Goal: Task Accomplishment & Management: Manage account settings

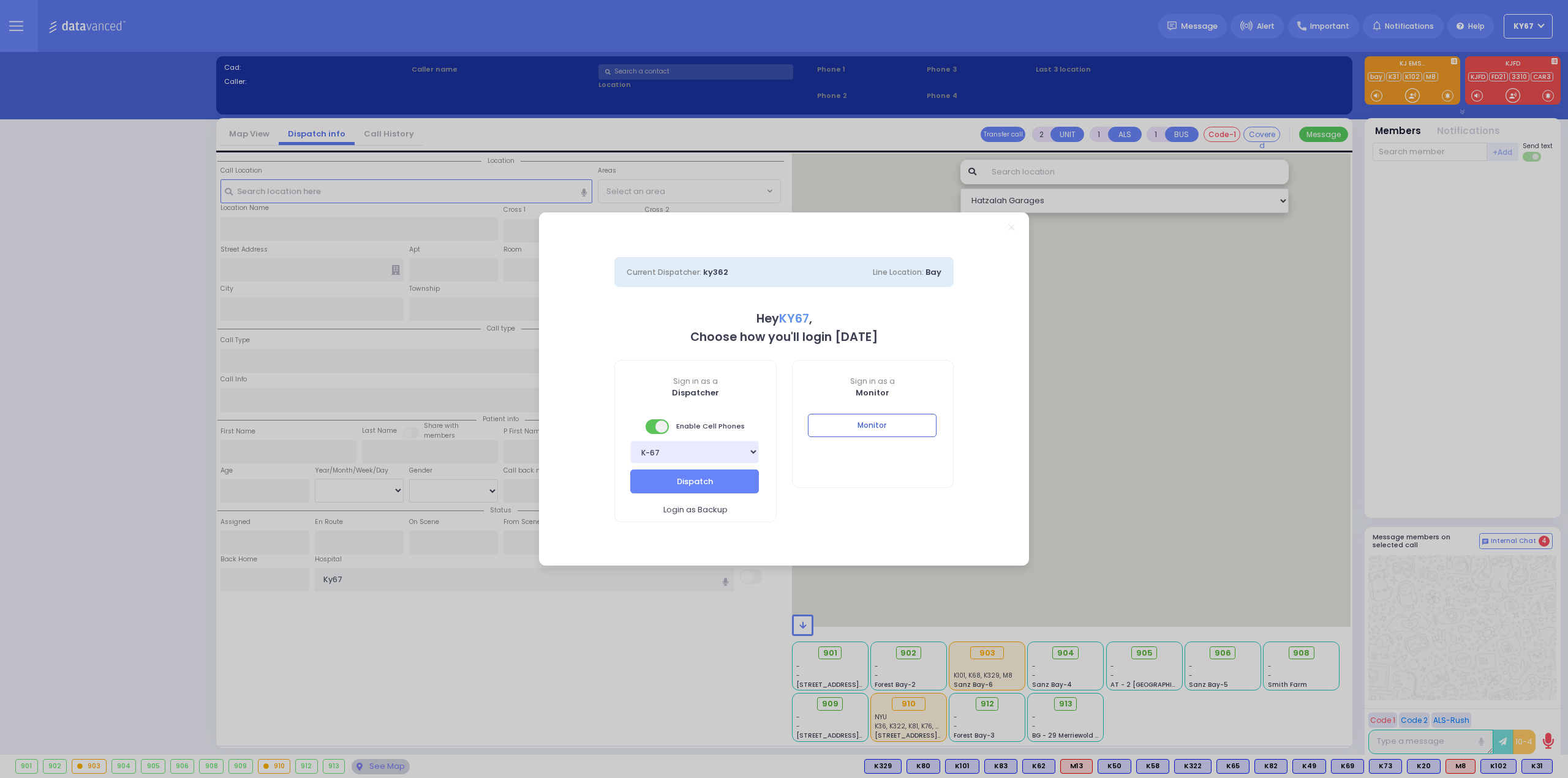
click at [873, 428] on button "Monitor" at bounding box center [872, 425] width 129 height 23
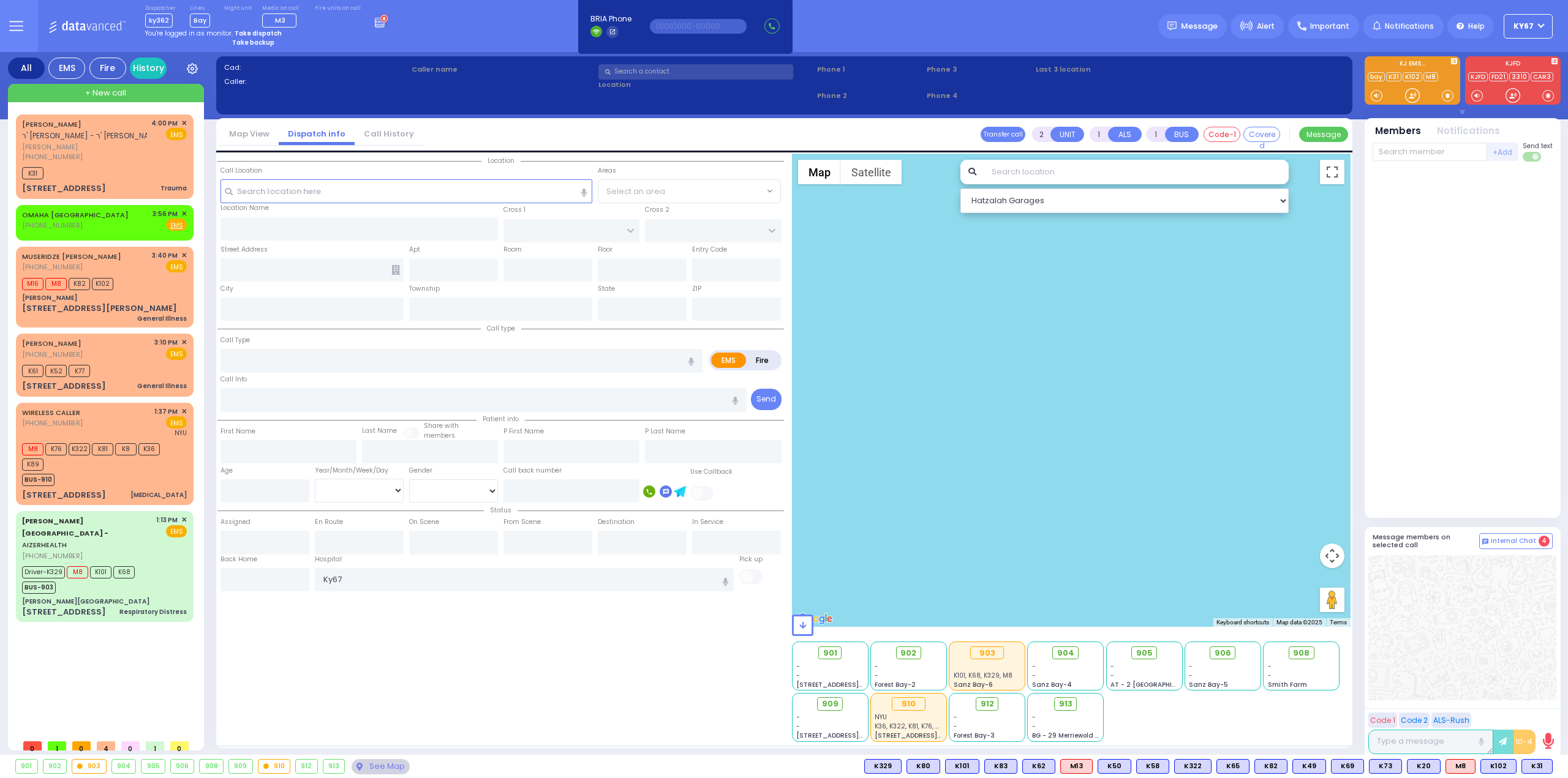
click at [593, 599] on div "Location State ZIP" at bounding box center [500, 447] width 567 height 588
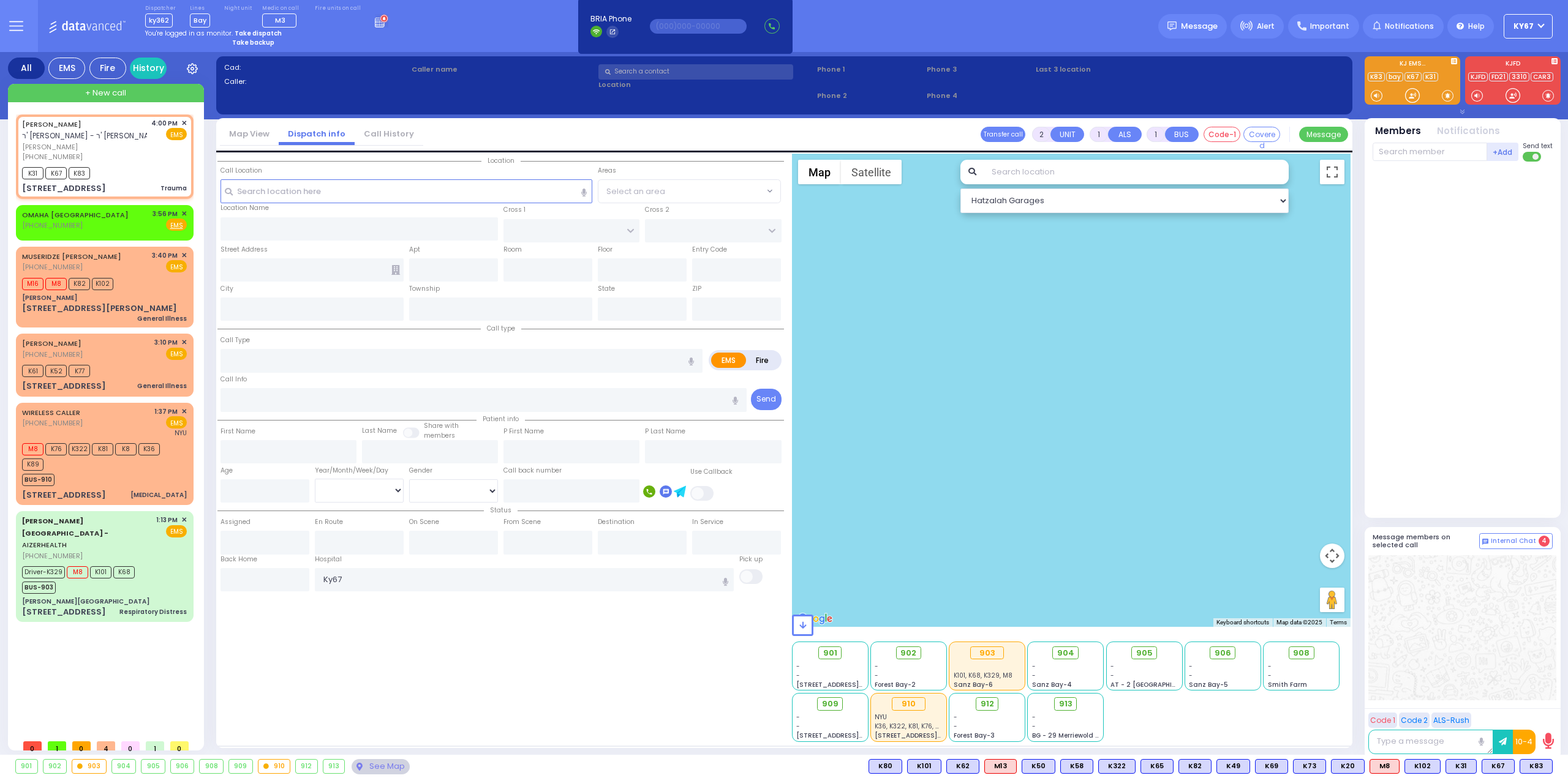
type input "0"
select select
type input "Trauma"
radio input "true"
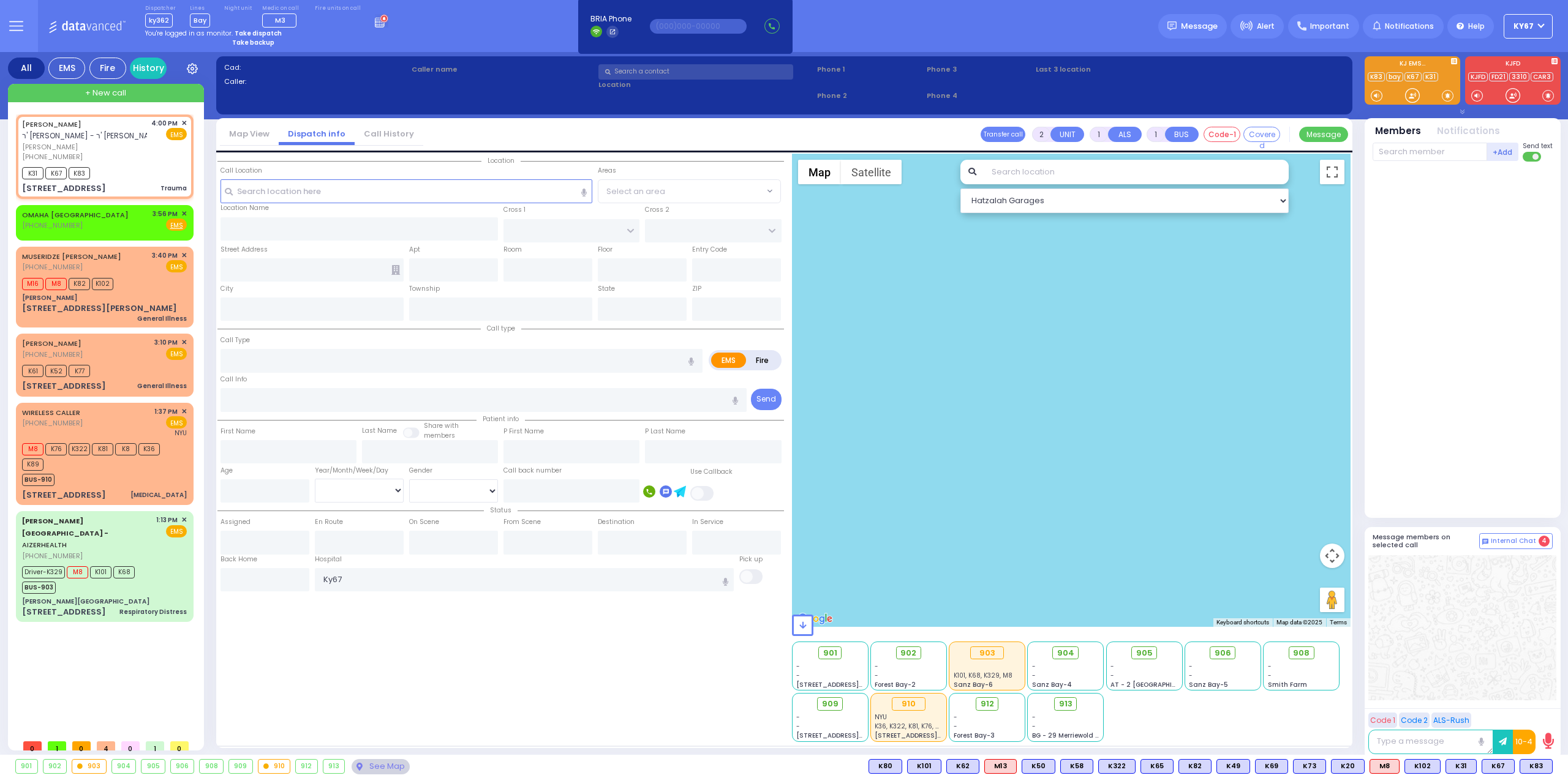
type input "[PERSON_NAME]"
type input "GROSS"
type input "13"
select select "Month"
select select "[DEMOGRAPHIC_DATA]"
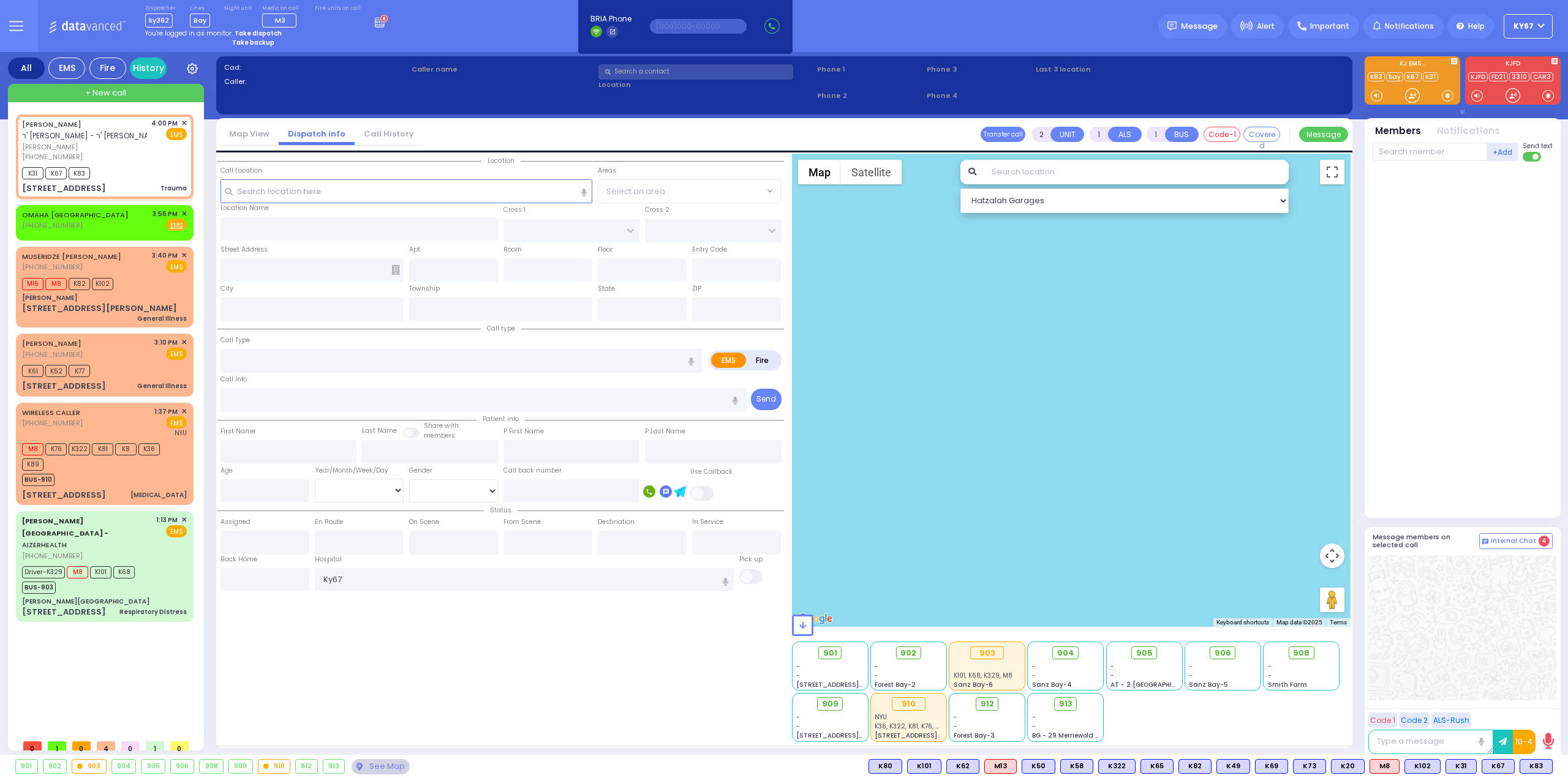
type input "16:00"
type input "16:02"
select select "Hatzalah Garages"
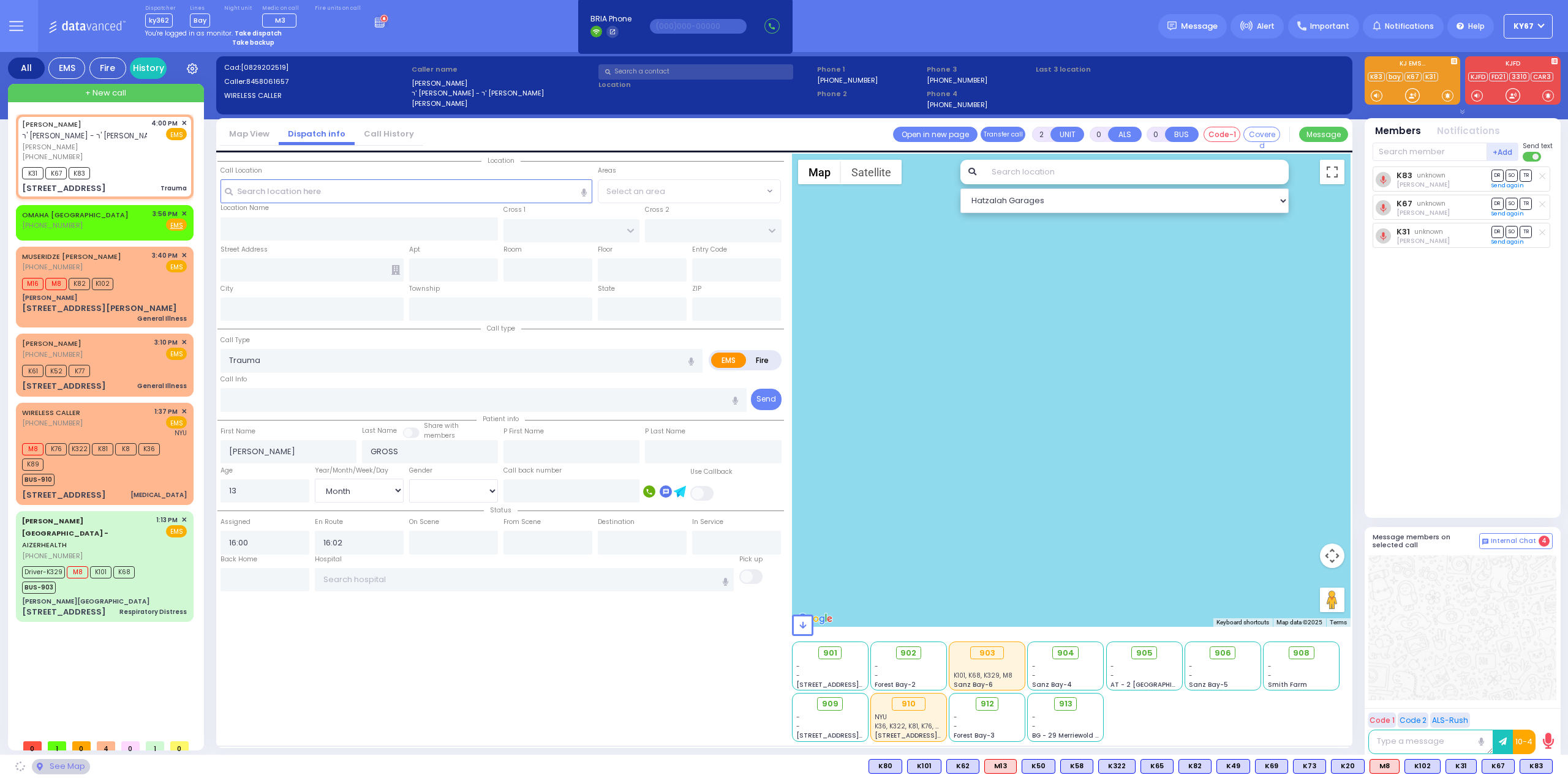
type input "PAKSH PL"
type input "TZFAS RD"
type input "[STREET_ADDRESS]"
type input "211"
type input "Monroe"
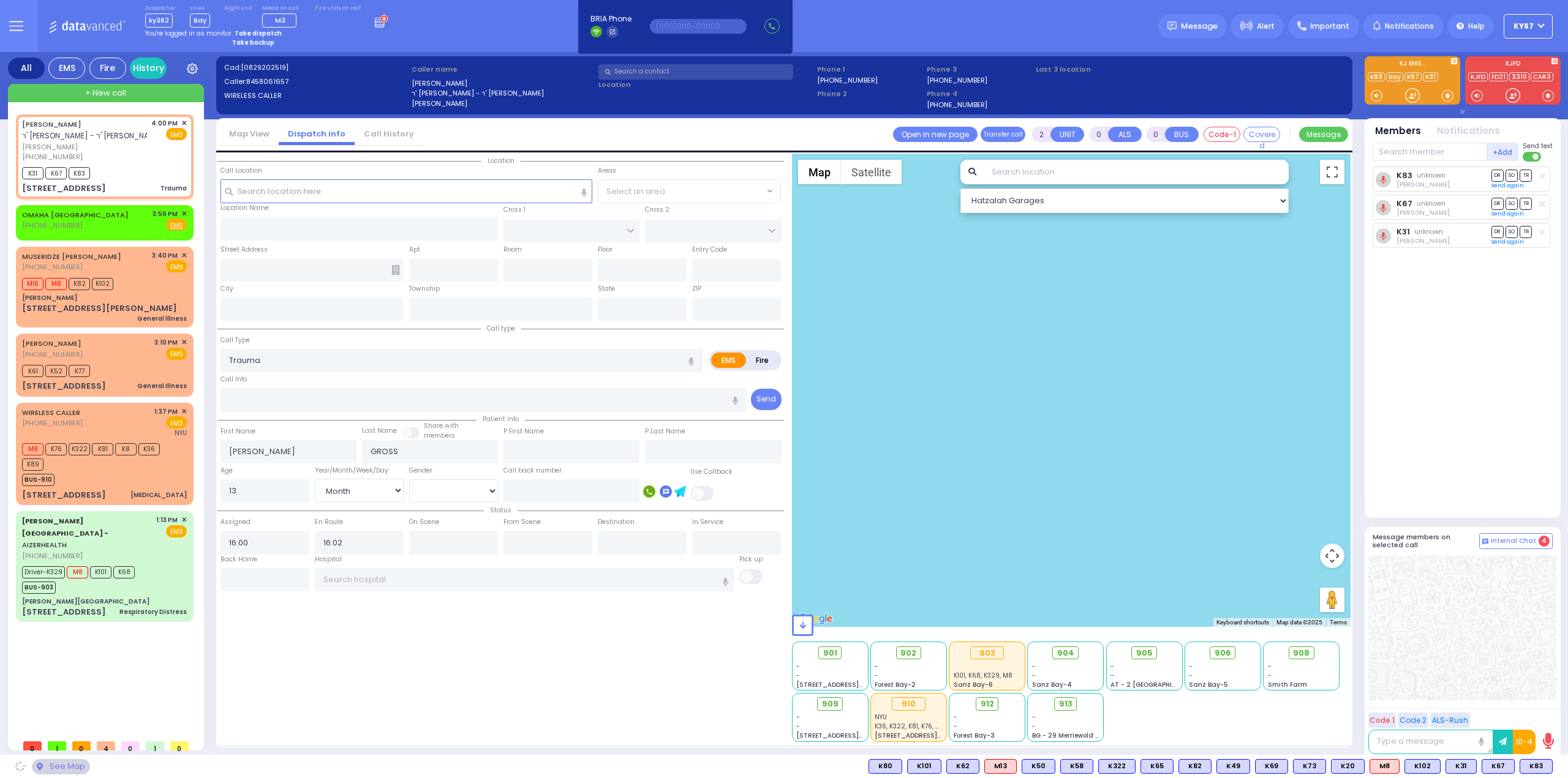
type input "[US_STATE]"
type input "10950"
select select "ATZEI TAMURIM"
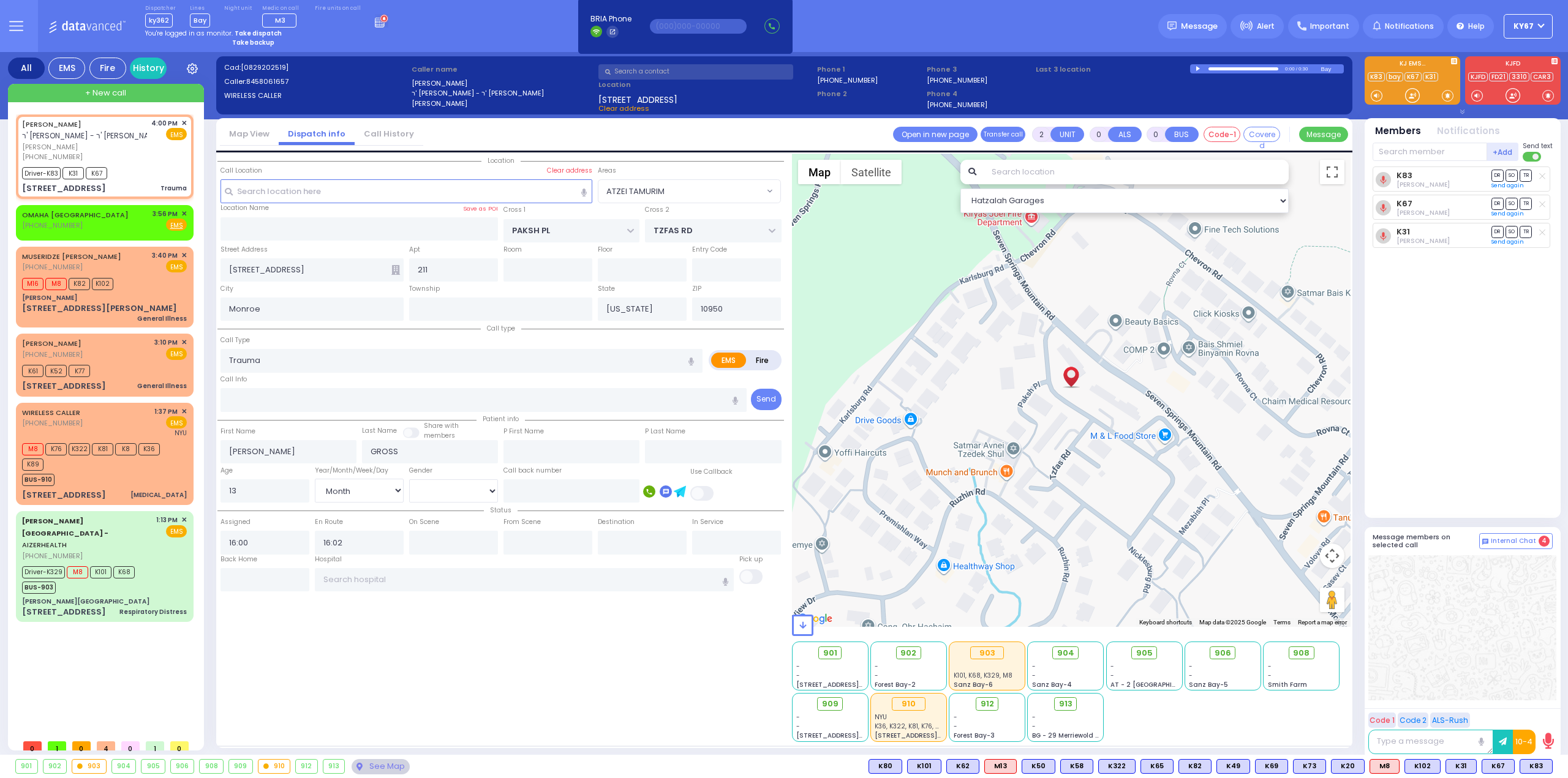
select select
radio input "true"
select select "Month"
select select "[DEMOGRAPHIC_DATA]"
select select "ATZEI TAMURIM"
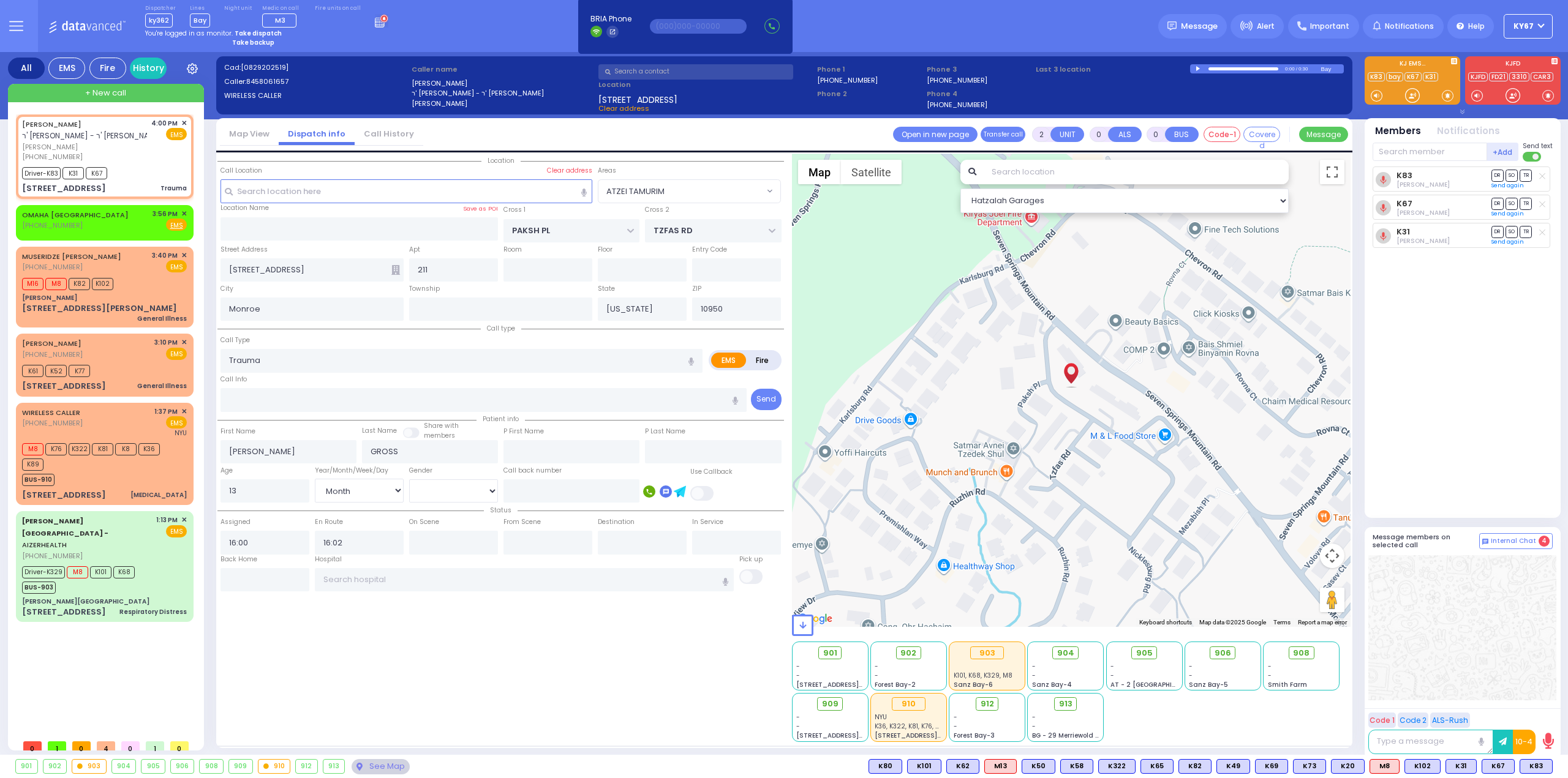
select select "Hatzalah Garages"
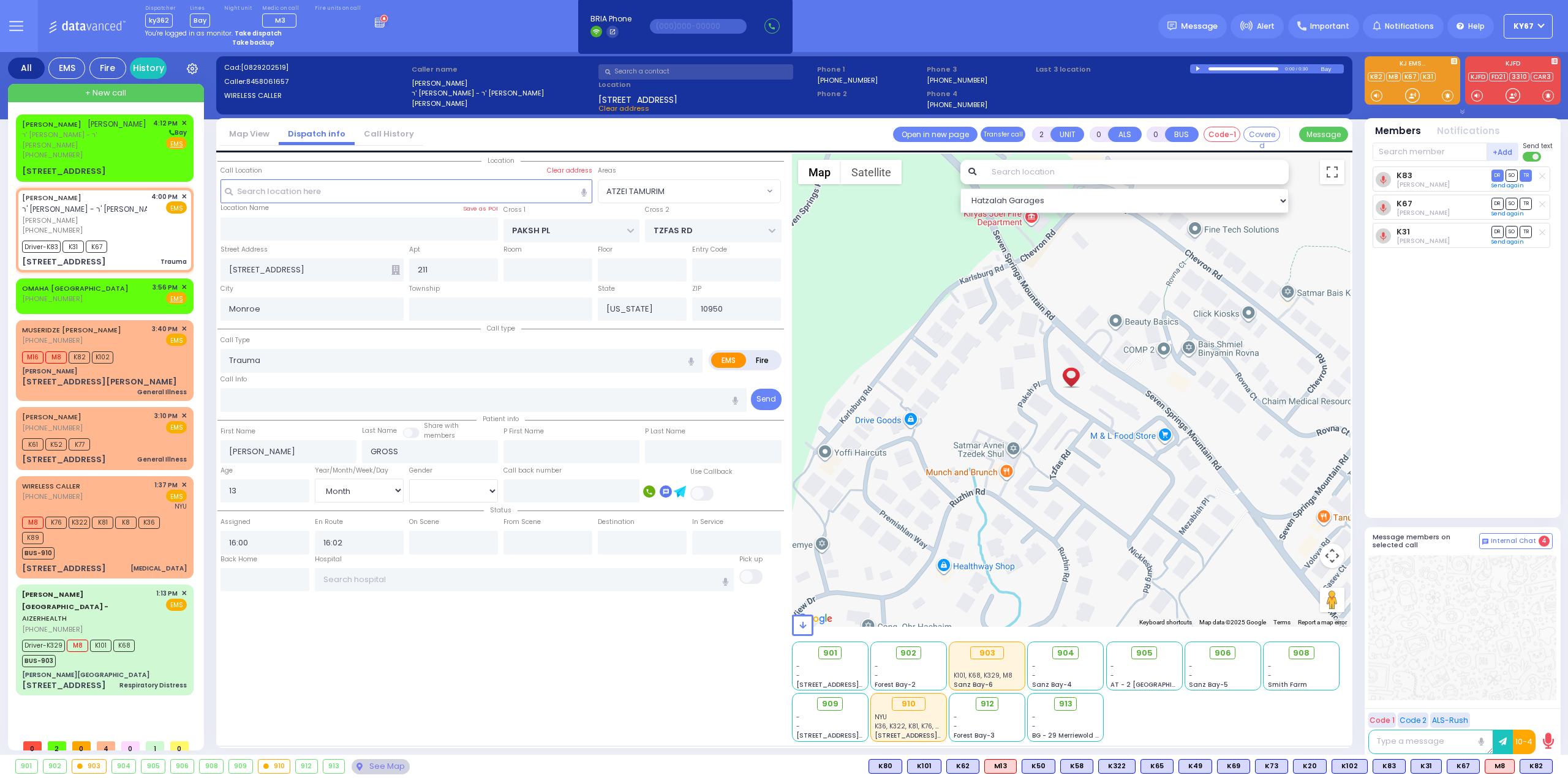
type input "6"
select select
radio input "true"
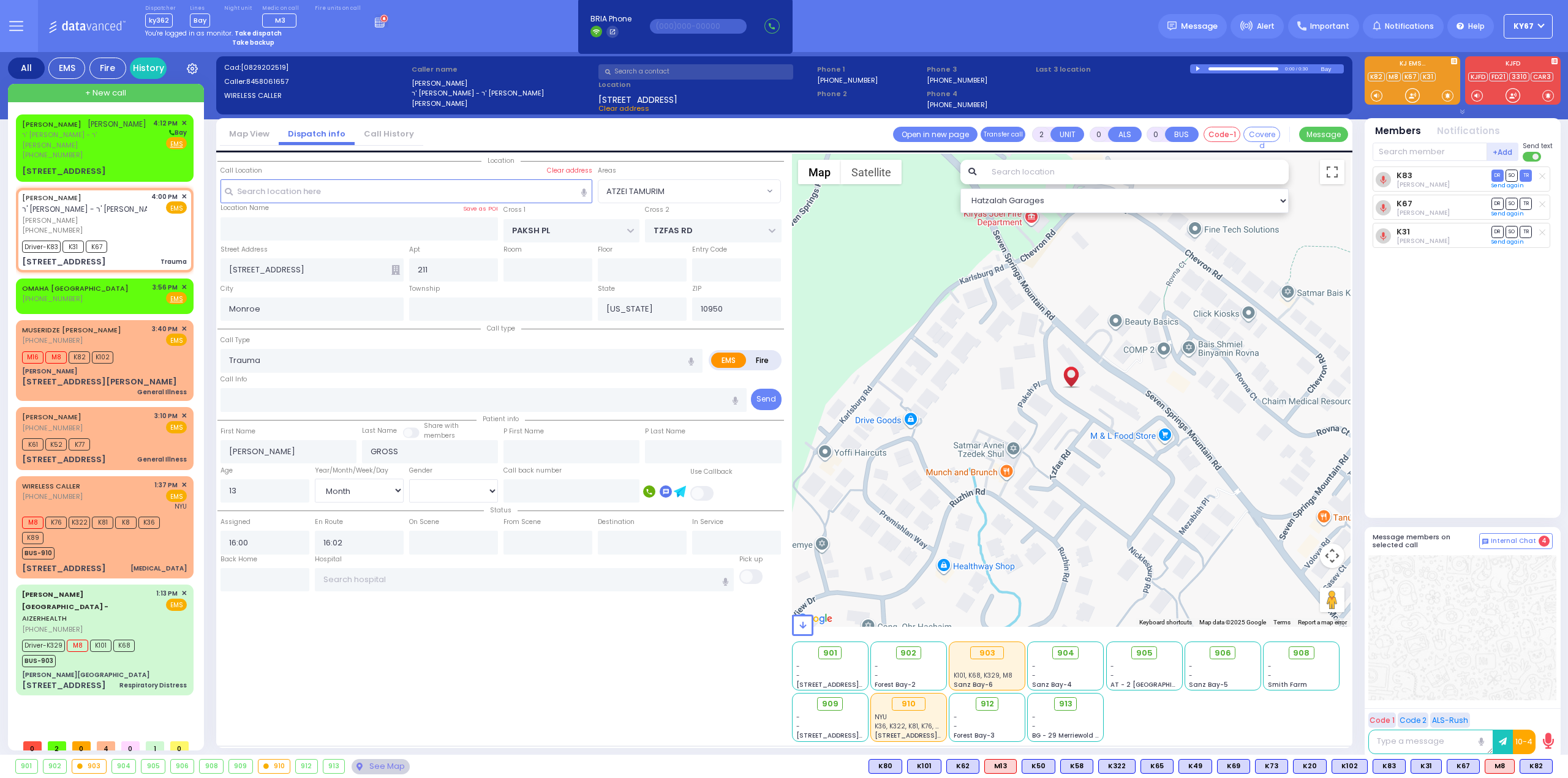
type input "Unknown"
select select "Year"
select select "[DEMOGRAPHIC_DATA]"
select select "Hatzalah Garages"
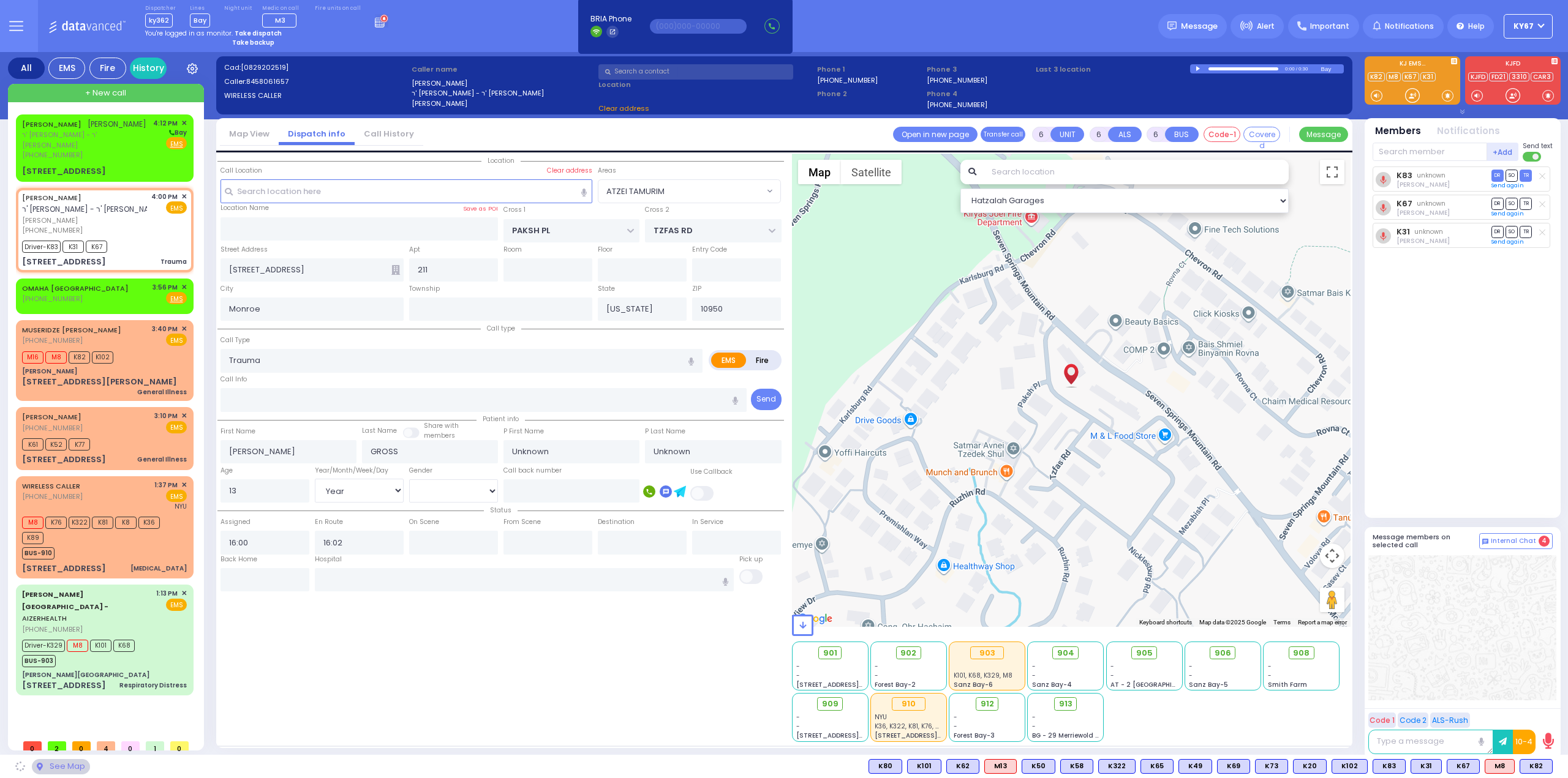
select select "ATZEI TAMURIM"
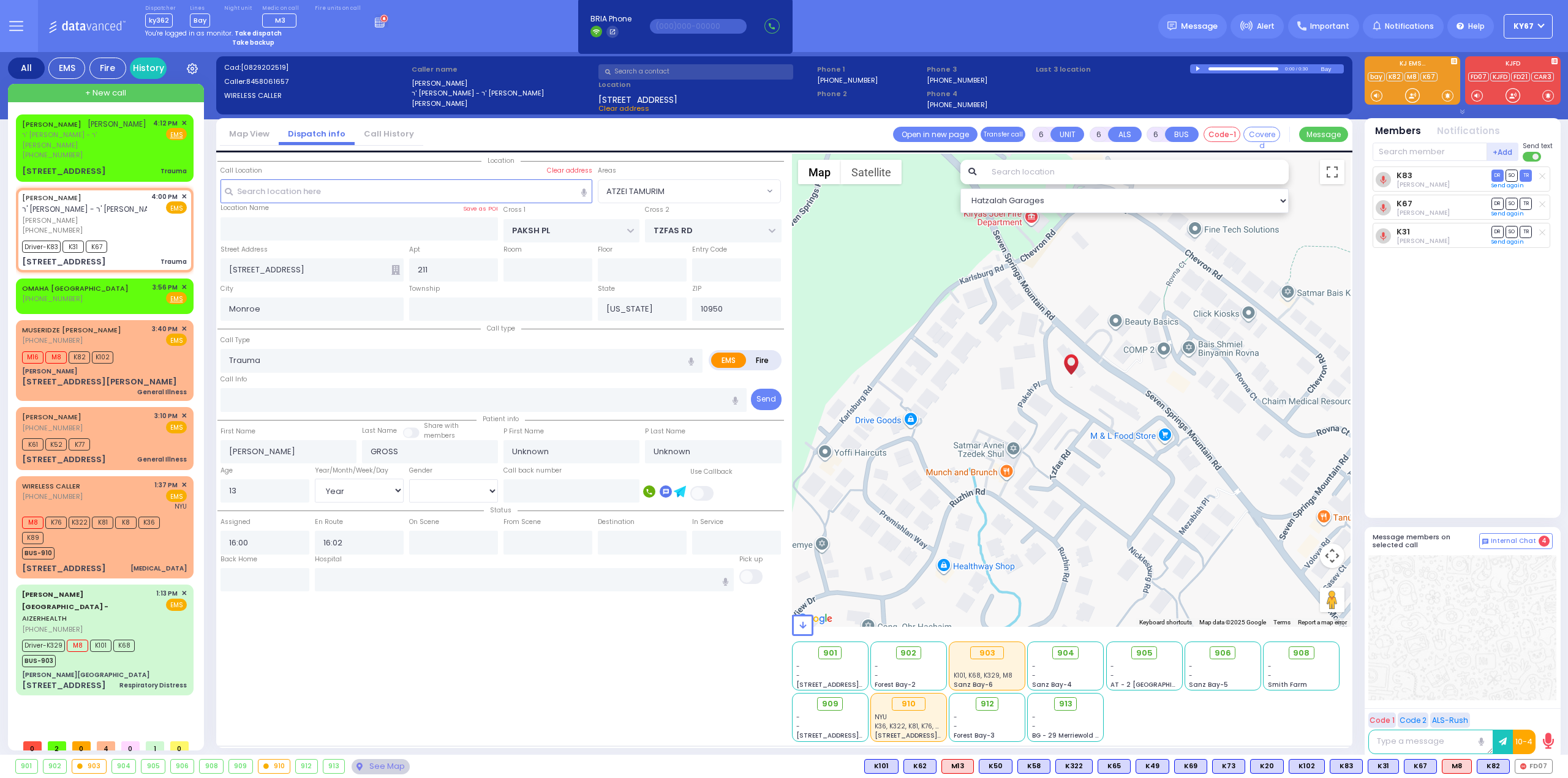
select select
radio input "true"
type input "[PERSON_NAME]"
type input "Gross"
type input "1"
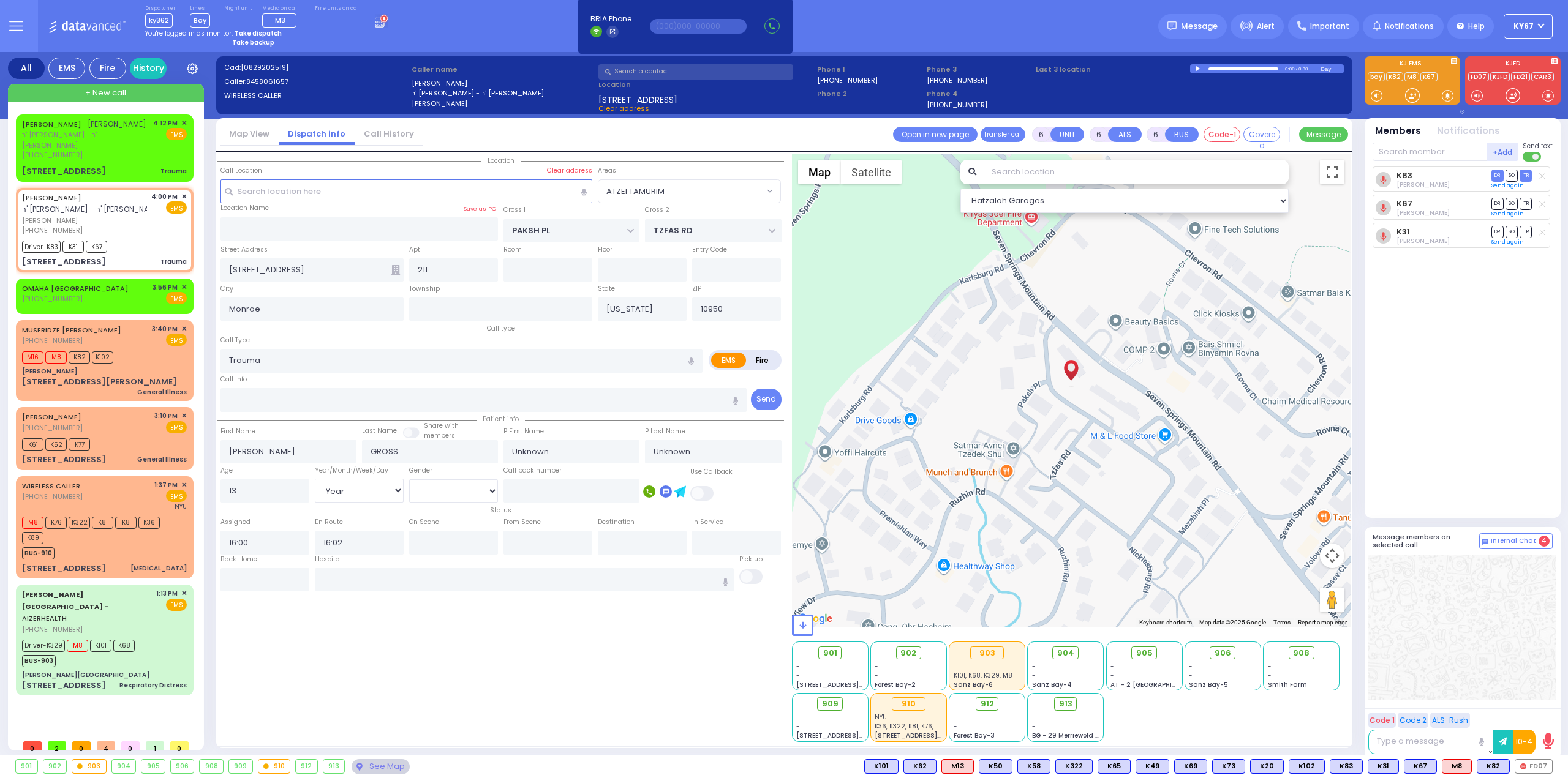
select select "Year"
select select "[DEMOGRAPHIC_DATA]"
select select "Hatzalah Garages"
select select "ATZEI TAMURIM"
select select
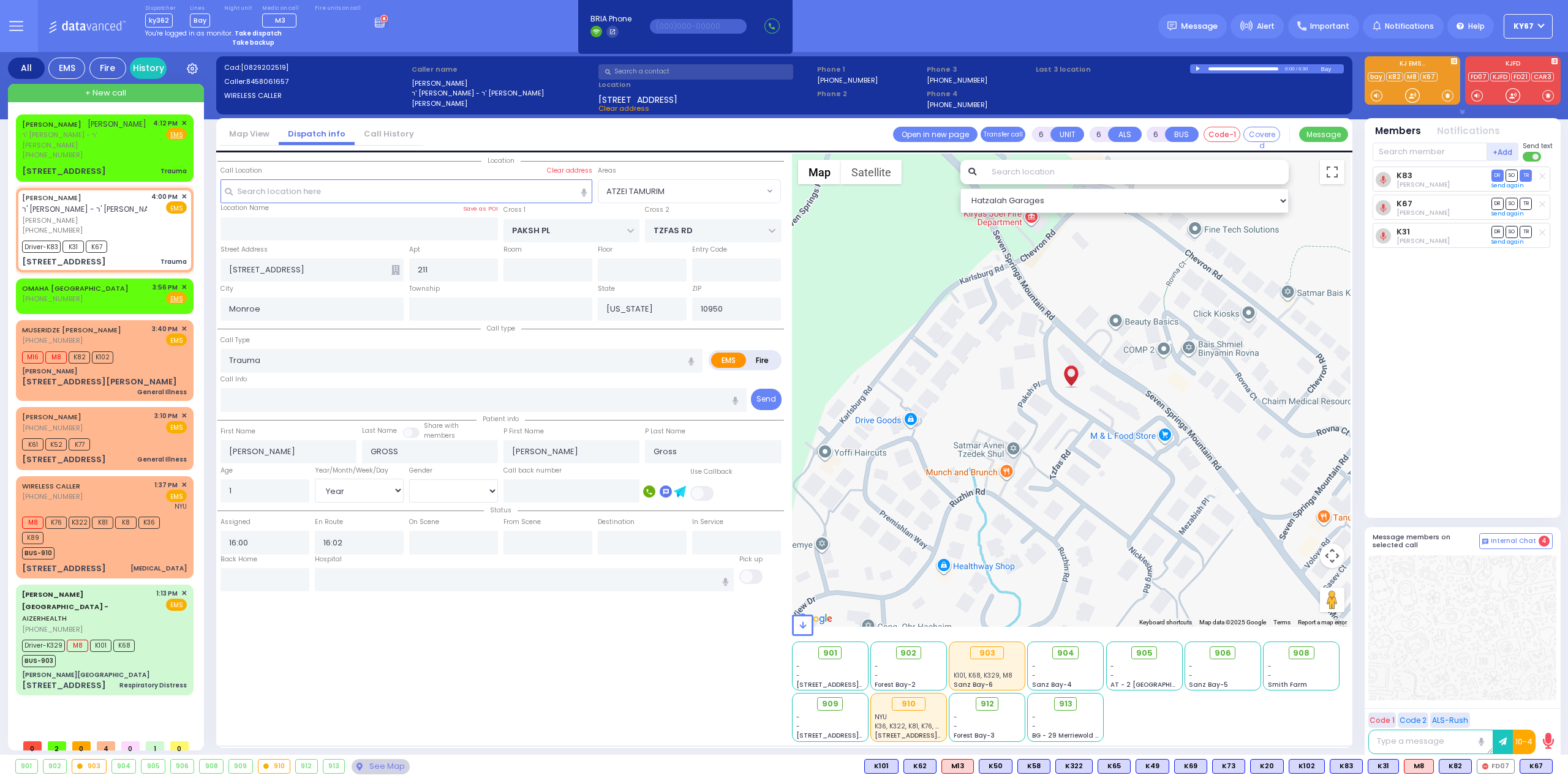
radio input "true"
select select "Year"
select select "[DEMOGRAPHIC_DATA]"
select select "Hatzalah Garages"
select select "ATZEI TAMURIM"
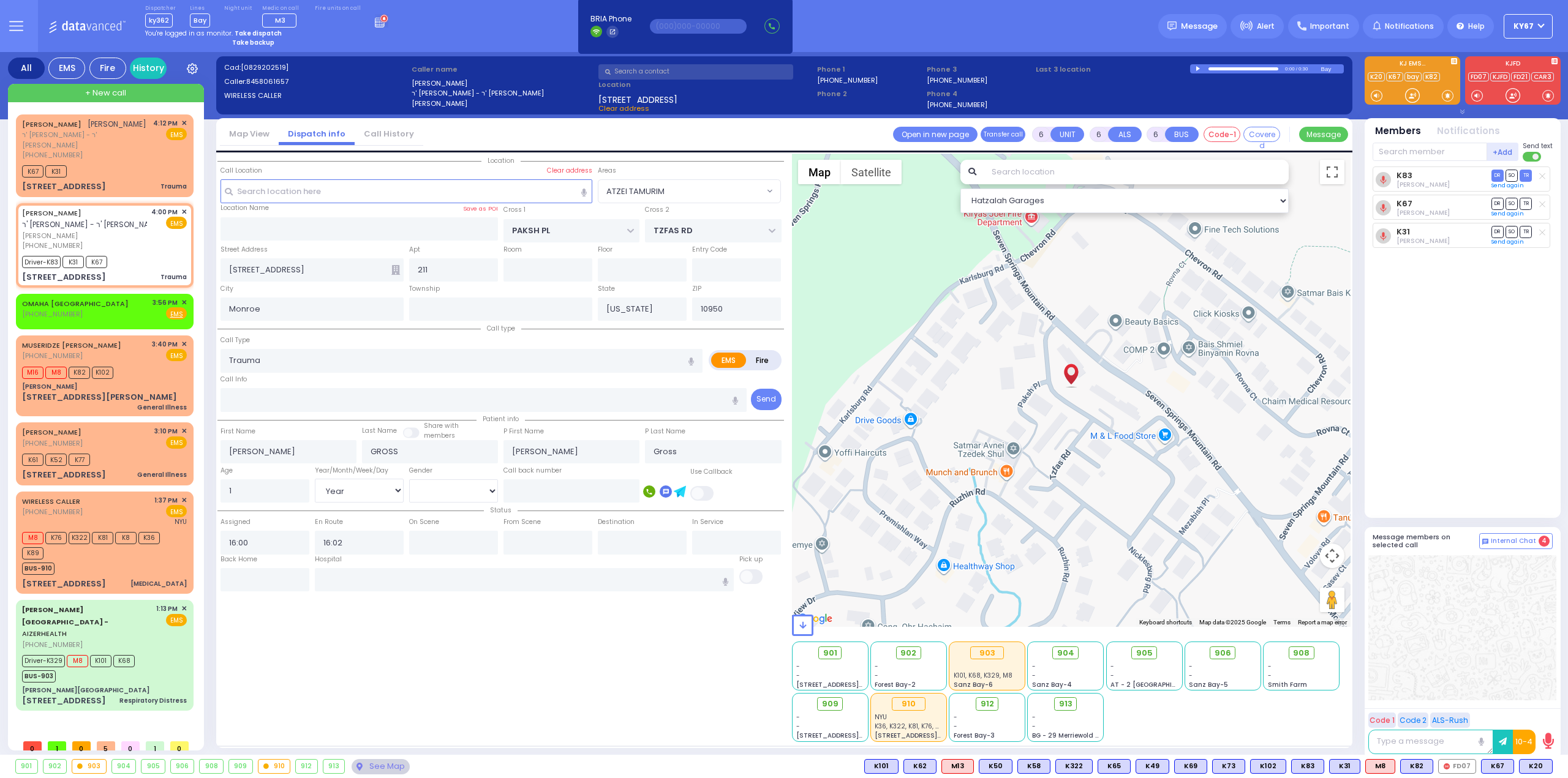
select select
radio input "true"
select select "Year"
select select "[DEMOGRAPHIC_DATA]"
select select "Hatzalah Garages"
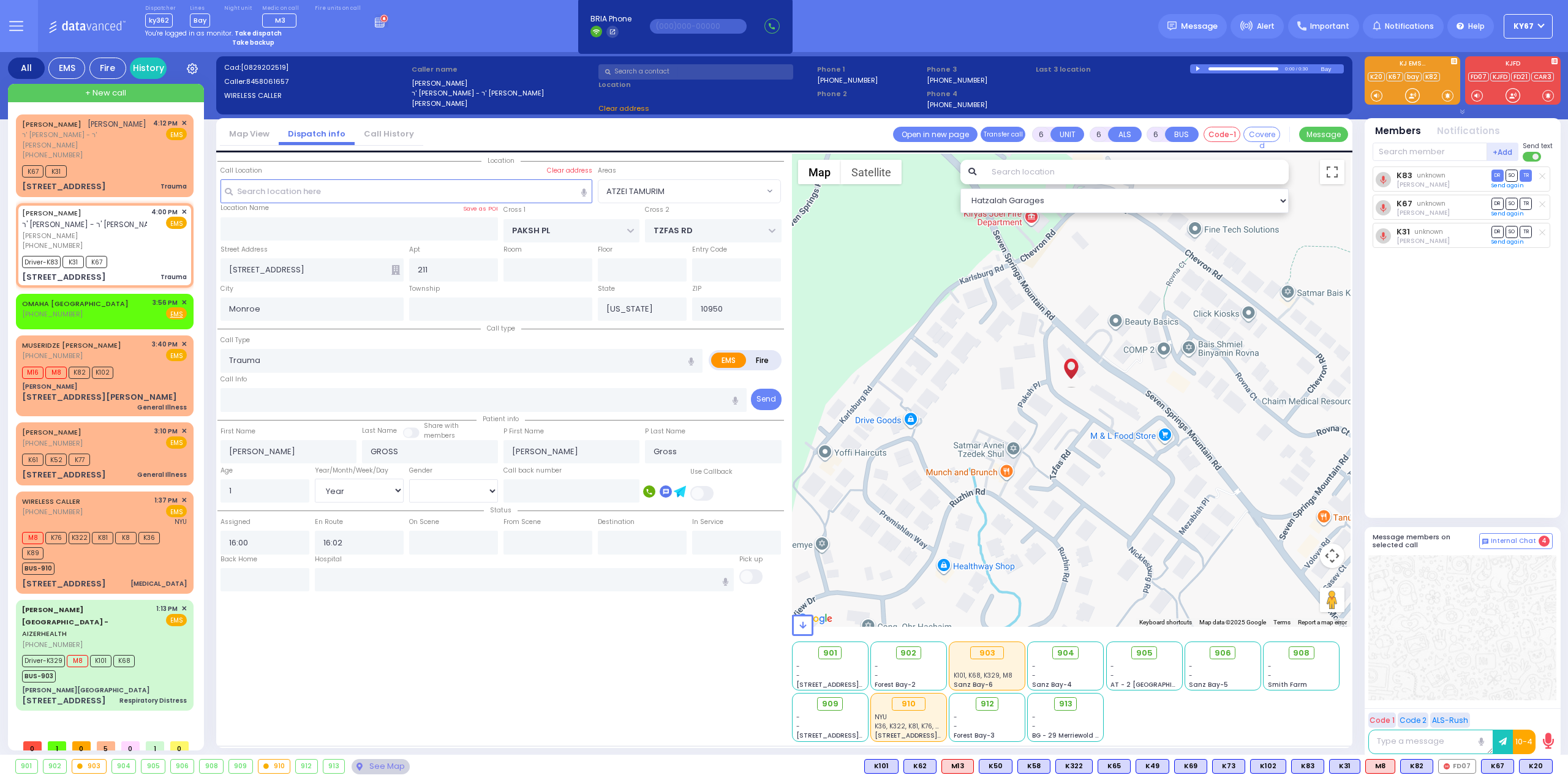
select select
radio input "true"
select select "Year"
select select "[DEMOGRAPHIC_DATA]"
select select "Hatzalah Garages"
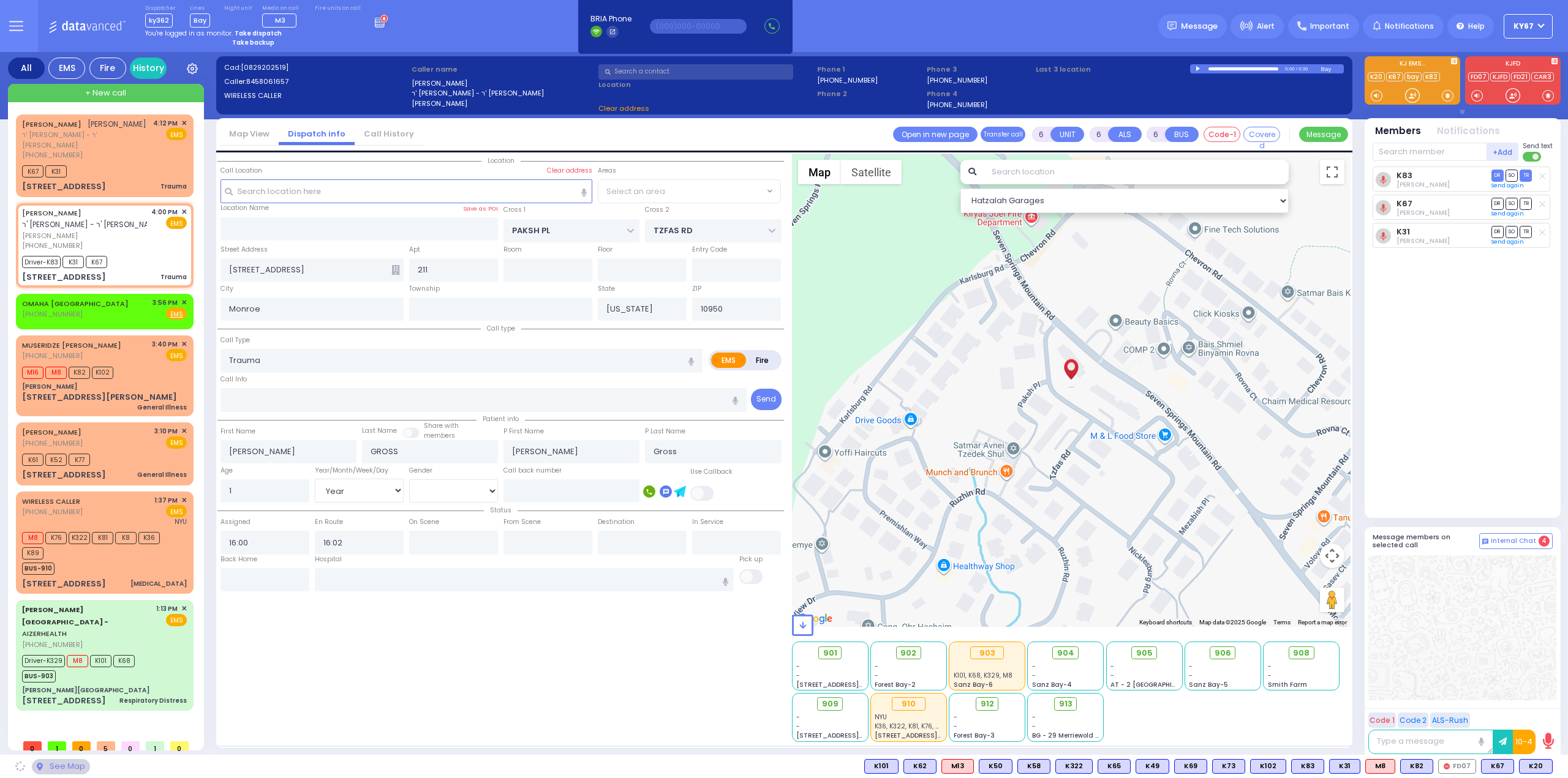
select select "ATZEI TAMURIM"
select select
radio input "true"
select select "Year"
select select "[DEMOGRAPHIC_DATA]"
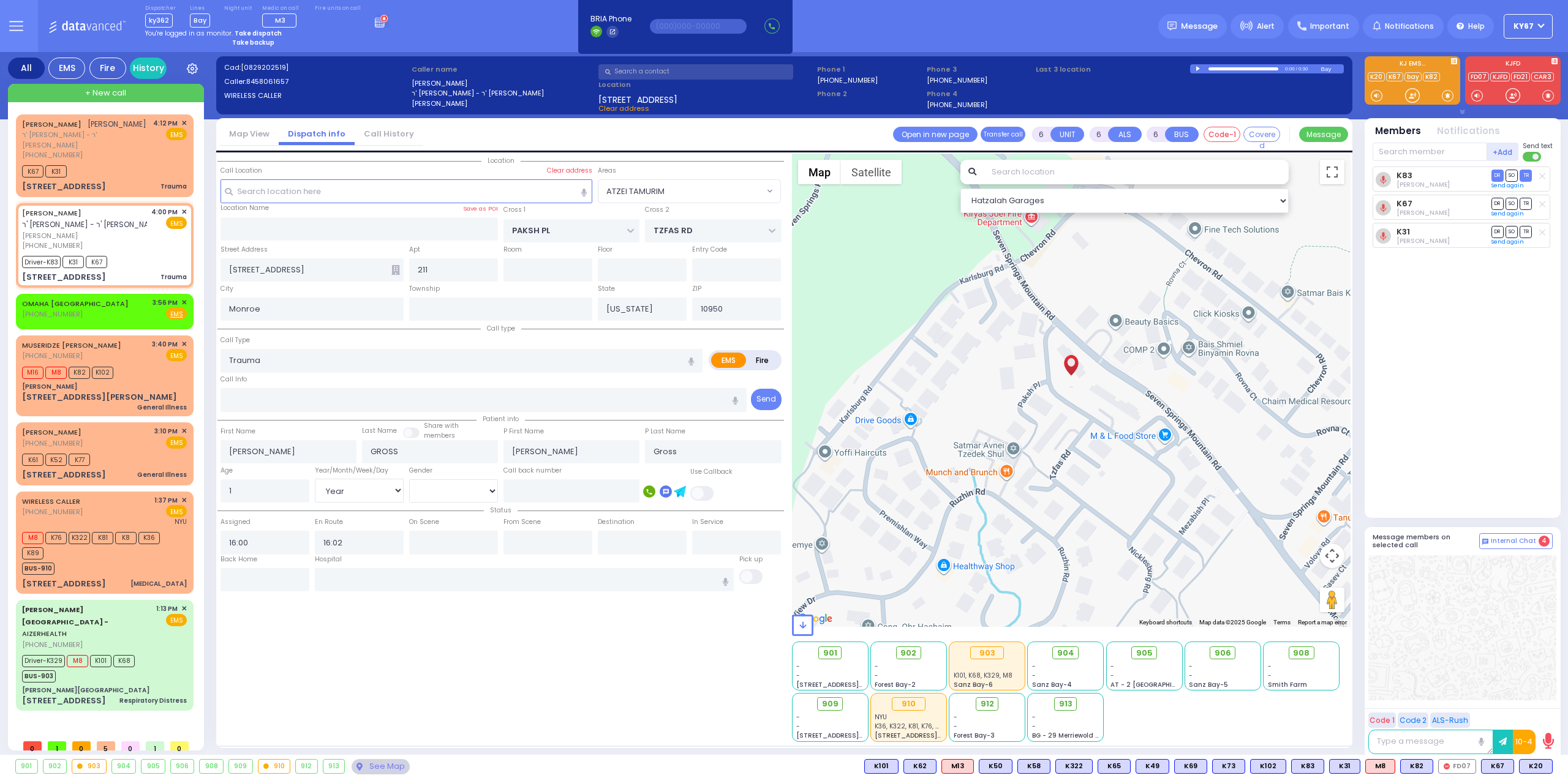
select select "Hatzalah Garages"
select select "ATZEI TAMURIM"
select select
radio input "true"
select select "Year"
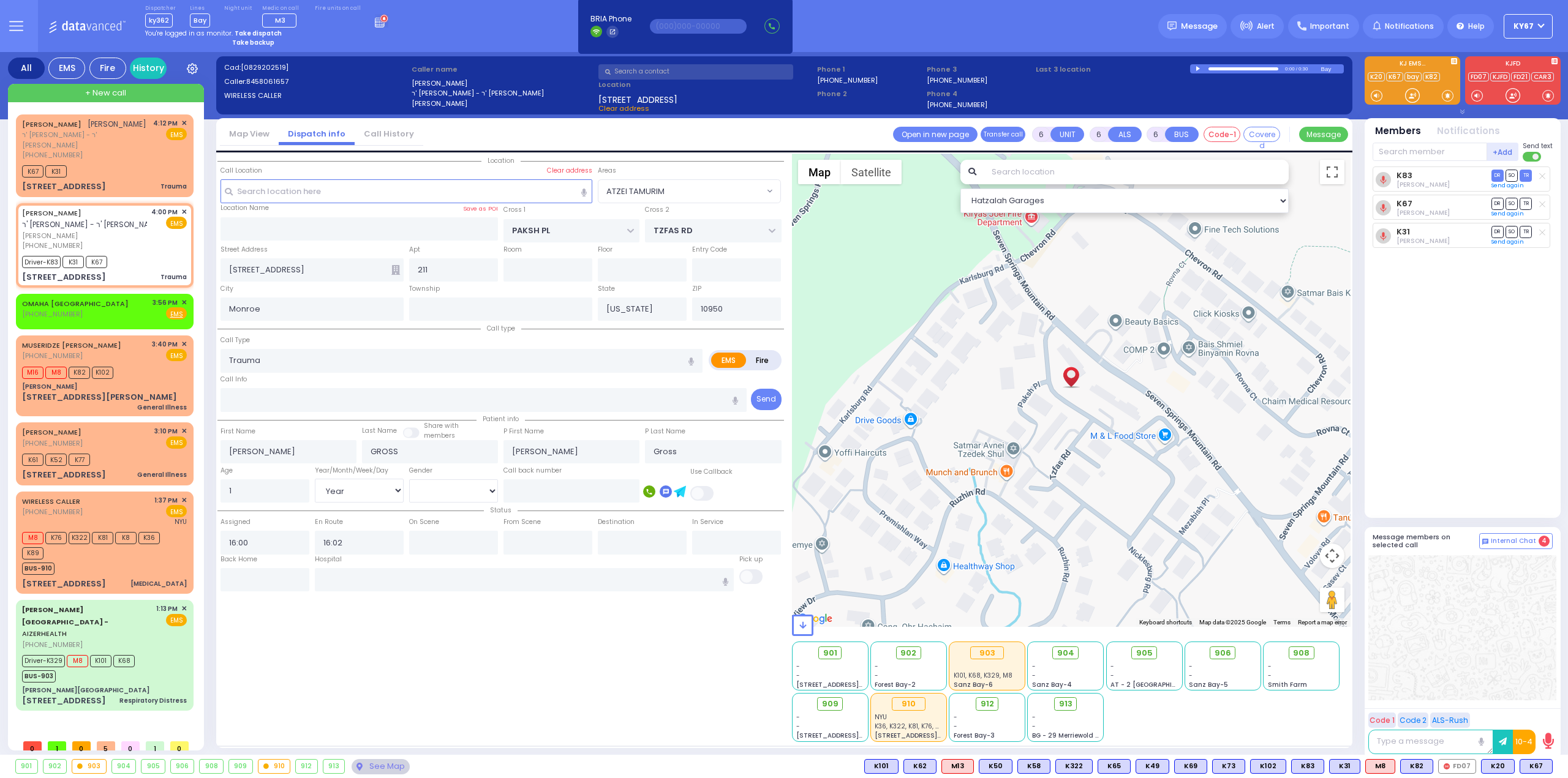
select select "[DEMOGRAPHIC_DATA]"
select select "Hatzalah Garages"
select select "ATZEI TAMURIM"
select select
radio input "true"
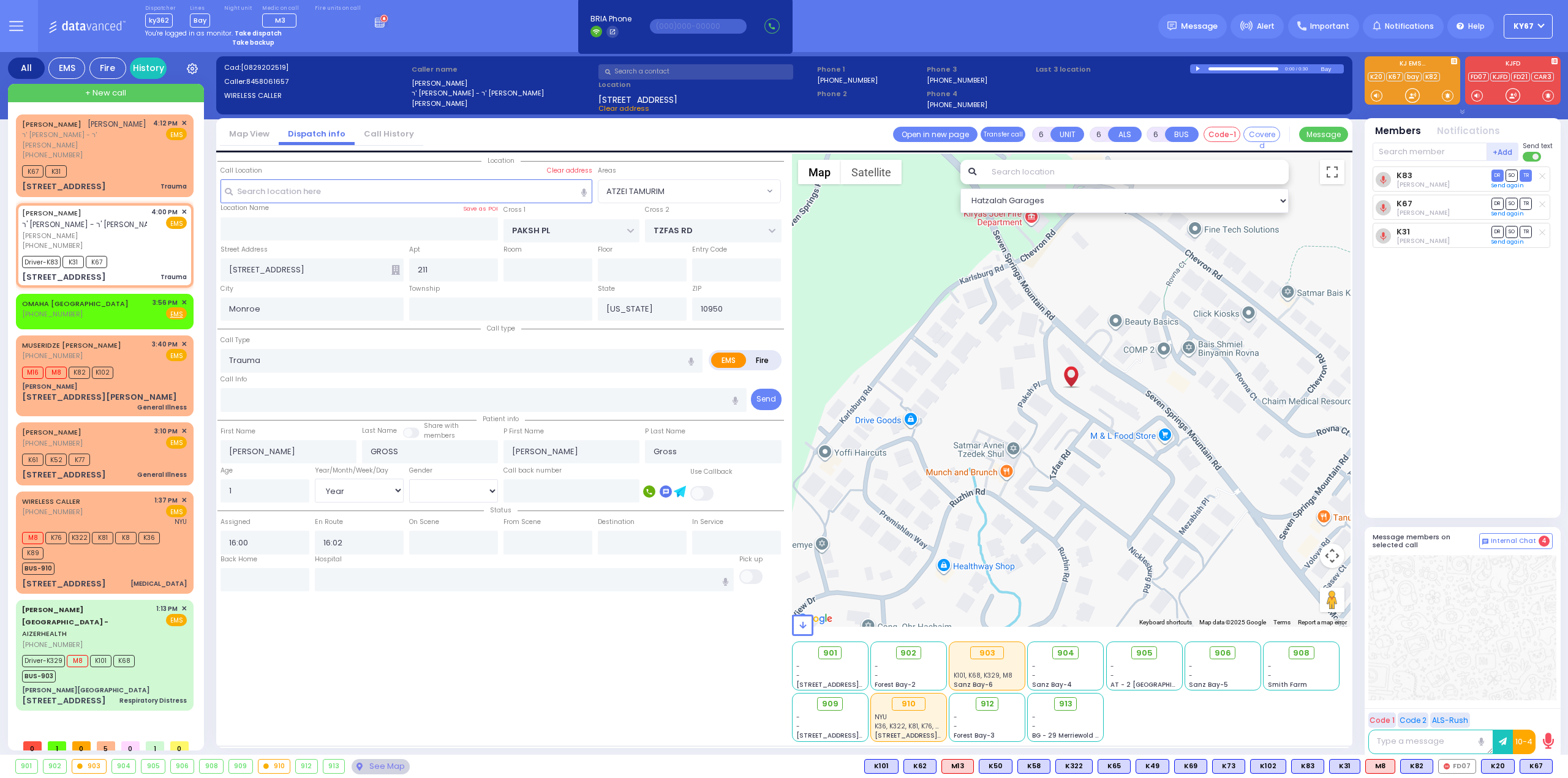
select select "Year"
select select "[DEMOGRAPHIC_DATA]"
select select
radio input "true"
select select "Year"
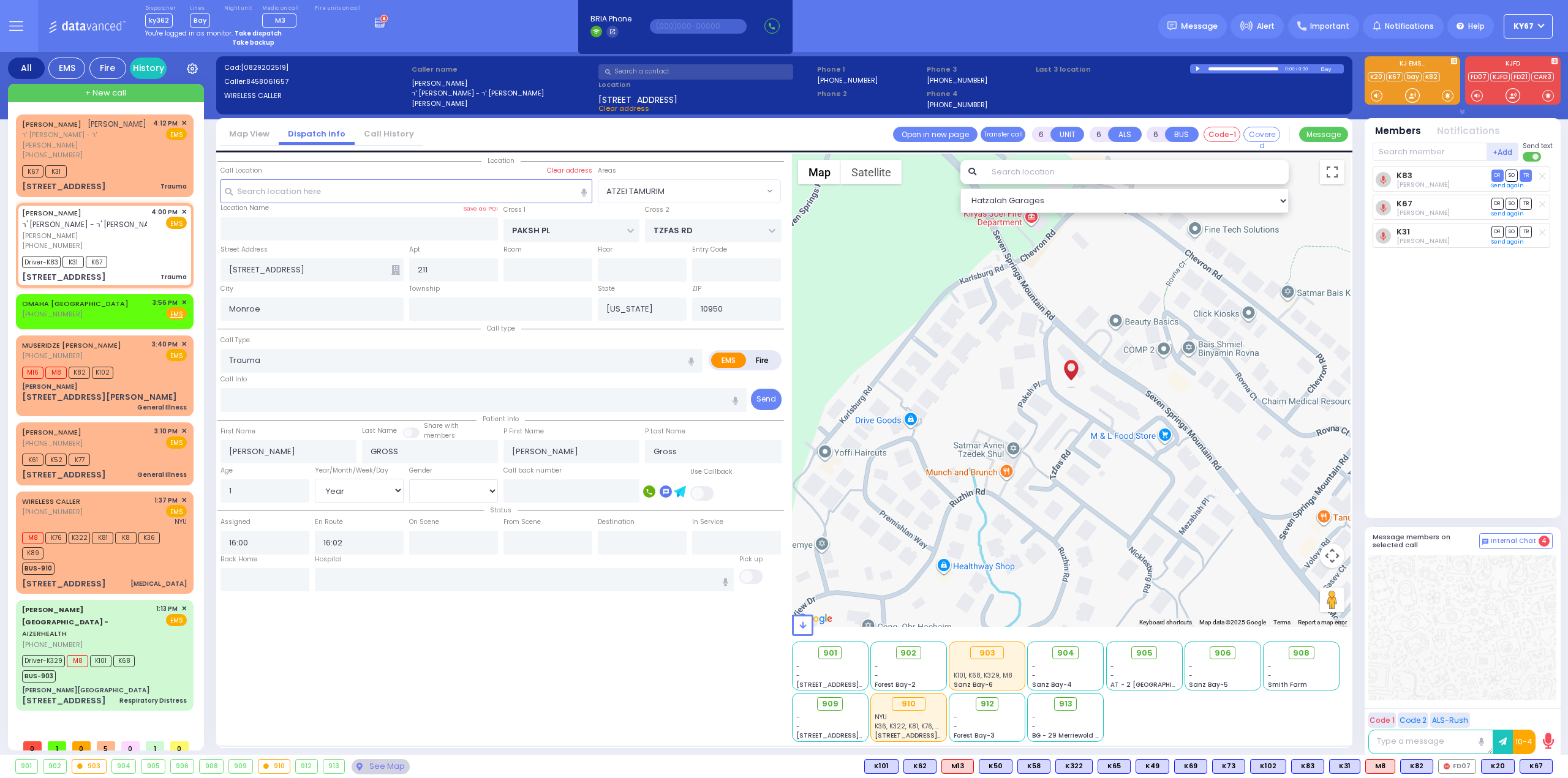
select select "[DEMOGRAPHIC_DATA]"
select select "Hatzalah Garages"
select select "ATZEI TAMURIM"
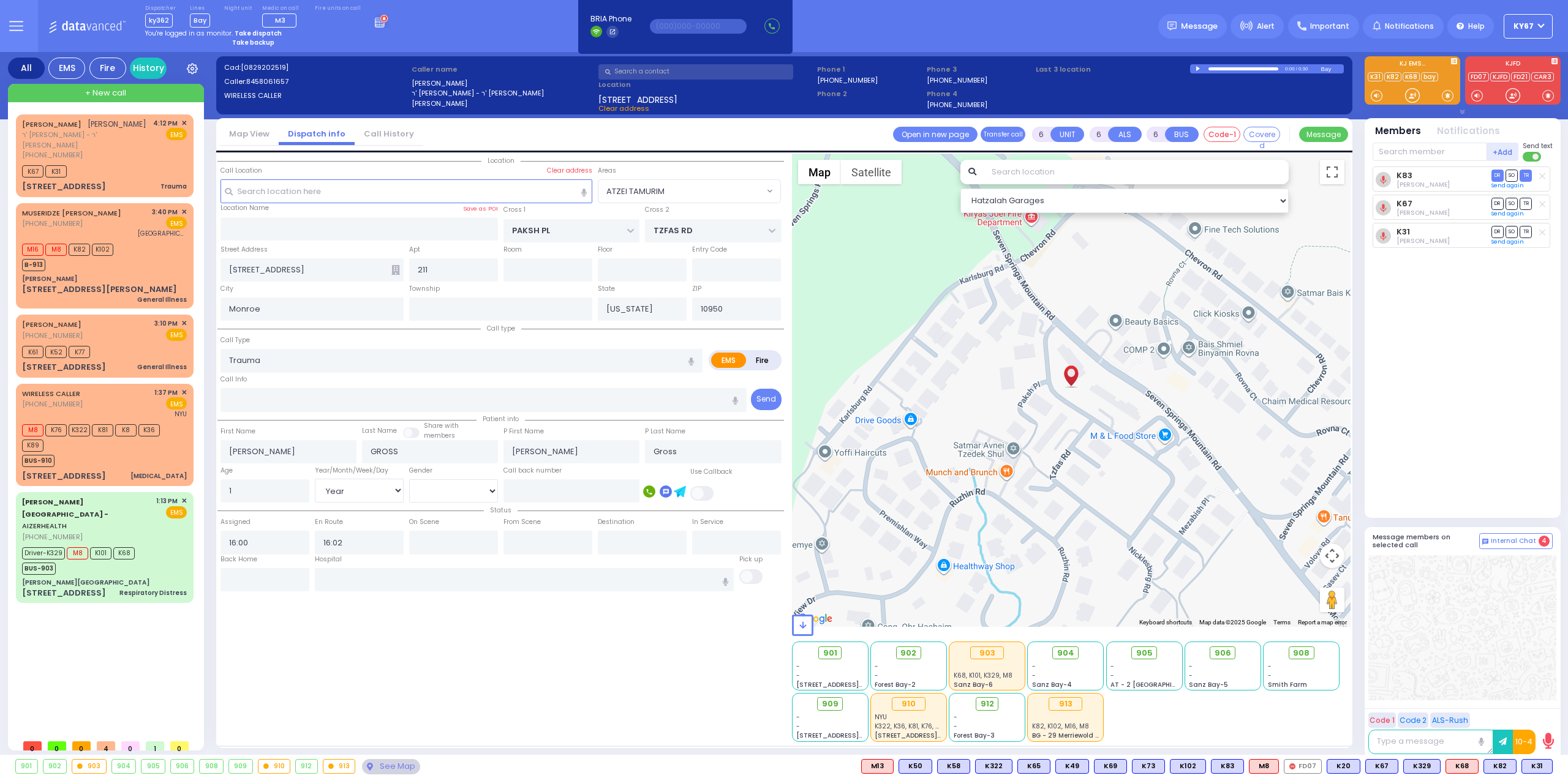
select select "ATZEI TAMURIM"
select select "Year"
select select "[DEMOGRAPHIC_DATA]"
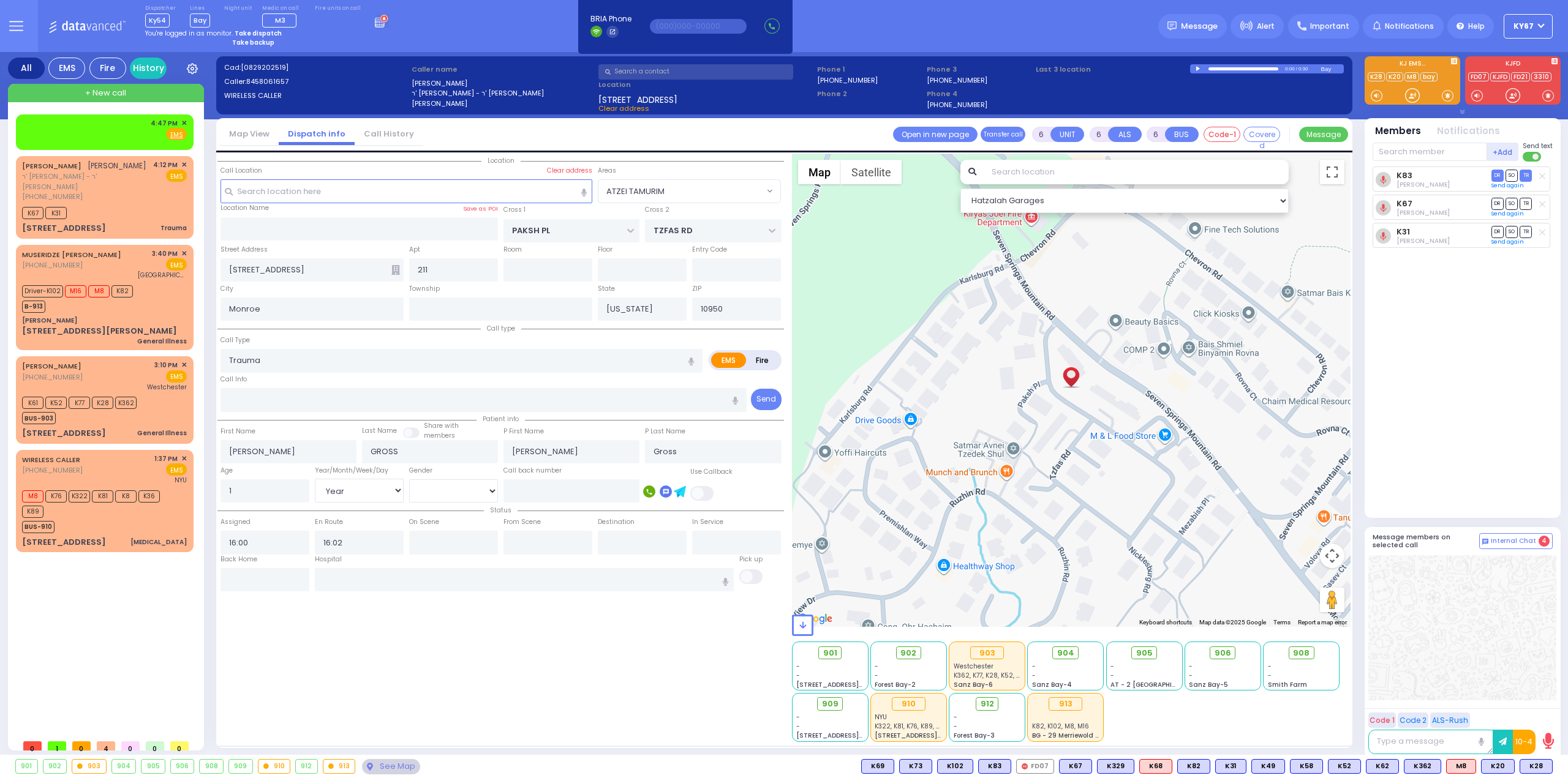
click at [379, 22] on rect at bounding box center [379, 22] width 2 height 2
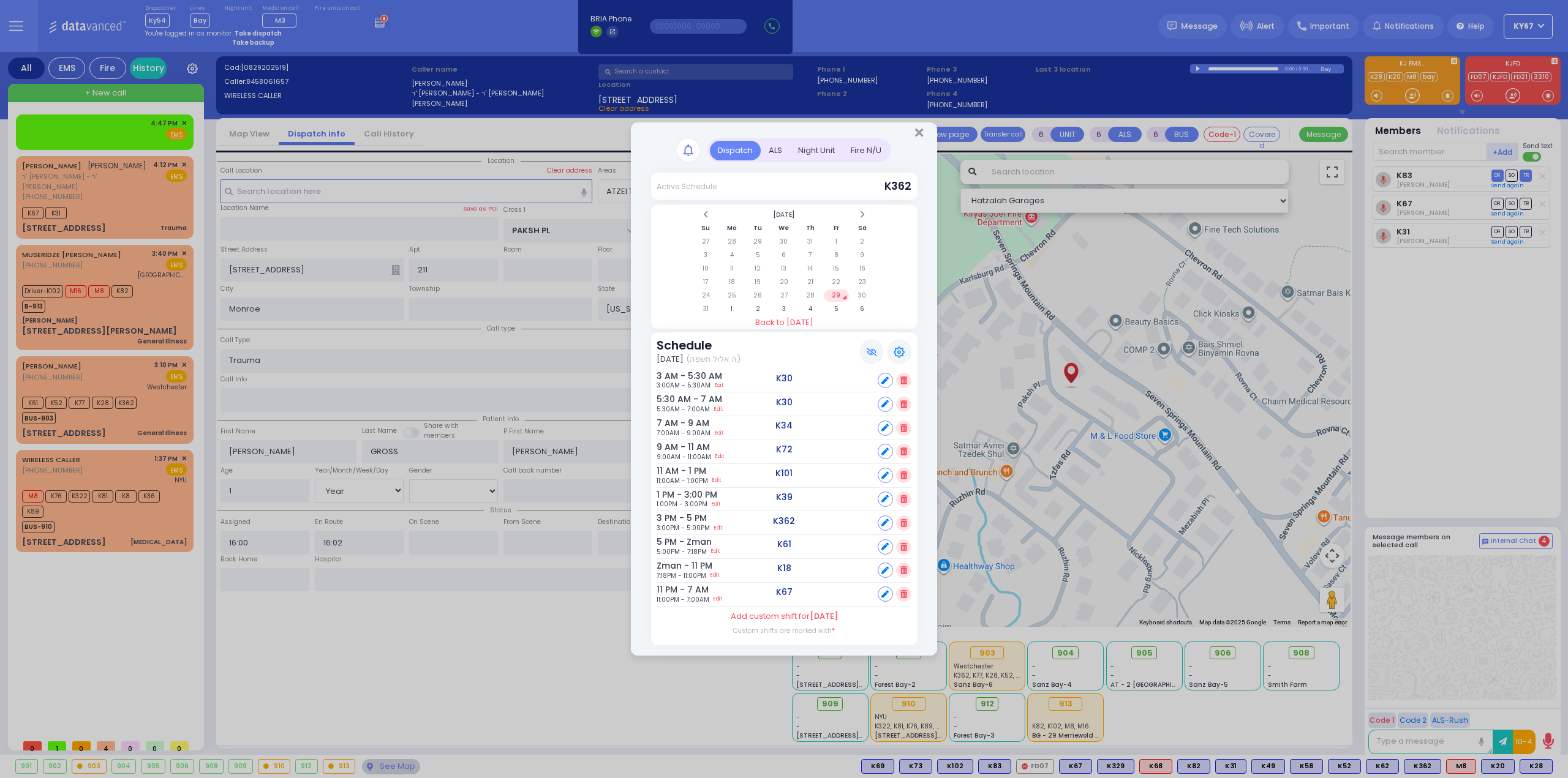
click at [882, 148] on div "Fire N/U" at bounding box center [865, 151] width 47 height 21
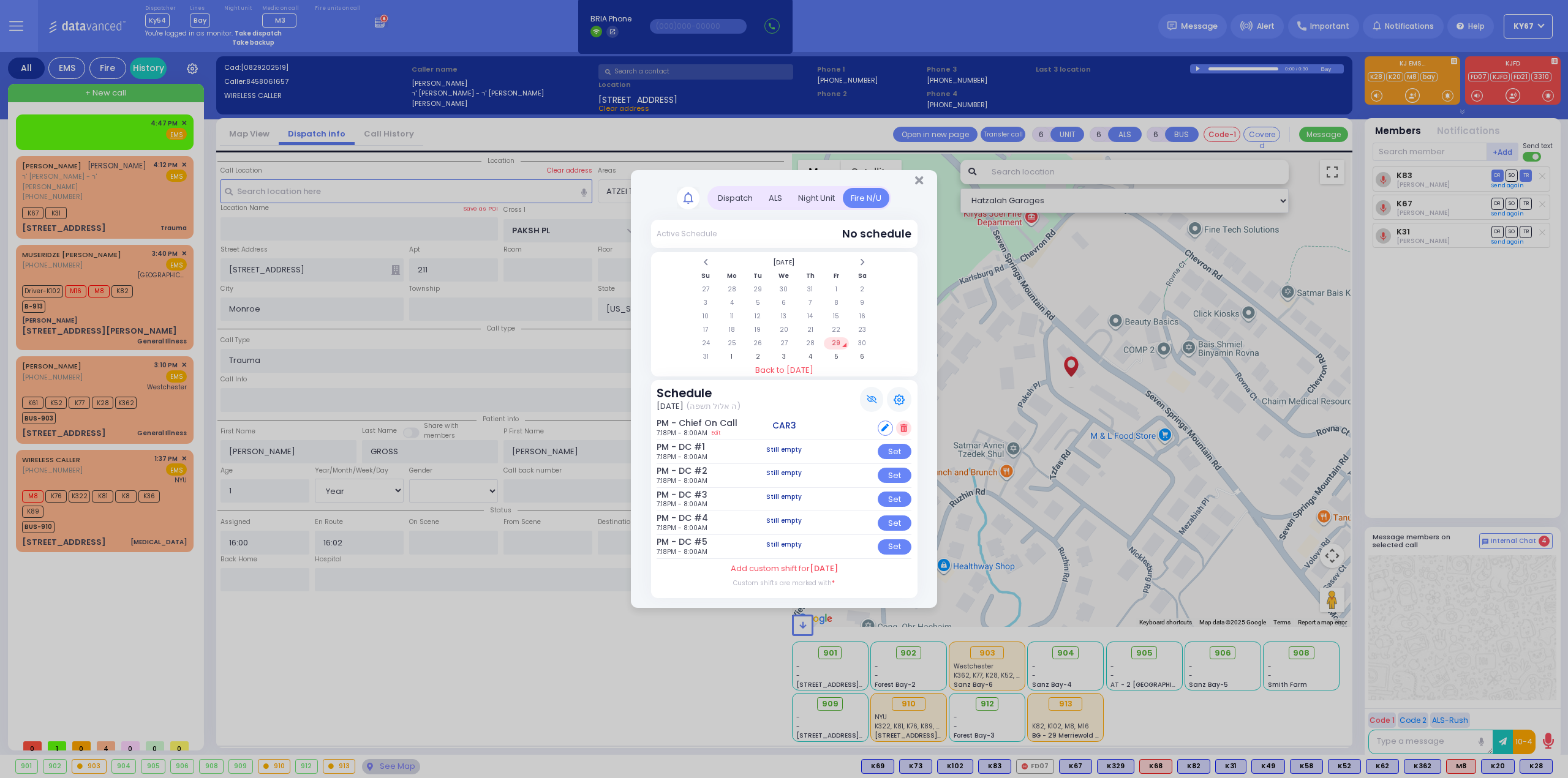
click at [887, 428] on icon at bounding box center [884, 427] width 7 height 7
select select
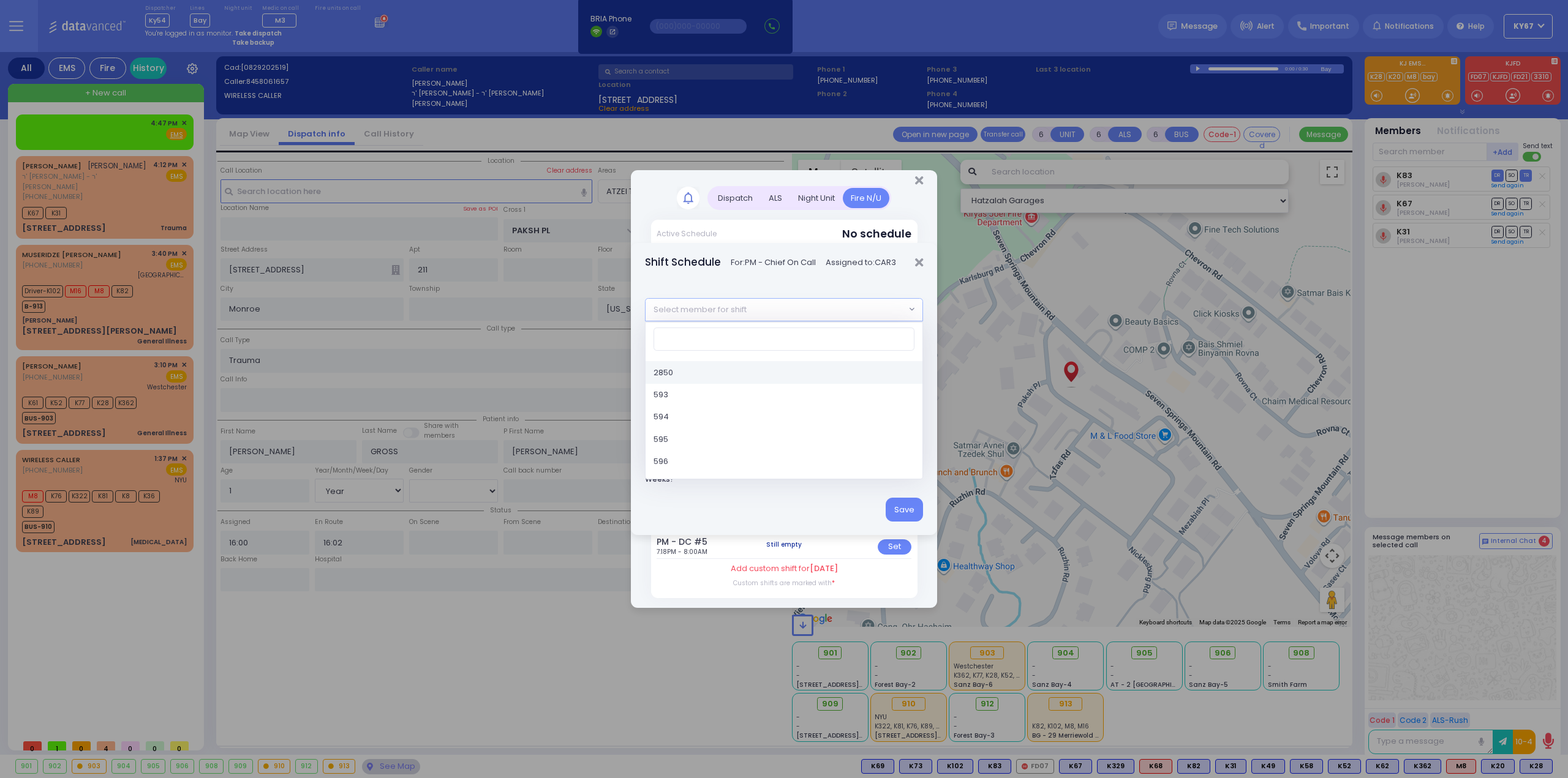
click at [736, 309] on span "Select member for shift" at bounding box center [700, 309] width 93 height 12
type input "6"
select select "7f2e2614-572d-42f9-814b-eef2f8e0fbc7"
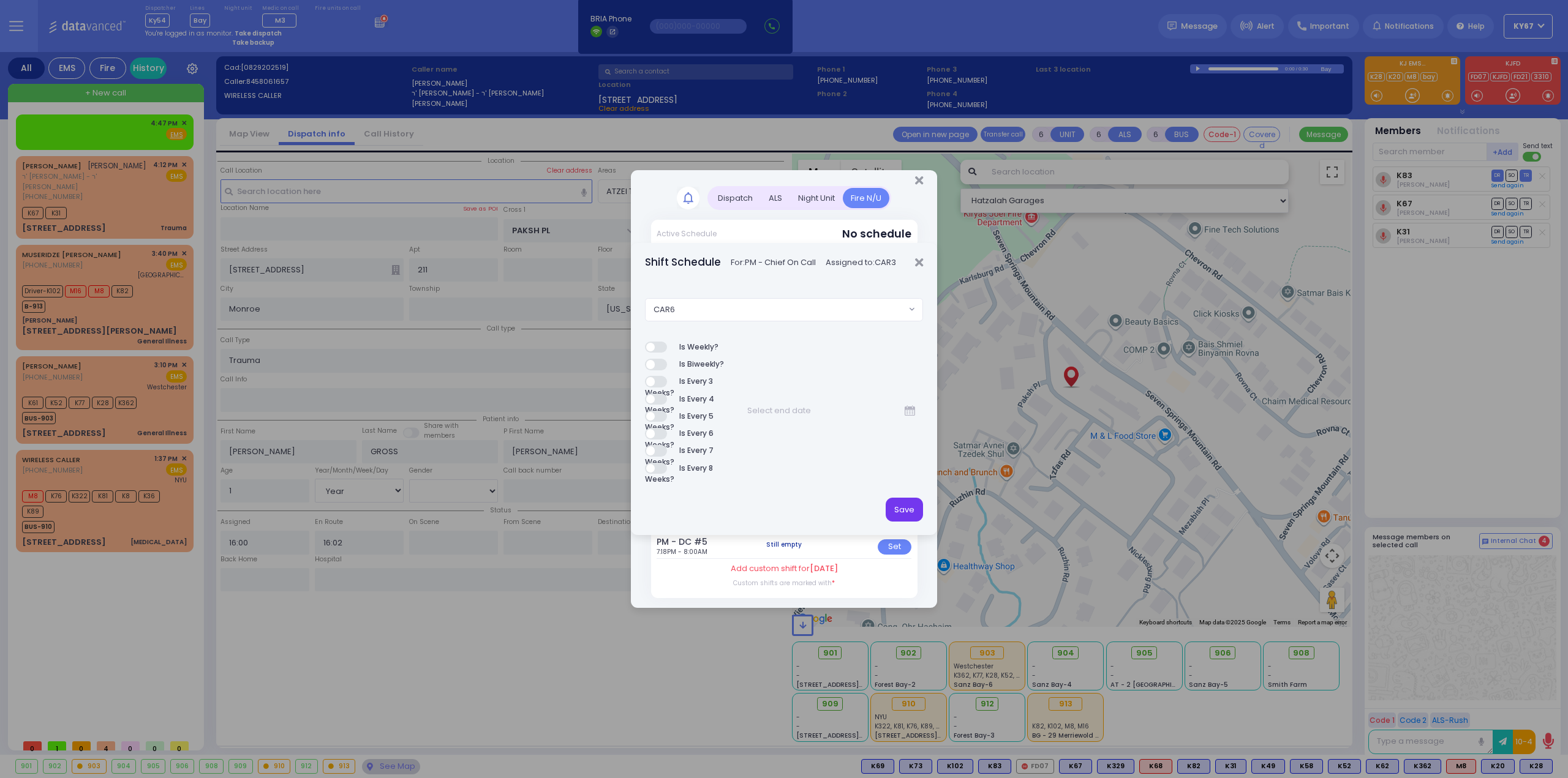
click at [906, 506] on button "Save" at bounding box center [903, 509] width 37 height 23
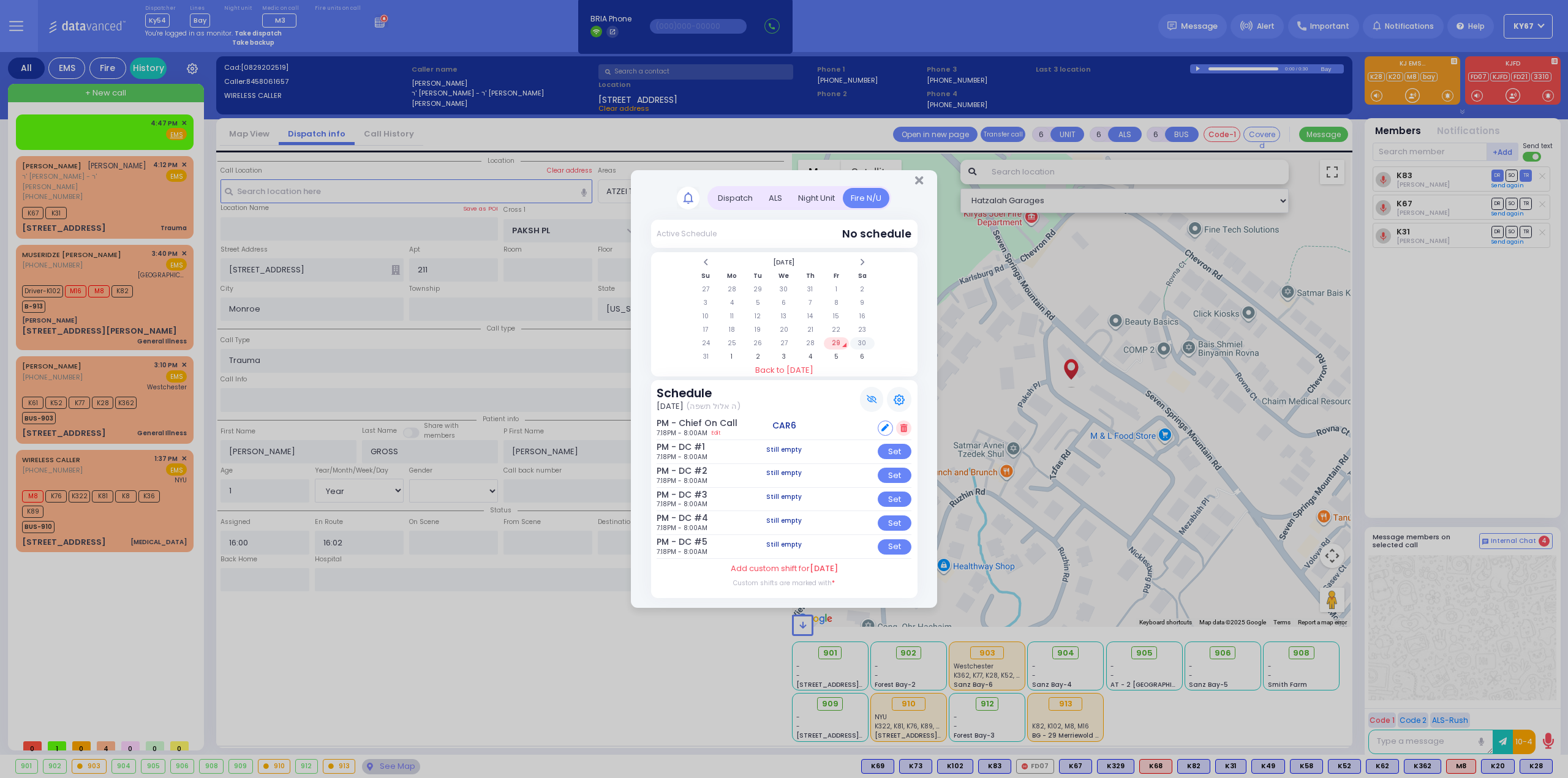
click at [864, 341] on td "30" at bounding box center [863, 343] width 25 height 12
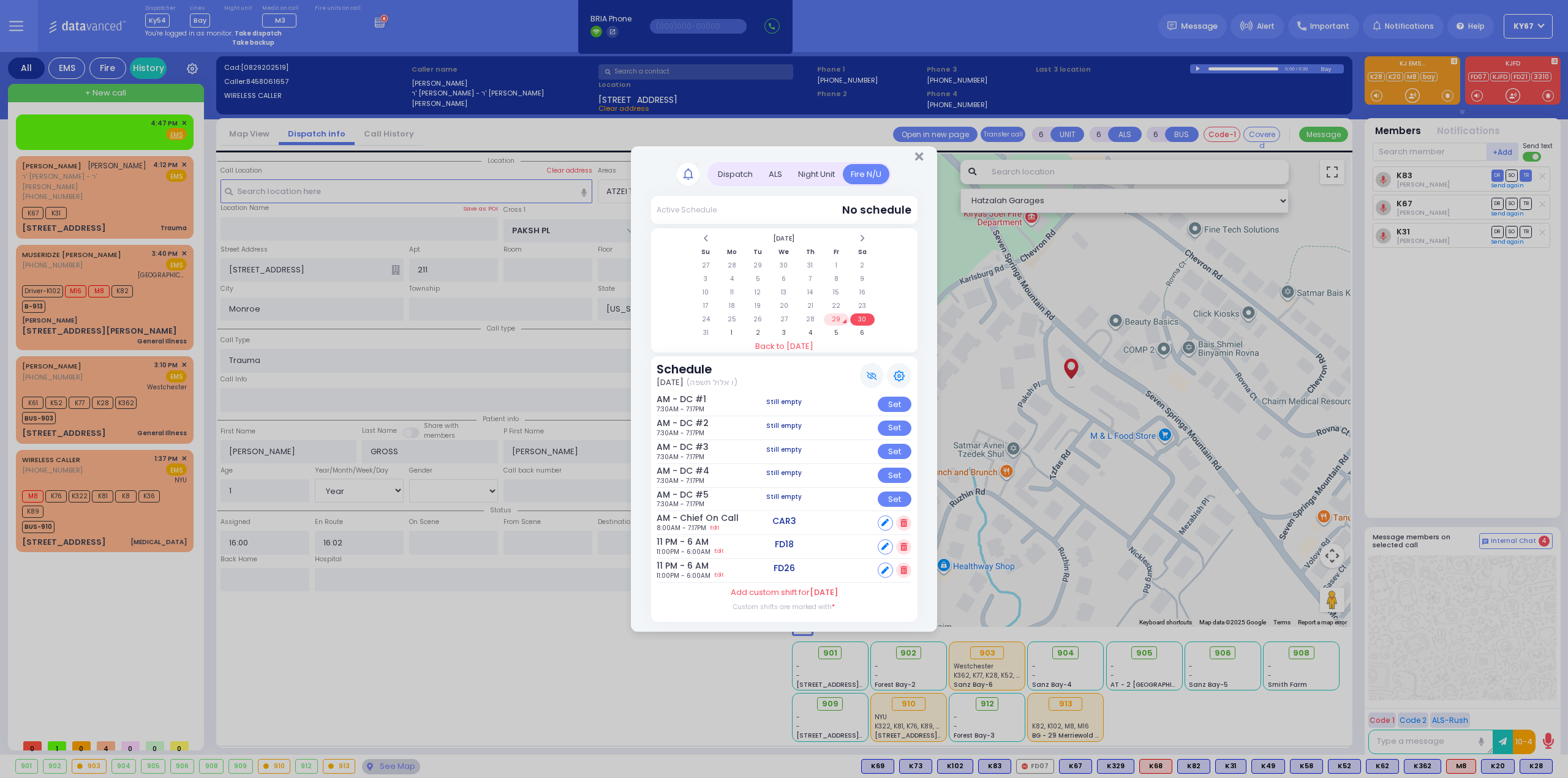
click at [884, 524] on icon at bounding box center [884, 522] width 7 height 7
select select
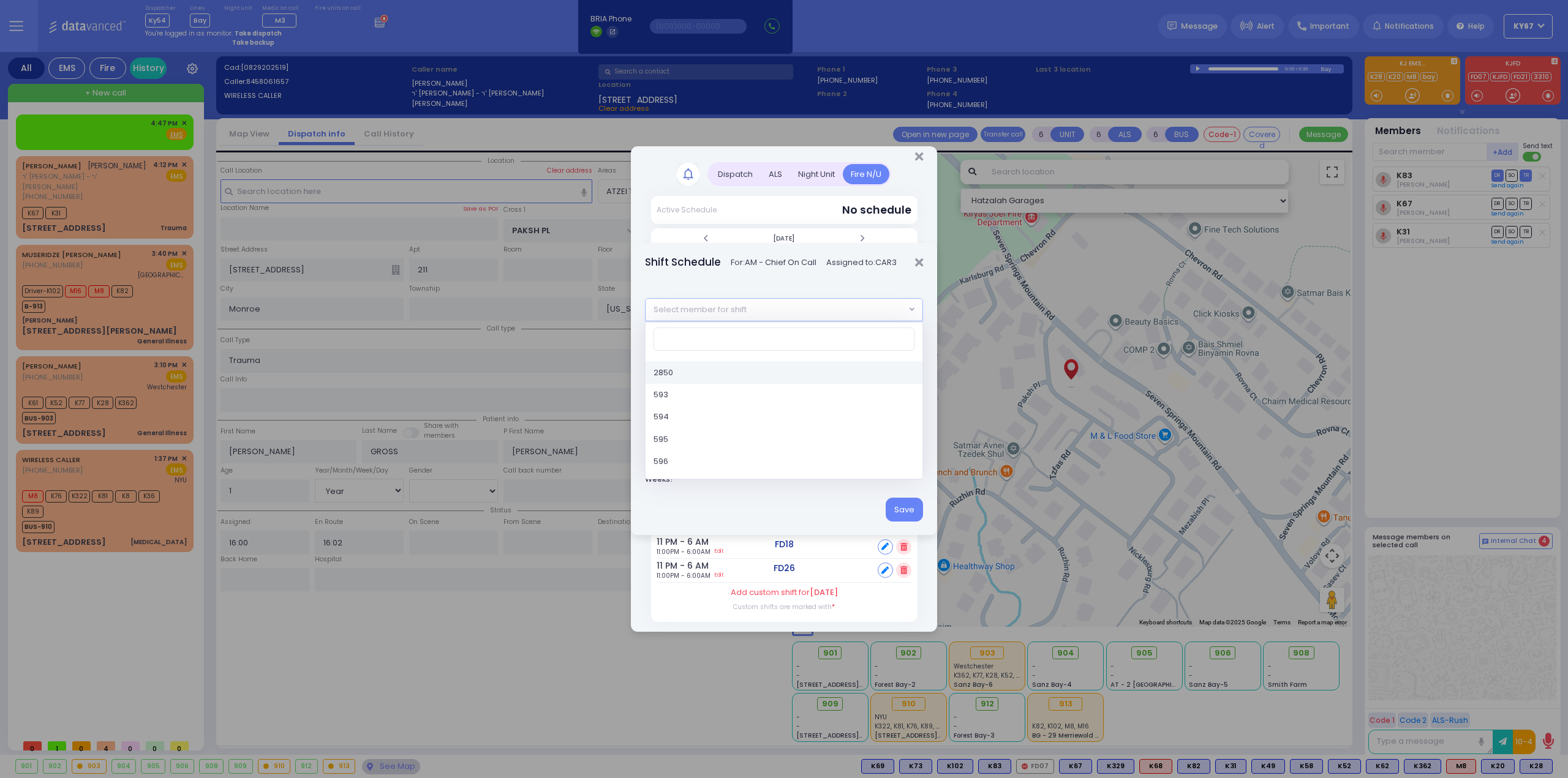
click at [787, 317] on span "Select member for shift" at bounding box center [775, 310] width 260 height 22
type input "6"
select select "7f2e2614-572d-42f9-814b-eef2f8e0fbc7"
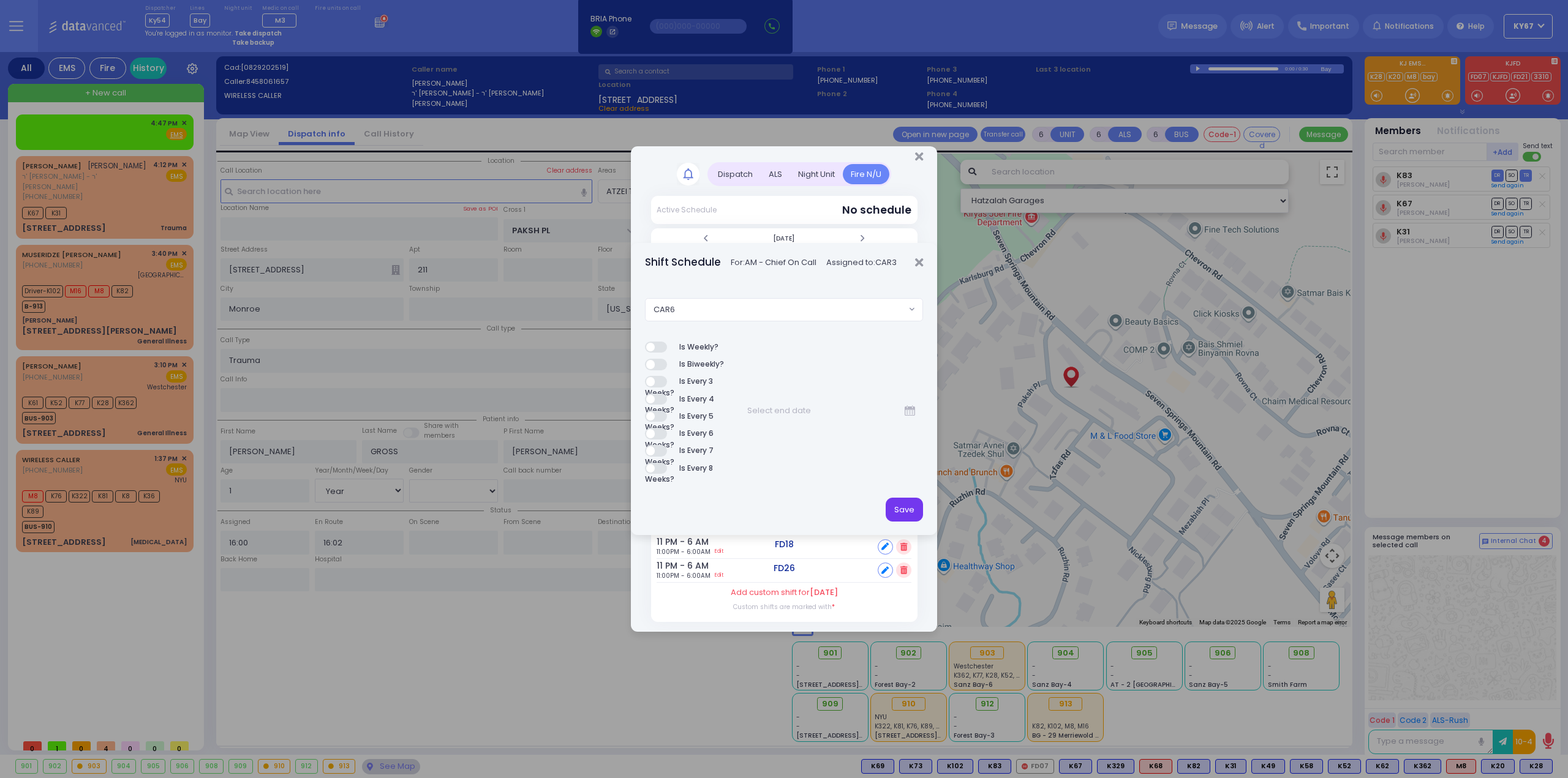
click at [903, 515] on button "Save" at bounding box center [903, 509] width 37 height 23
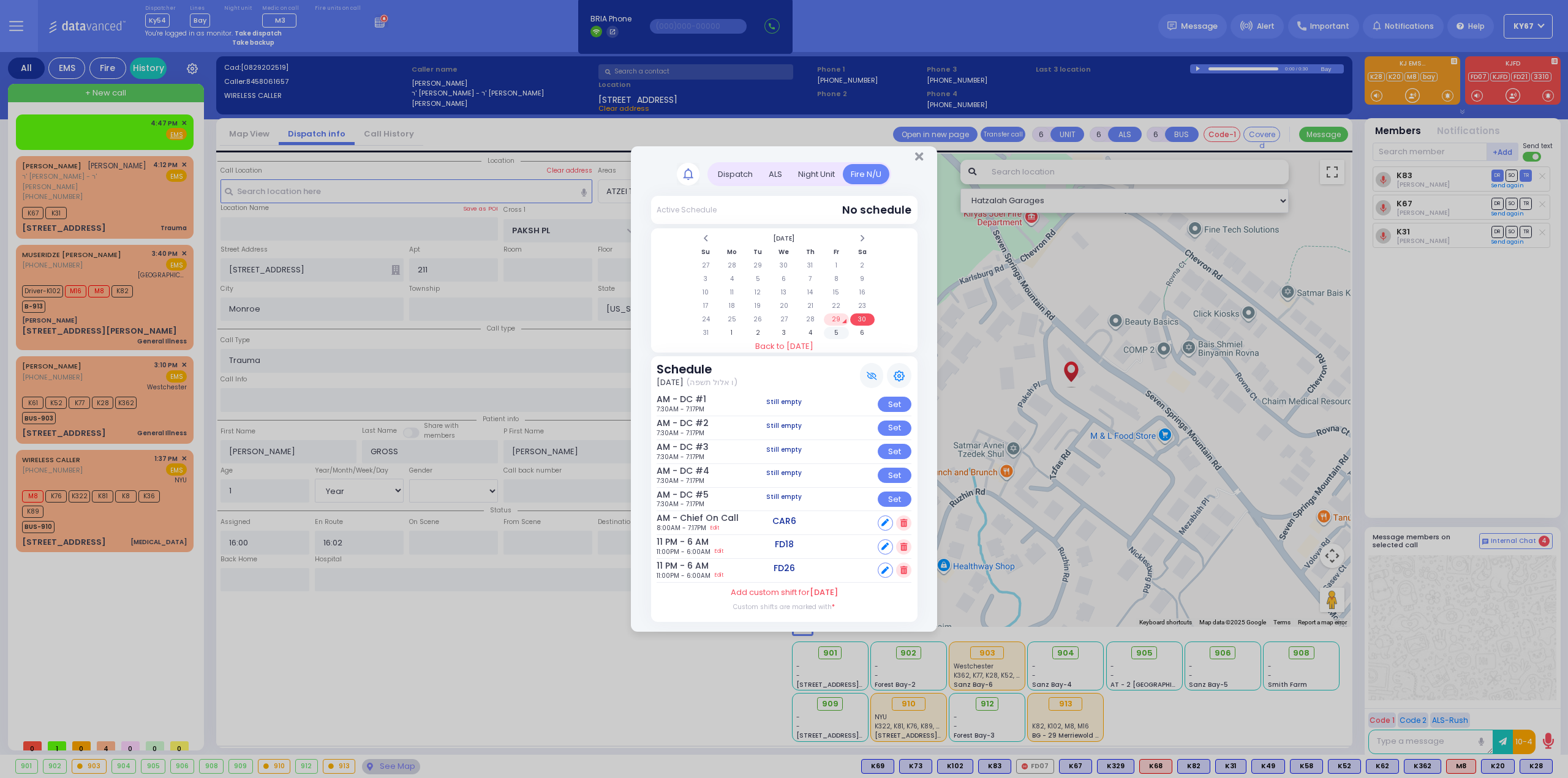
click at [833, 335] on td "5" at bounding box center [836, 333] width 25 height 12
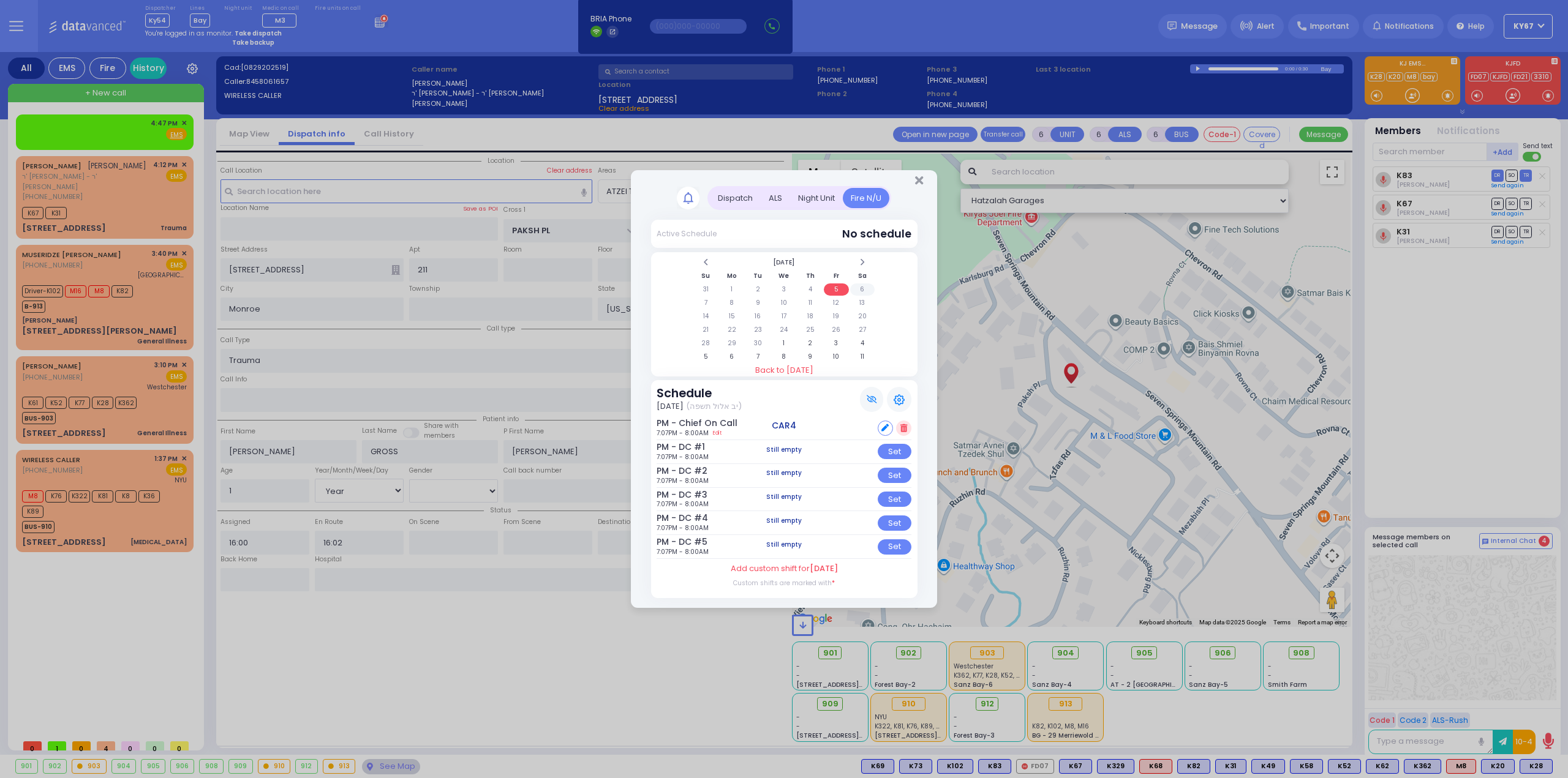
click at [862, 291] on td "6" at bounding box center [863, 289] width 25 height 12
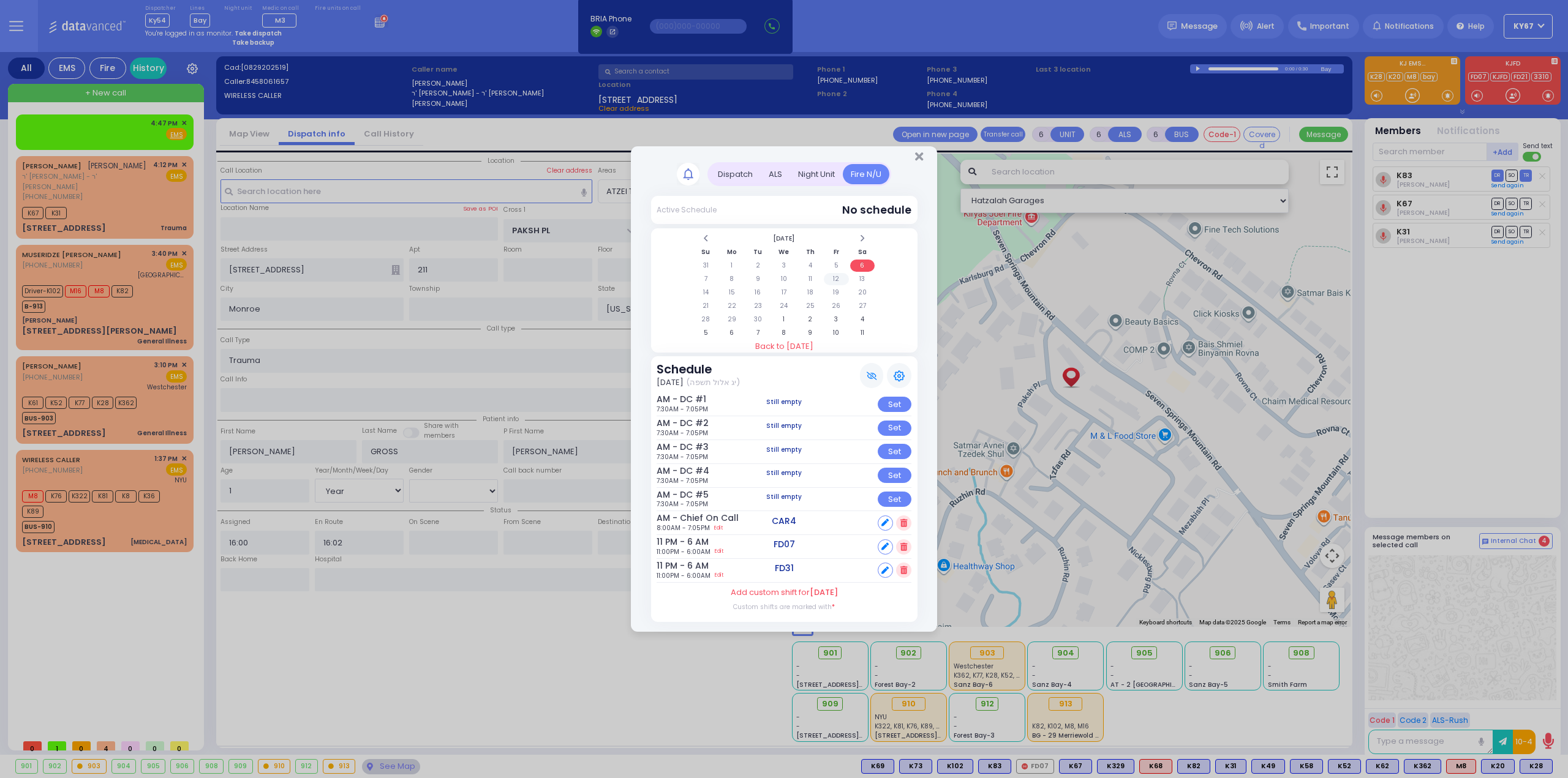
click at [835, 281] on td "12" at bounding box center [836, 279] width 25 height 12
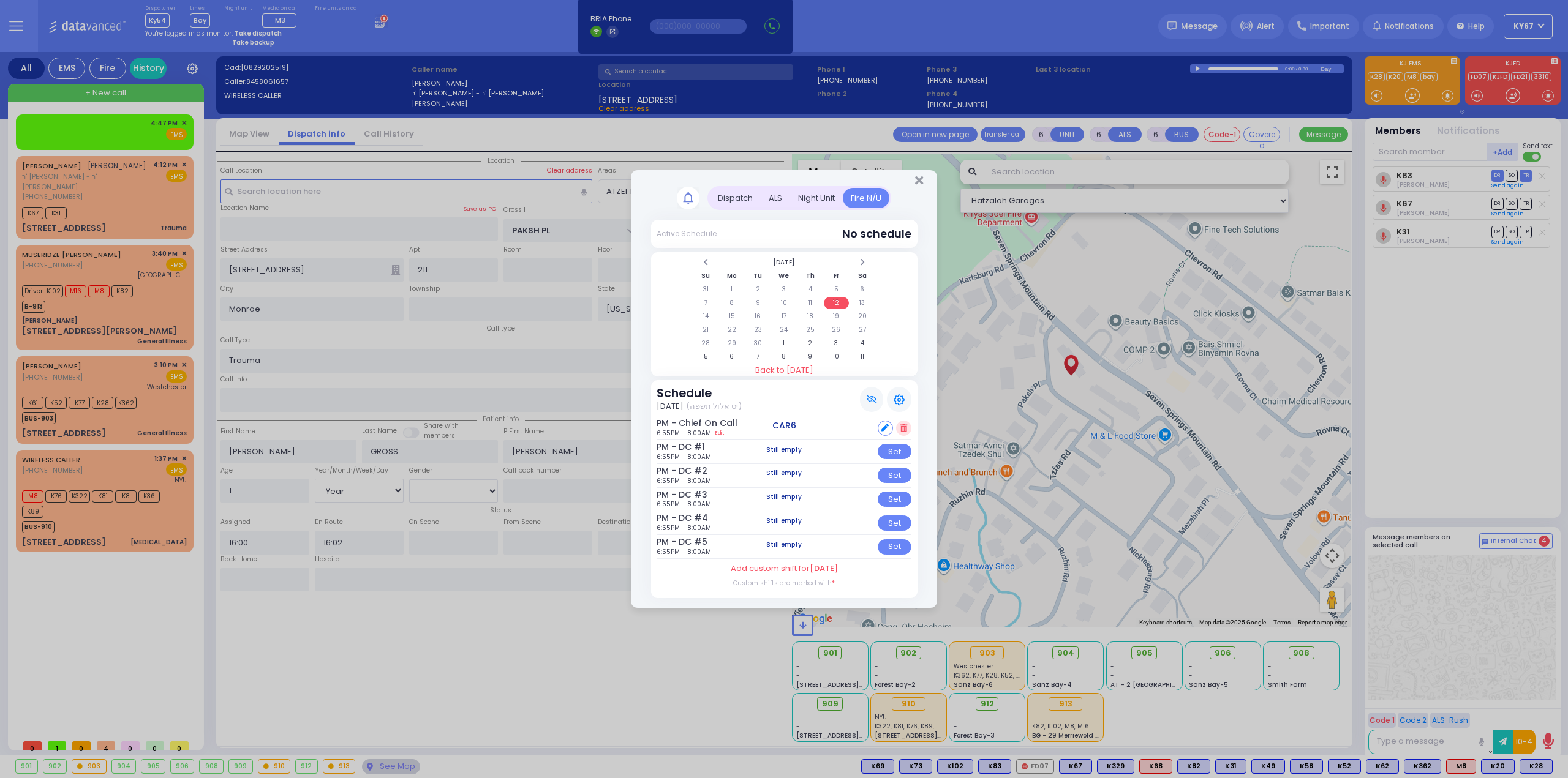
click at [883, 427] on icon at bounding box center [884, 427] width 7 height 7
select select
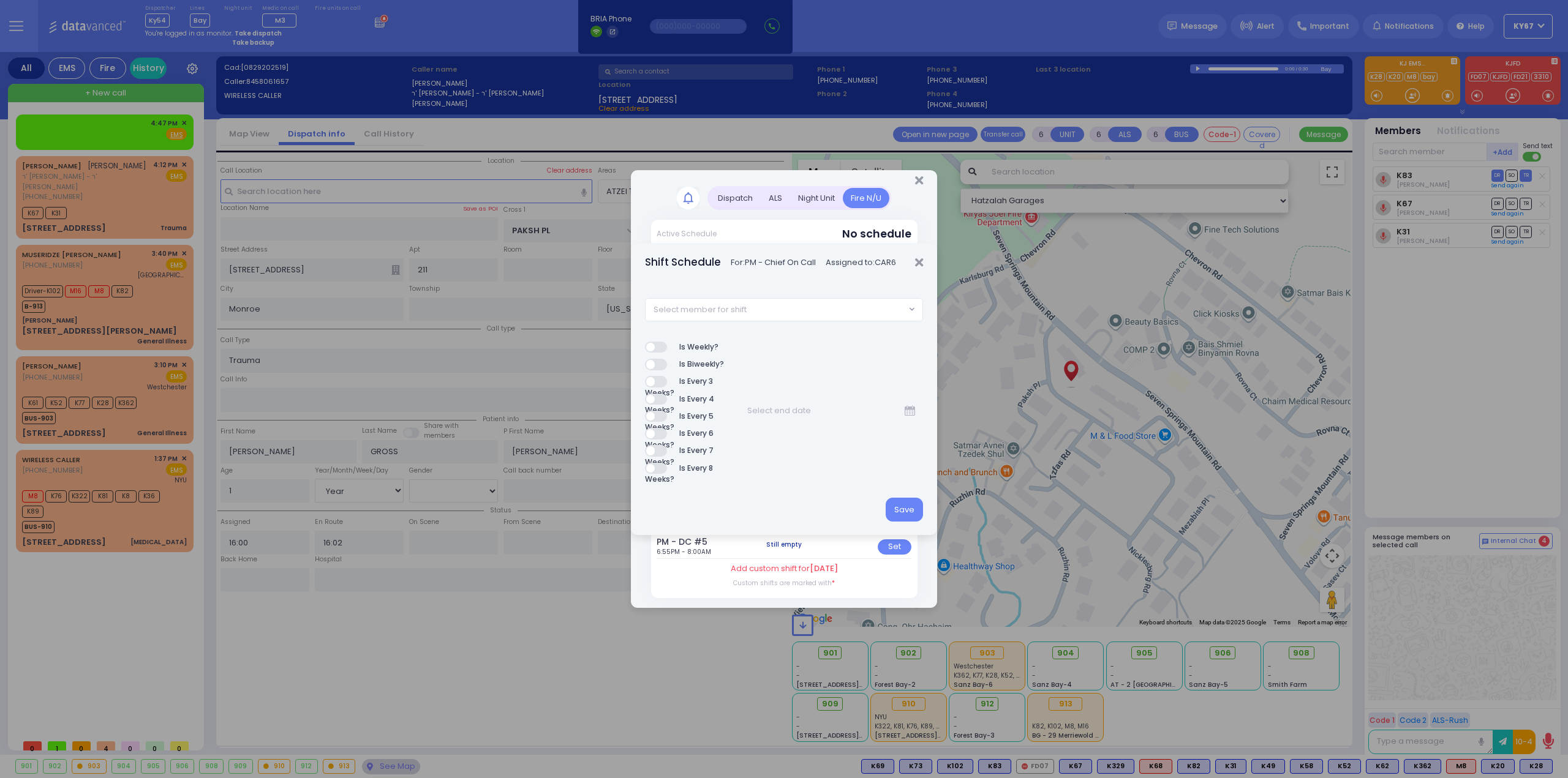
click at [820, 311] on span "Select member for shift" at bounding box center [775, 310] width 260 height 22
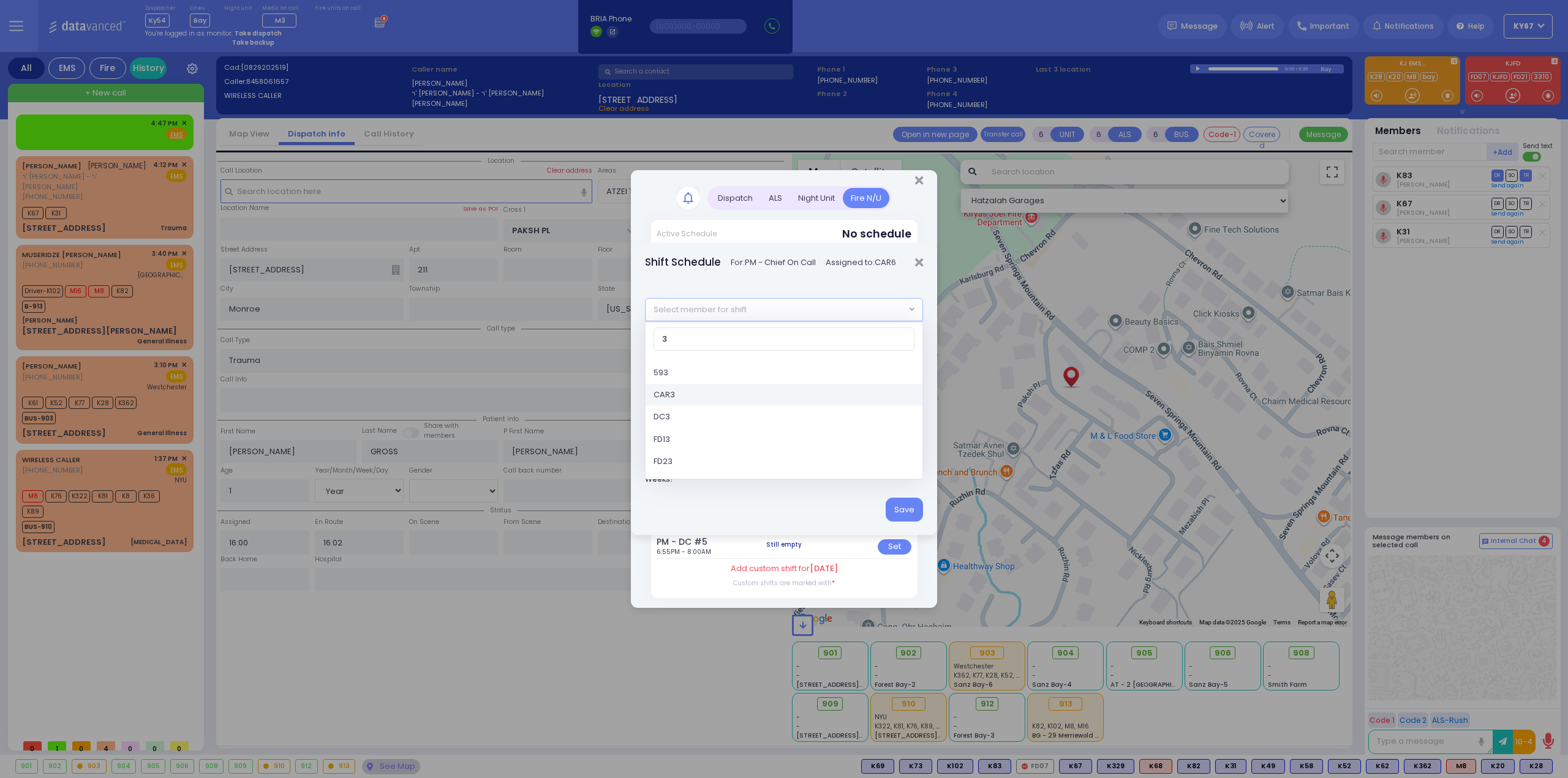
type input "3"
select select "4fe24bca-e57f-11e5-8724-3052cb650342"
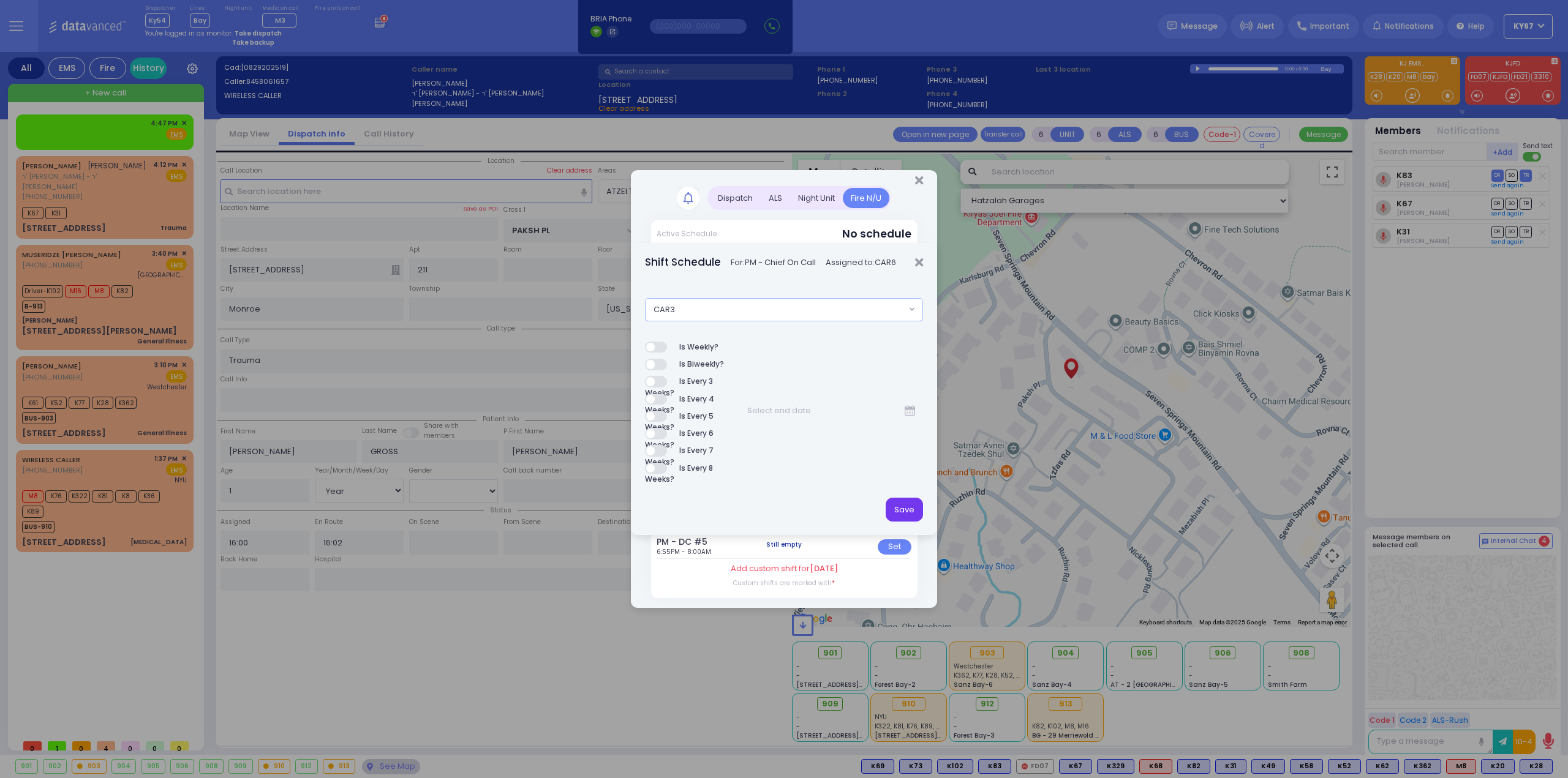
click at [906, 504] on button "Save" at bounding box center [903, 509] width 37 height 23
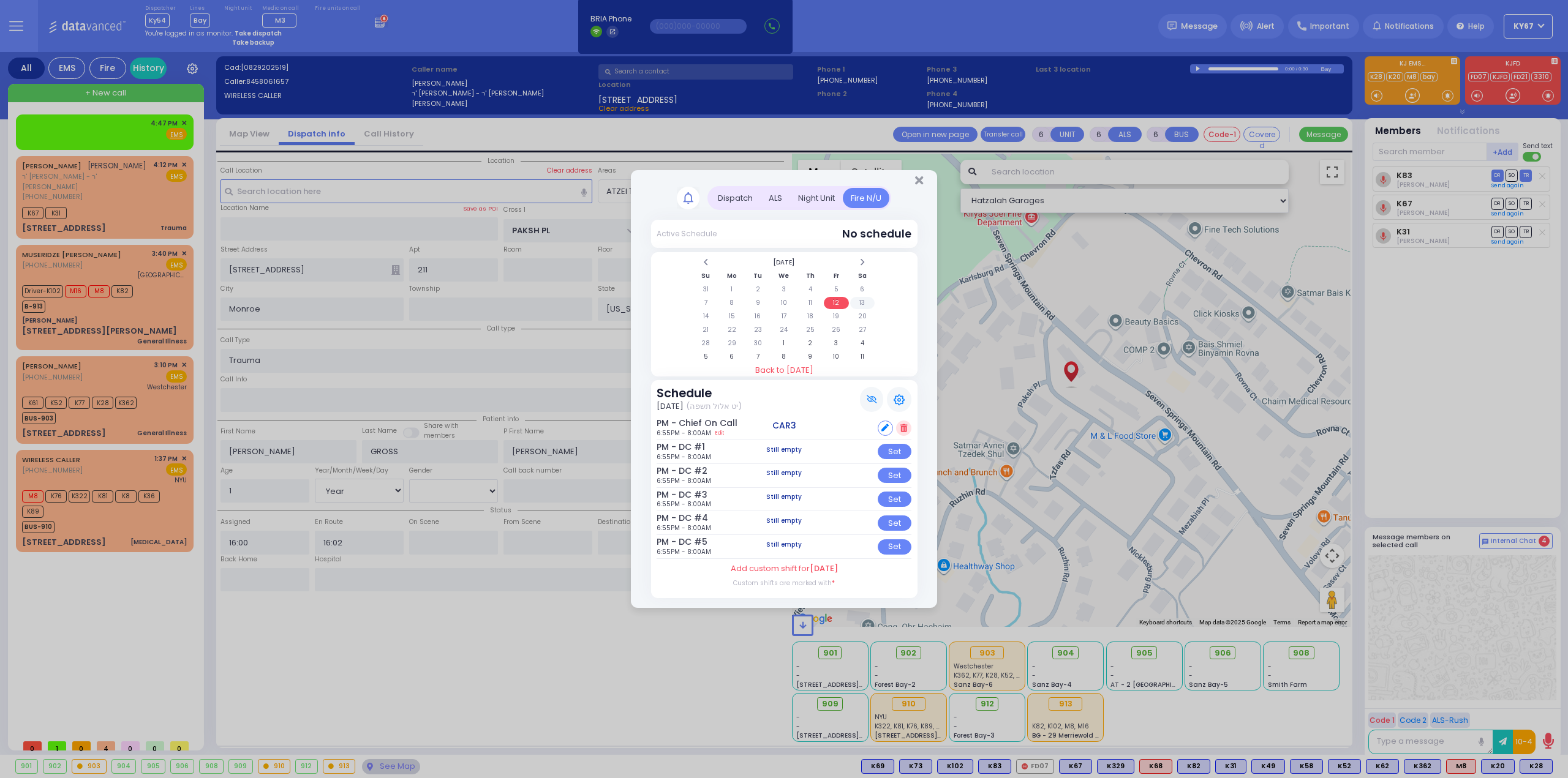
click at [861, 300] on td "13" at bounding box center [863, 303] width 25 height 12
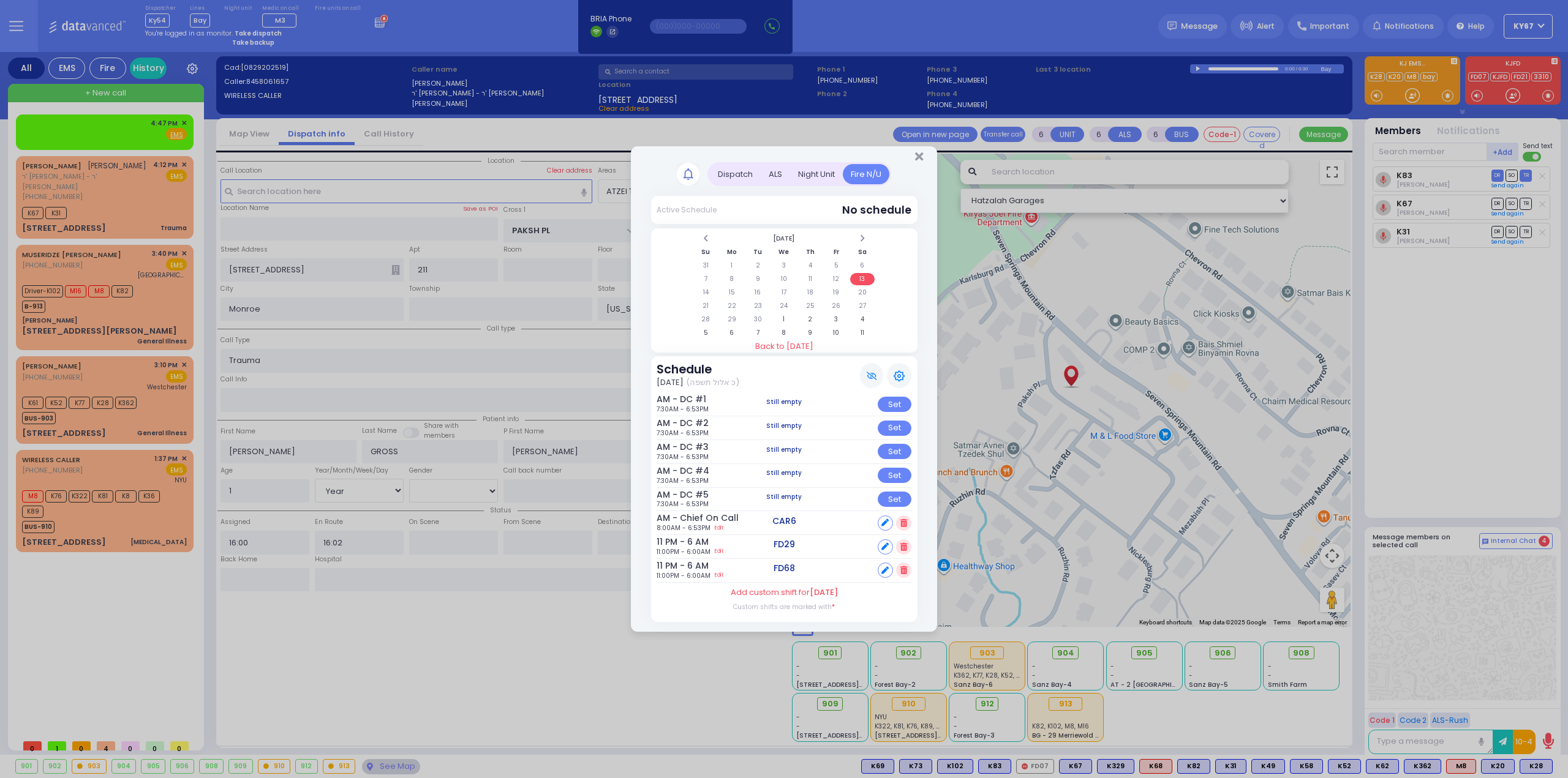
click at [888, 524] on icon at bounding box center [884, 522] width 7 height 7
select select
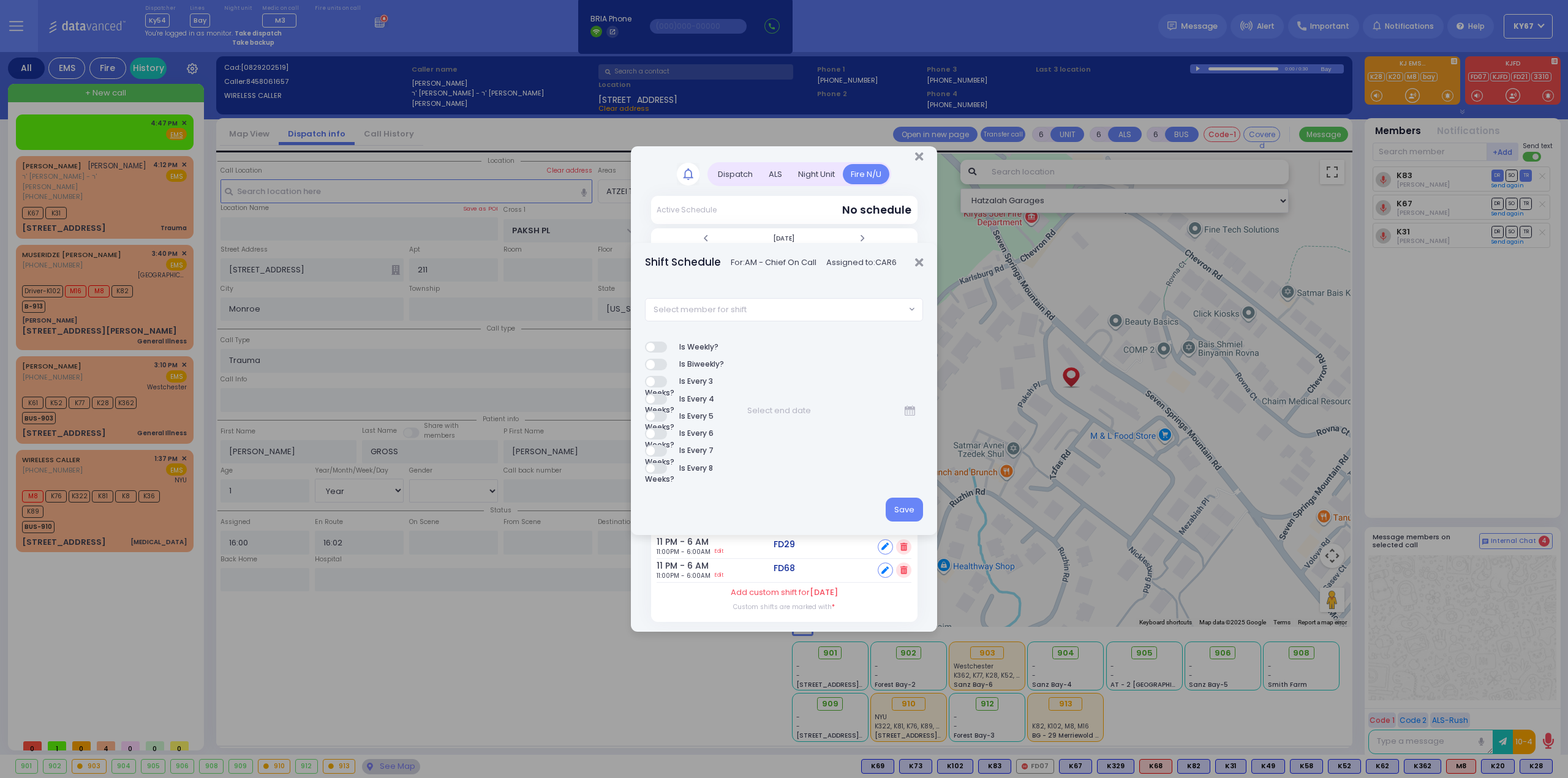
click at [787, 310] on span "Select member for shift" at bounding box center [775, 310] width 260 height 22
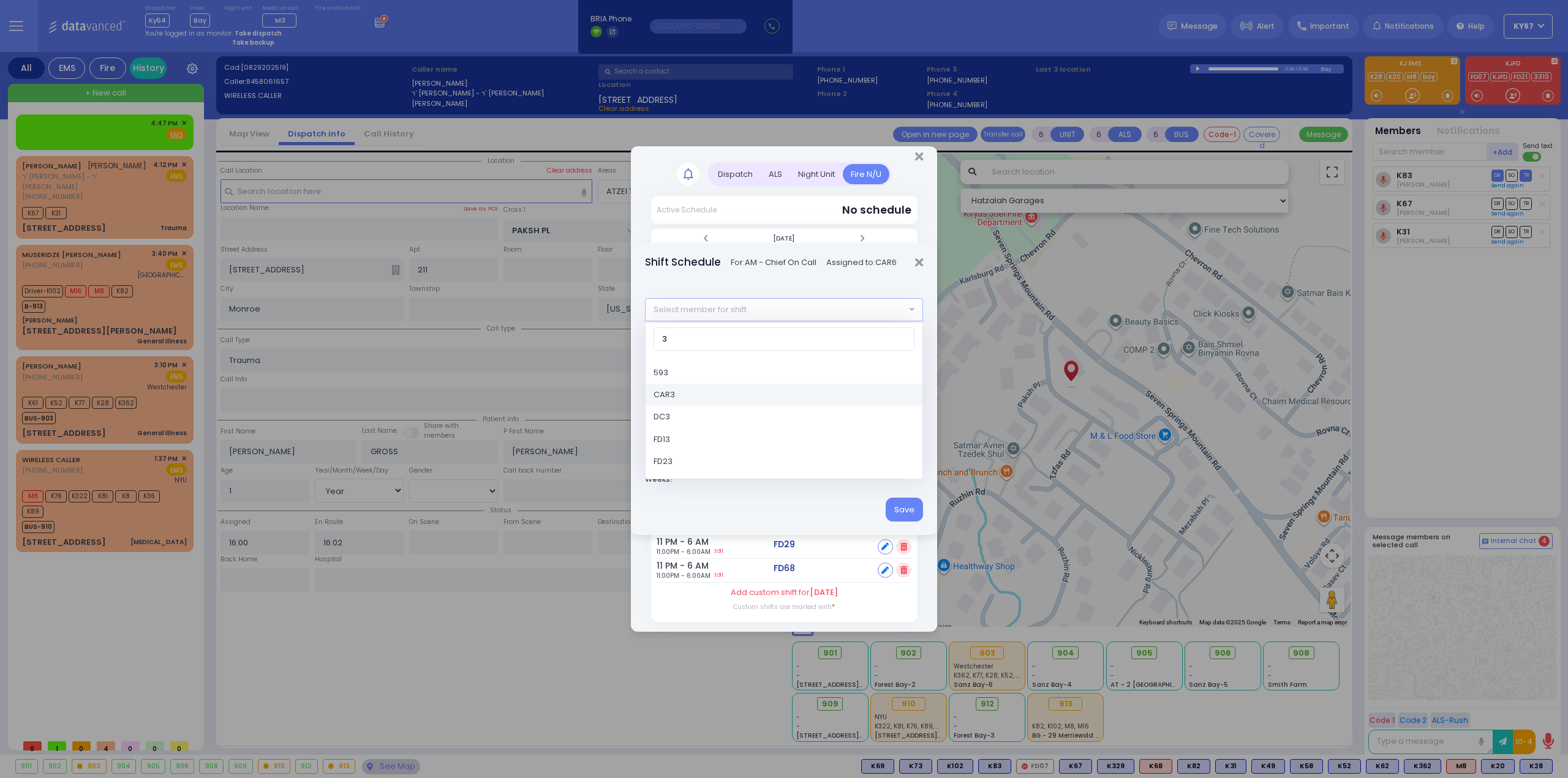
type input "3"
select select "4fe24bca-e57f-11e5-8724-3052cb650342"
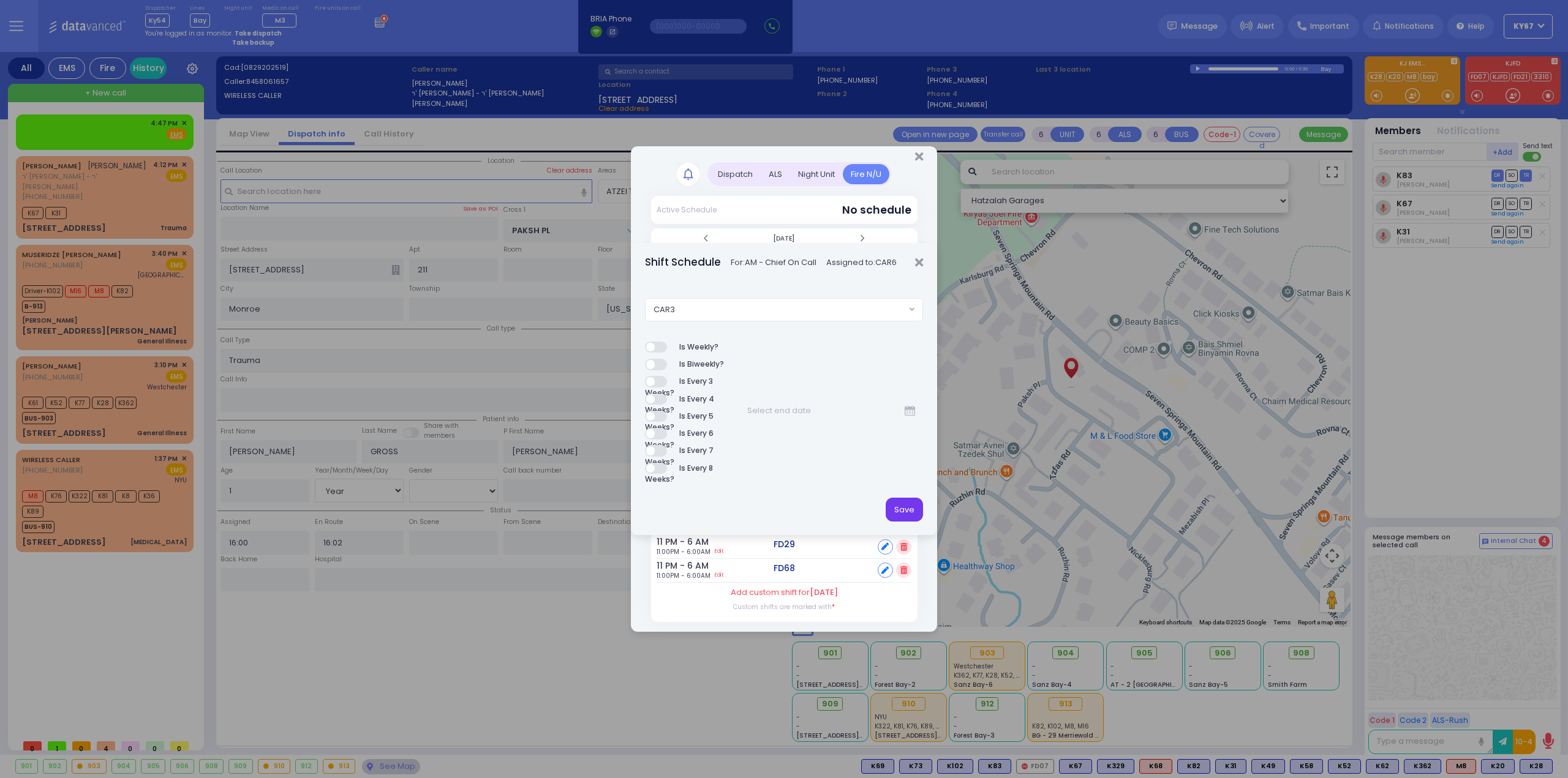
click at [916, 509] on button "Save" at bounding box center [903, 509] width 37 height 23
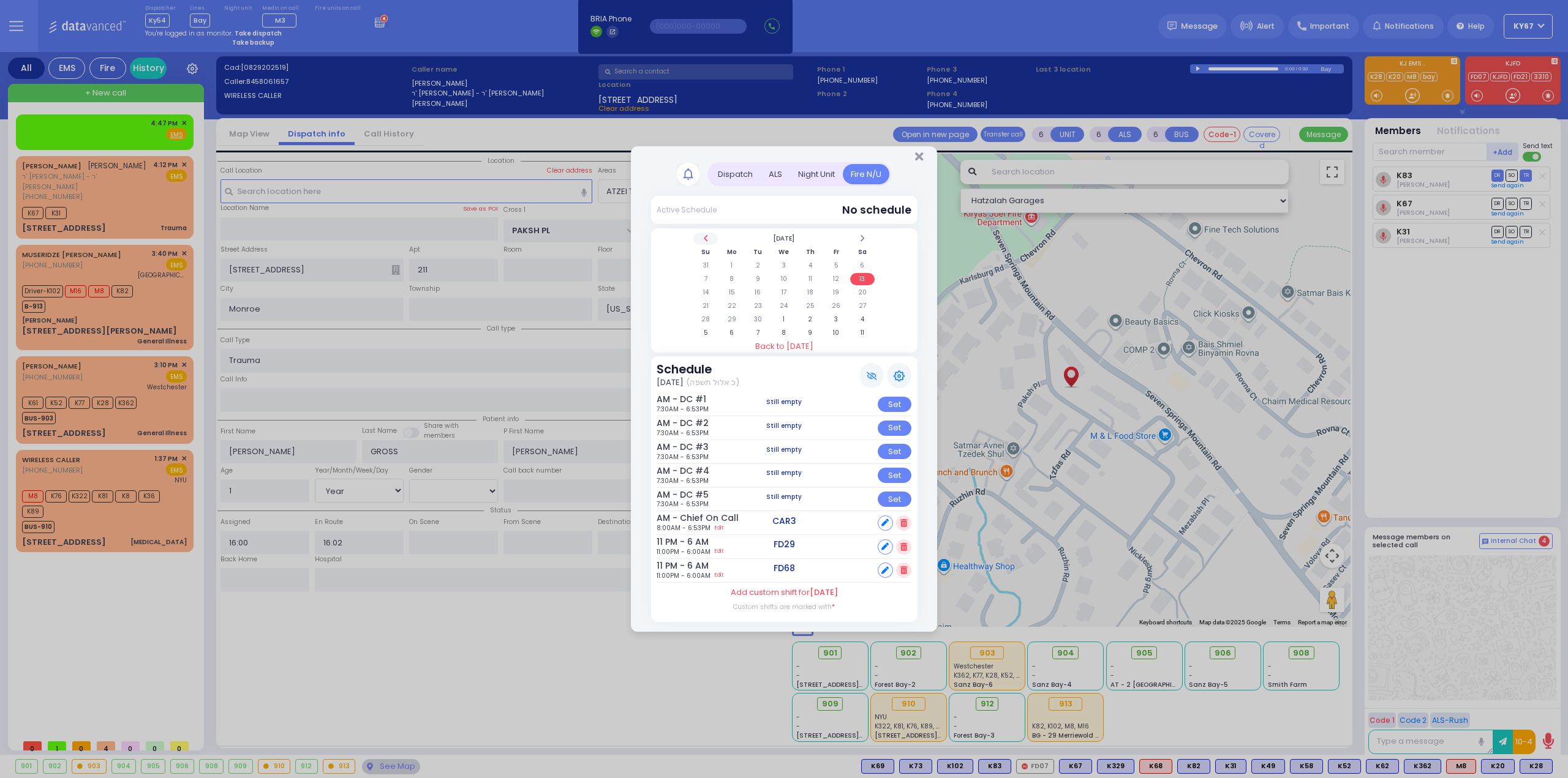
click at [706, 237] on span at bounding box center [706, 239] width 6 height 9
click at [706, 236] on span at bounding box center [706, 239] width 6 height 9
click at [860, 239] on span at bounding box center [862, 239] width 6 height 9
click at [828, 319] on td "29" at bounding box center [836, 319] width 25 height 12
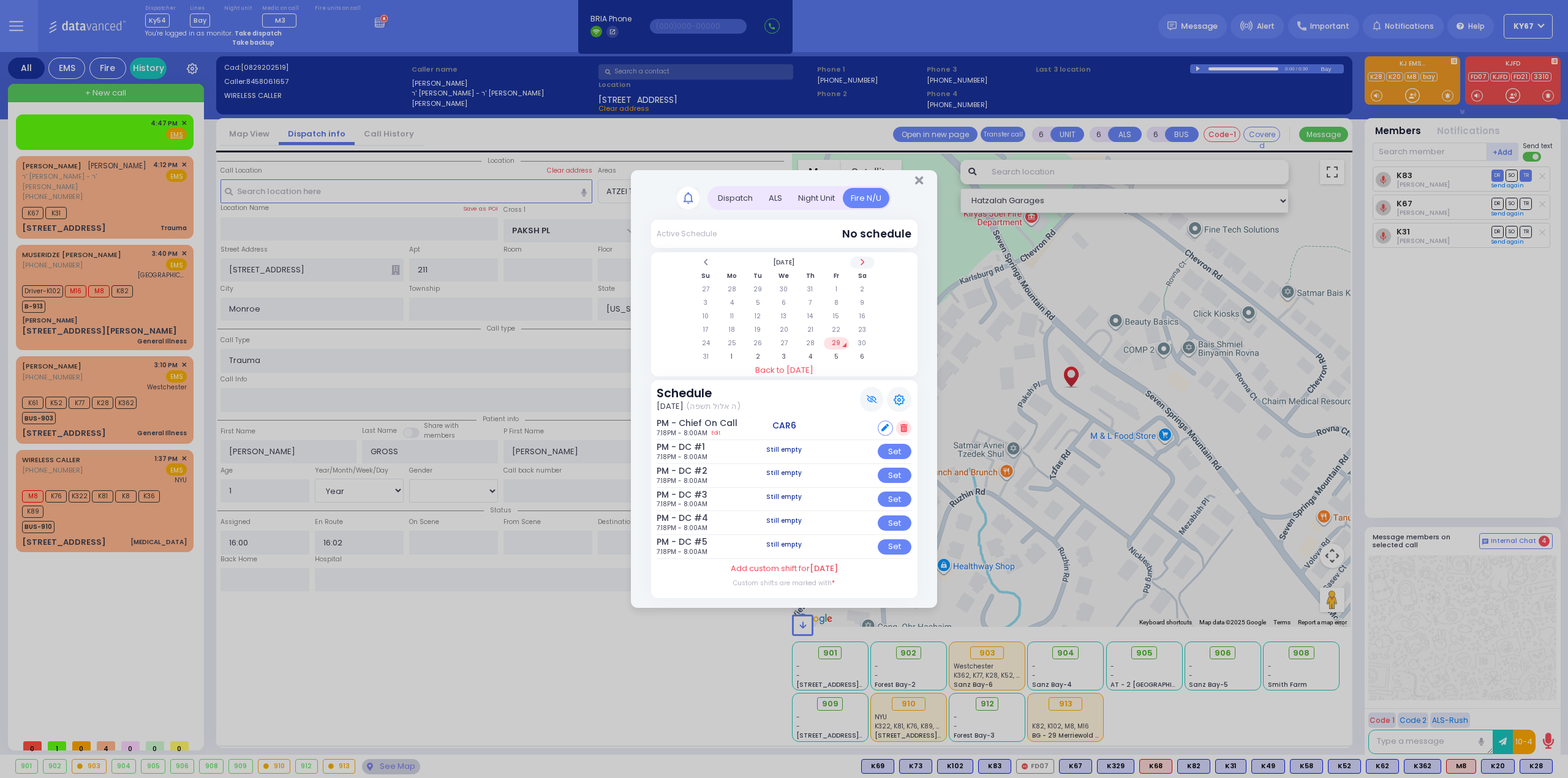
click at [863, 262] on span at bounding box center [862, 262] width 6 height 9
click at [836, 288] on td "5" at bounding box center [836, 289] width 25 height 12
click at [858, 291] on td "6" at bounding box center [863, 289] width 25 height 12
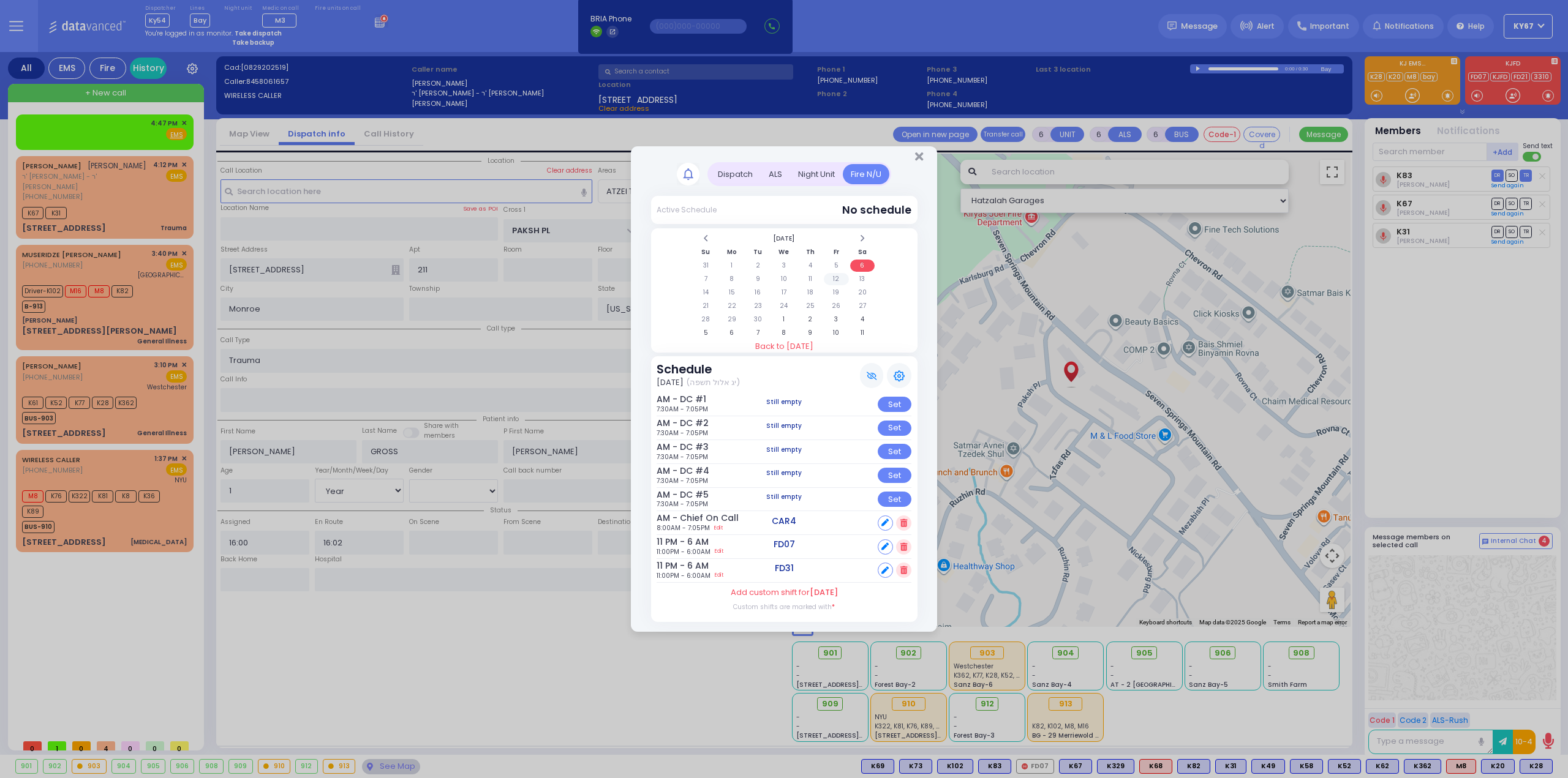
click at [839, 281] on td "12" at bounding box center [836, 279] width 25 height 12
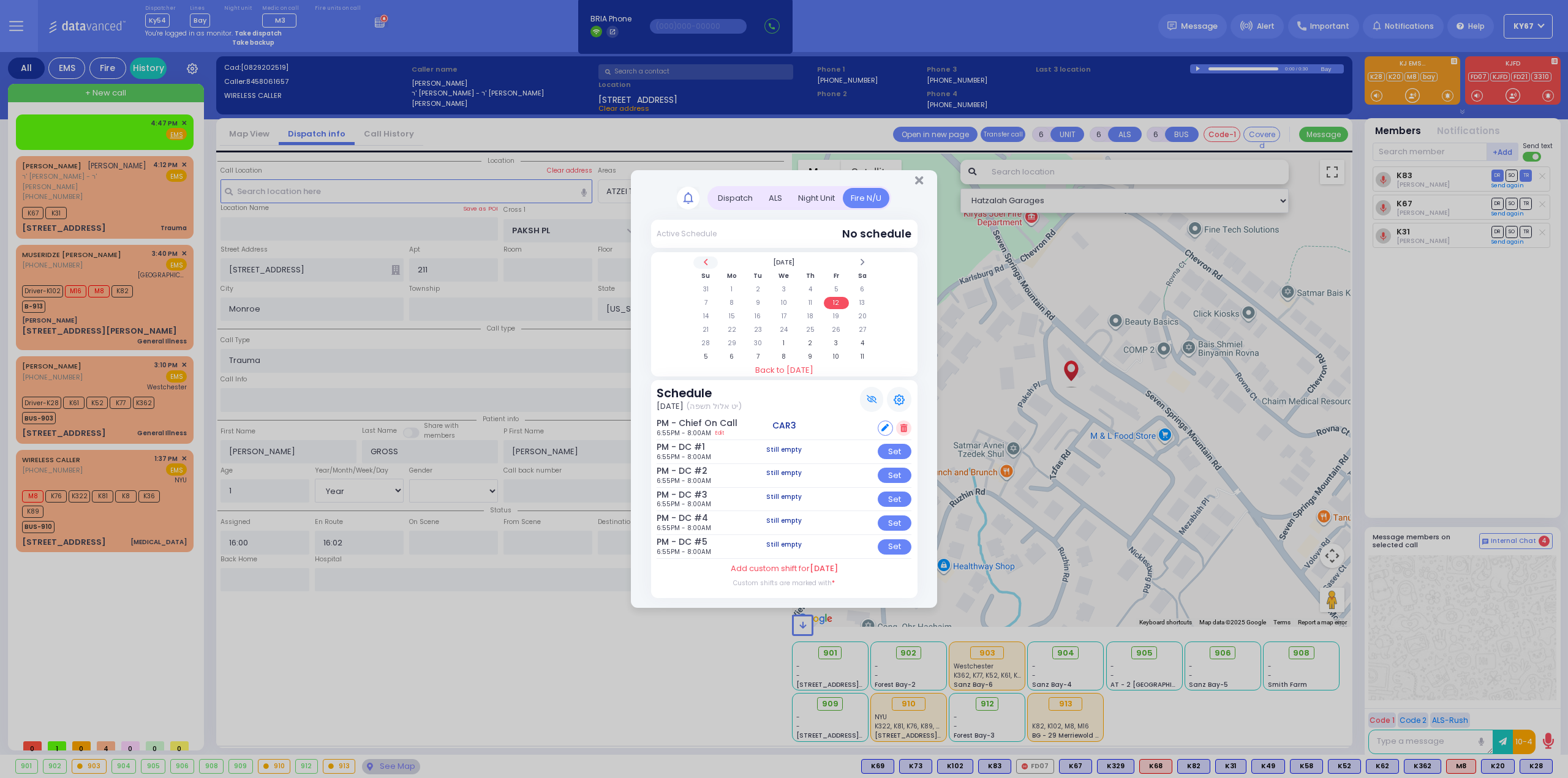
click at [708, 264] on span at bounding box center [706, 262] width 6 height 9
click at [834, 340] on td "29" at bounding box center [836, 343] width 25 height 12
click at [893, 451] on div "Set" at bounding box center [894, 451] width 34 height 15
select select
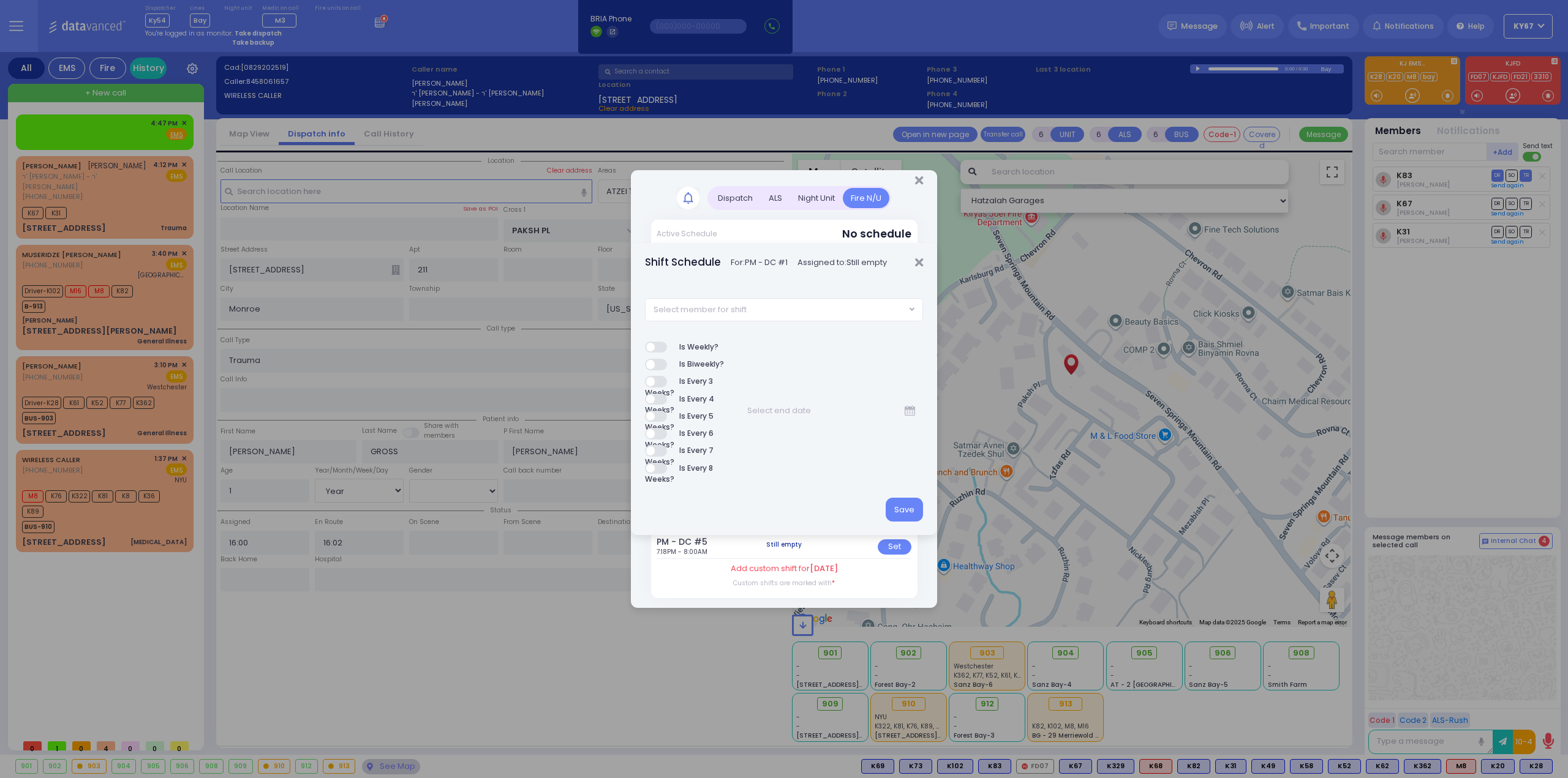
click at [760, 303] on span "Select member for shift" at bounding box center [775, 310] width 260 height 22
type input "82"
select select "ad62ac1c-8eb1-498c-0c51-d9fa81f3ebb1"
click at [907, 506] on button "Save" at bounding box center [903, 509] width 37 height 23
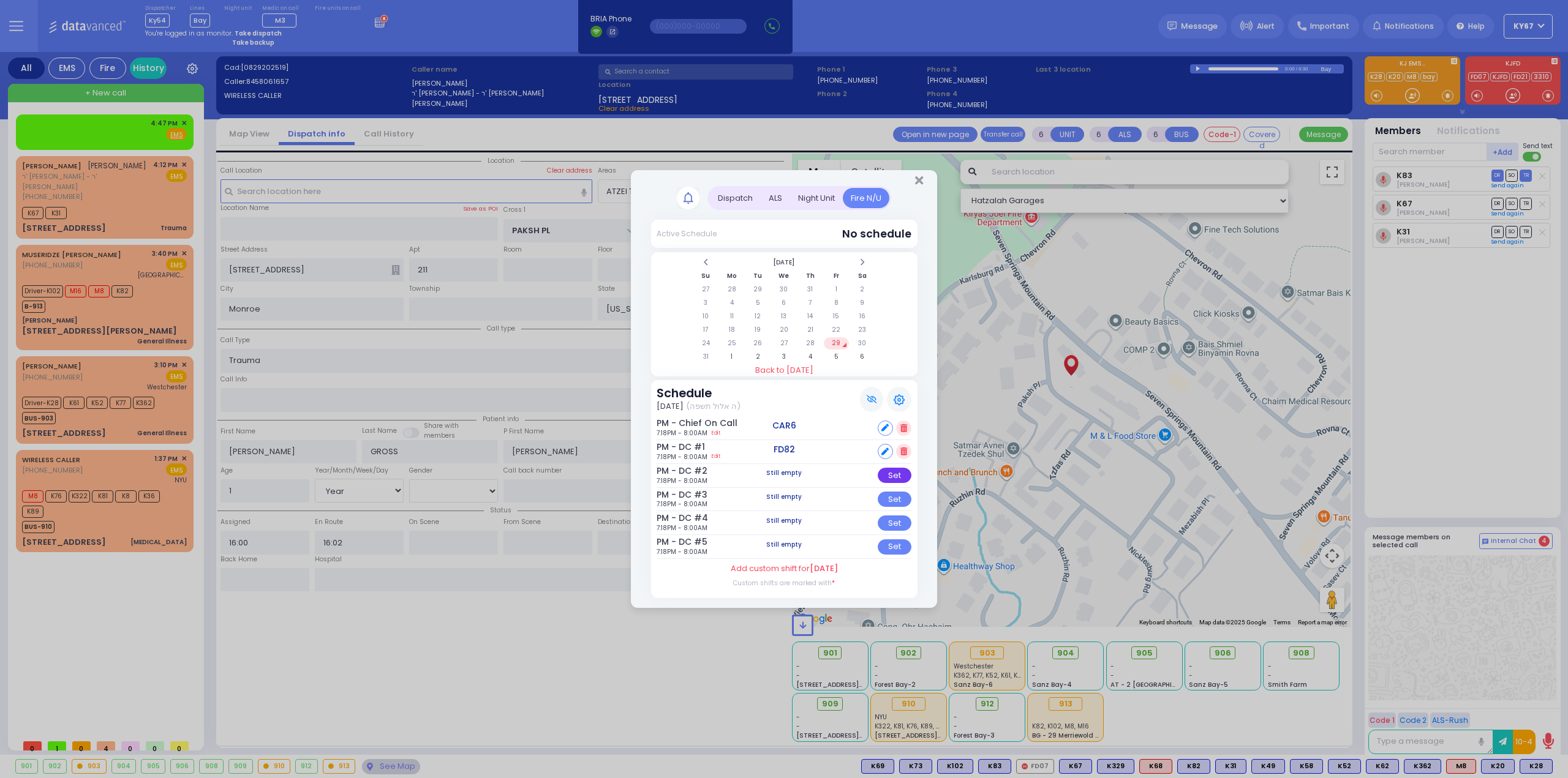
click at [891, 477] on div "Set" at bounding box center [894, 475] width 34 height 15
select select
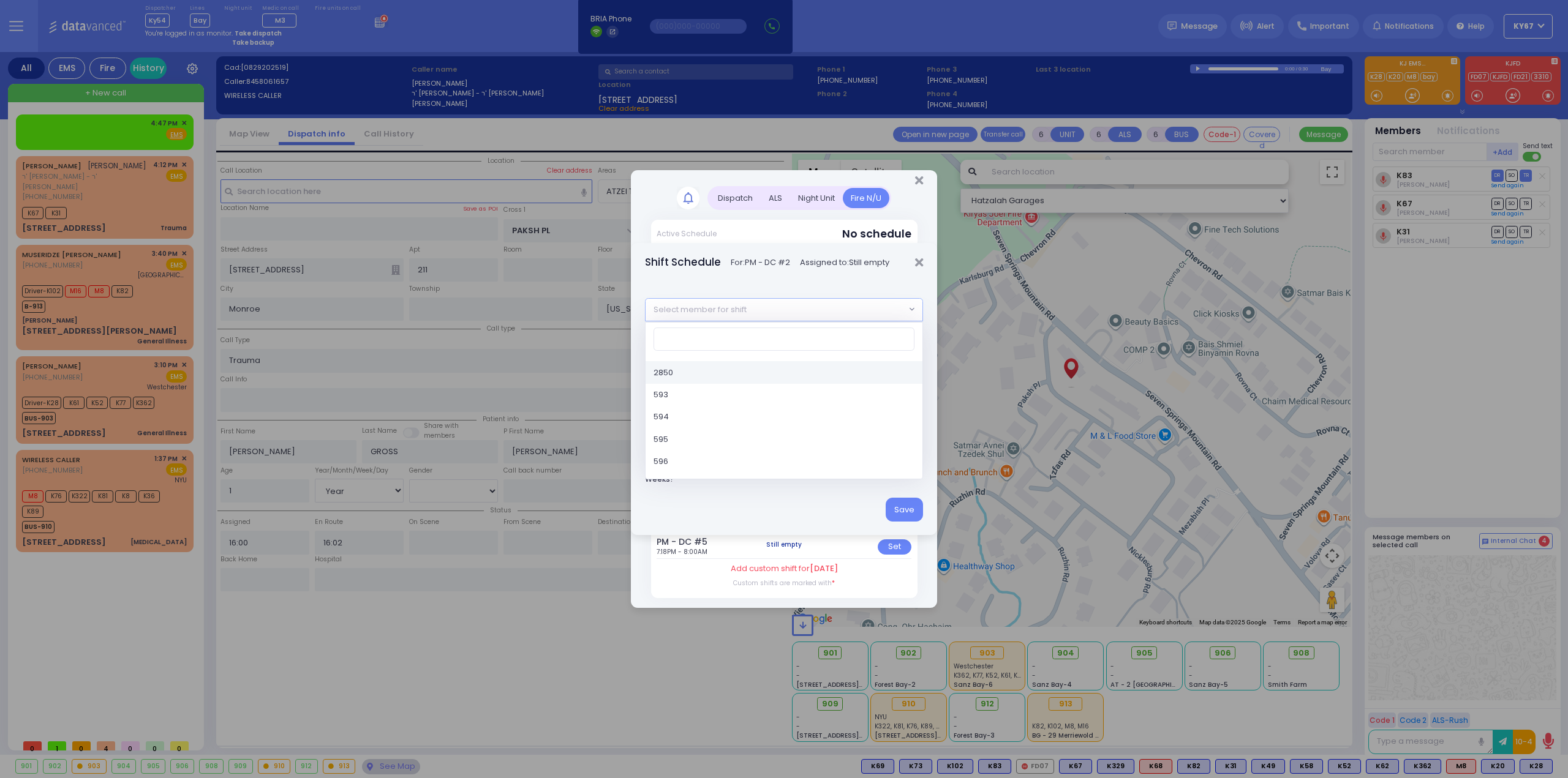
click at [707, 310] on span "Select member for shift" at bounding box center [700, 309] width 93 height 12
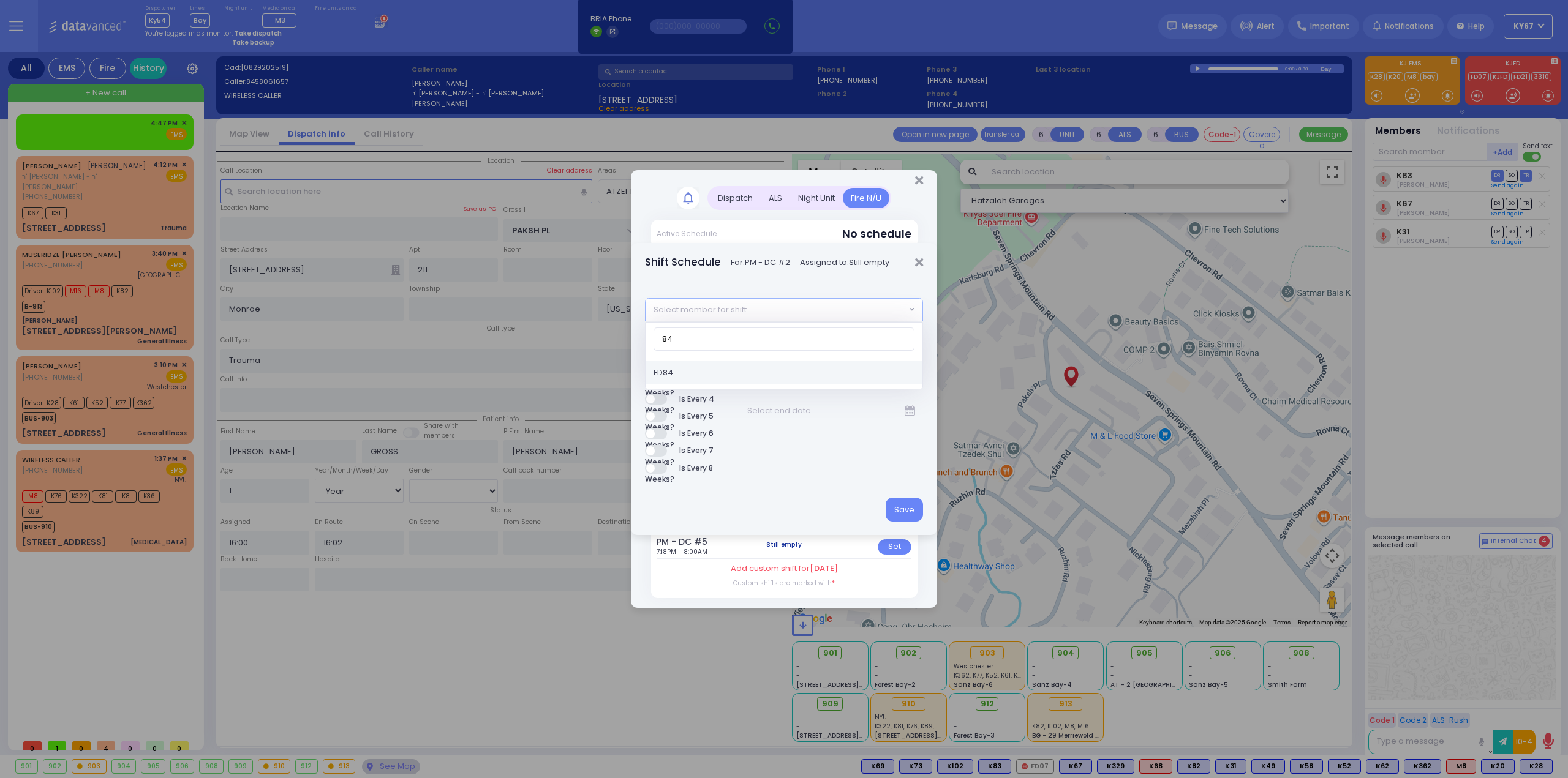
type input "84"
select select "e9ad1ad7-e471-4105-a88f-2e8b1f23f829"
click at [906, 513] on button "Save" at bounding box center [903, 509] width 37 height 23
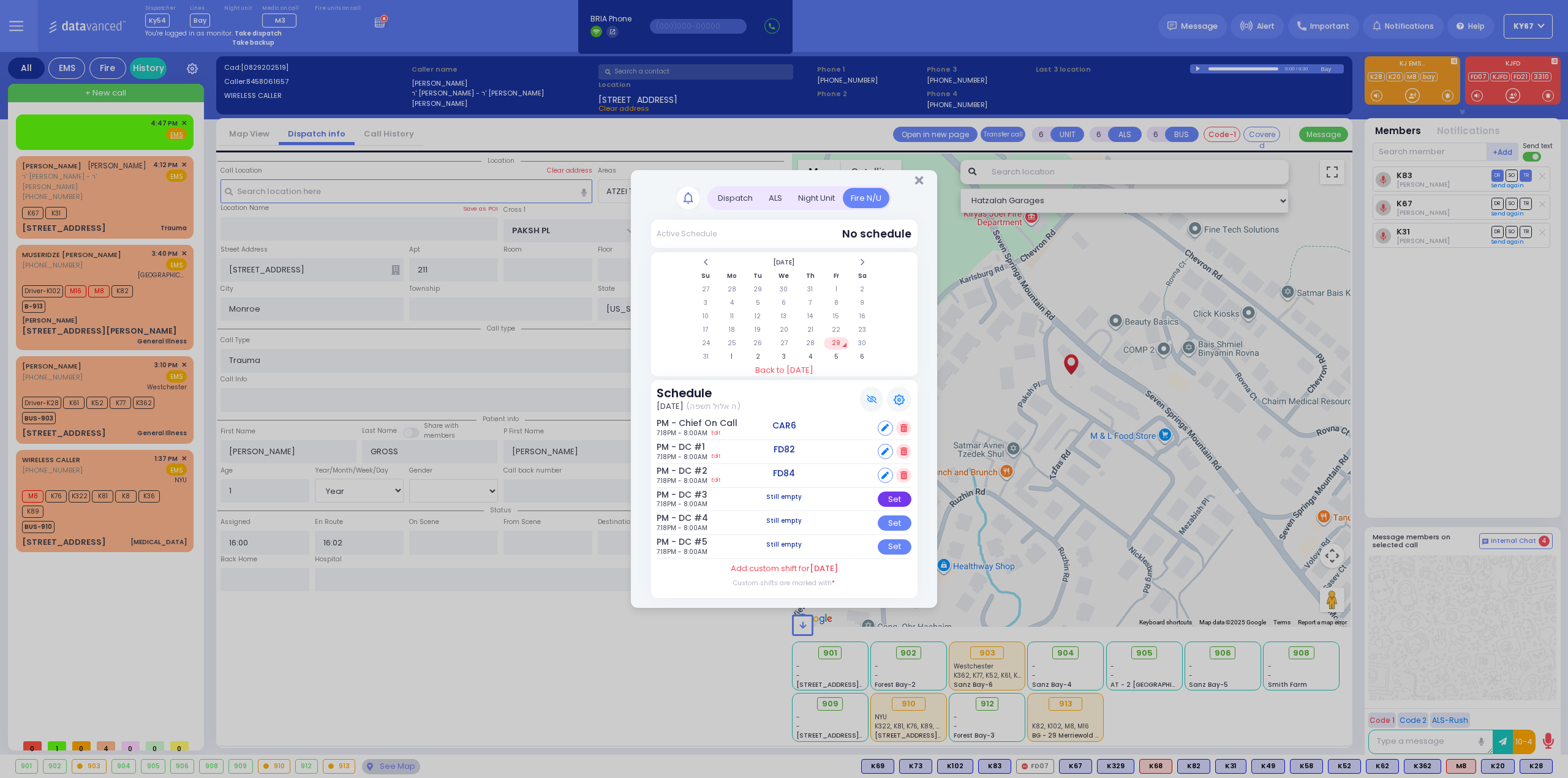
click at [895, 499] on div "Set" at bounding box center [894, 498] width 34 height 15
select select
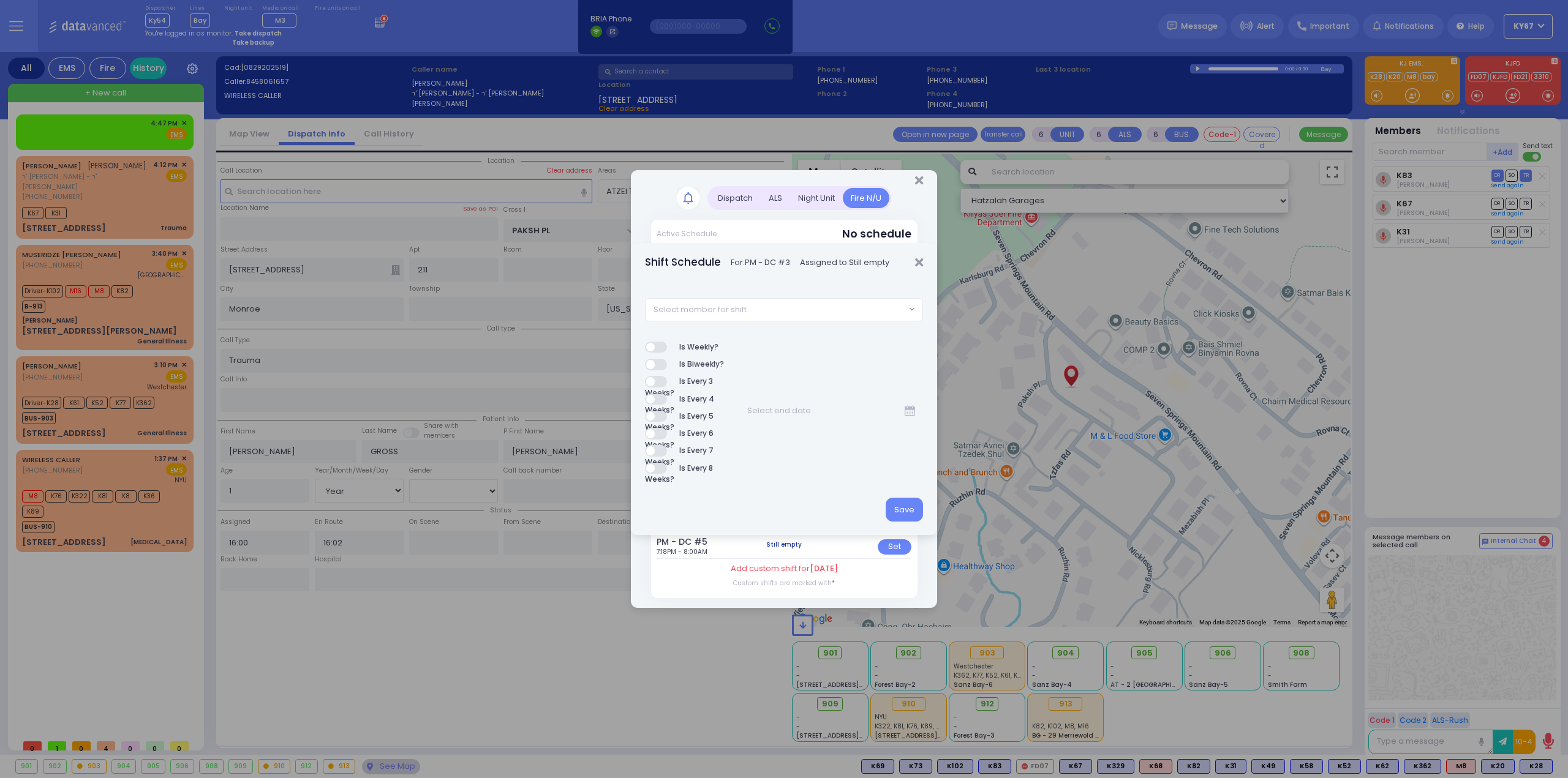
click at [695, 310] on span "Select member for shift" at bounding box center [700, 309] width 93 height 12
type input "88"
select select "d399c006-8af9-07f5-26db-295dd94ca1ff"
click at [916, 509] on button "Save" at bounding box center [903, 509] width 37 height 23
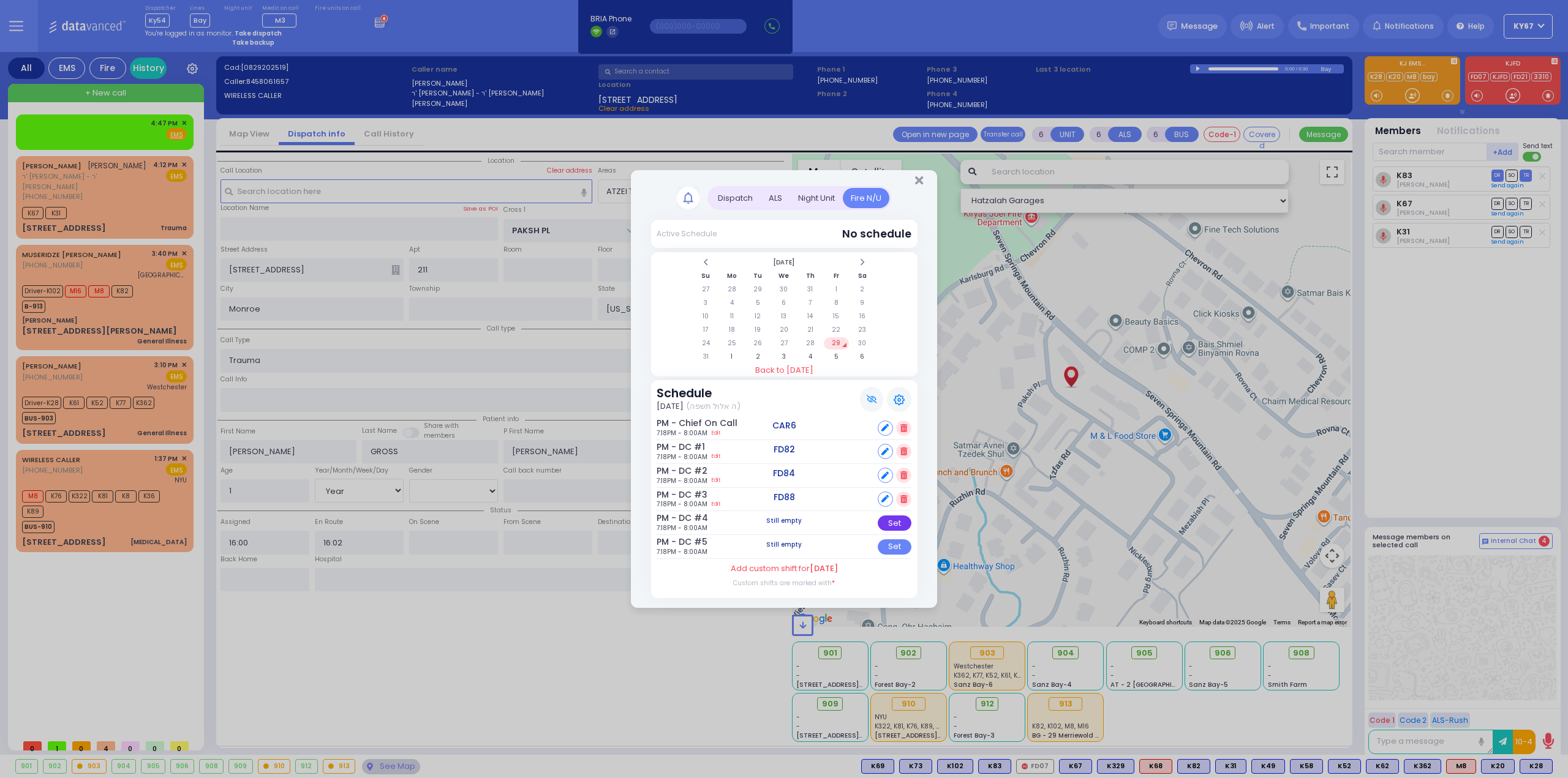
click at [895, 526] on div "Set" at bounding box center [894, 522] width 34 height 15
select select
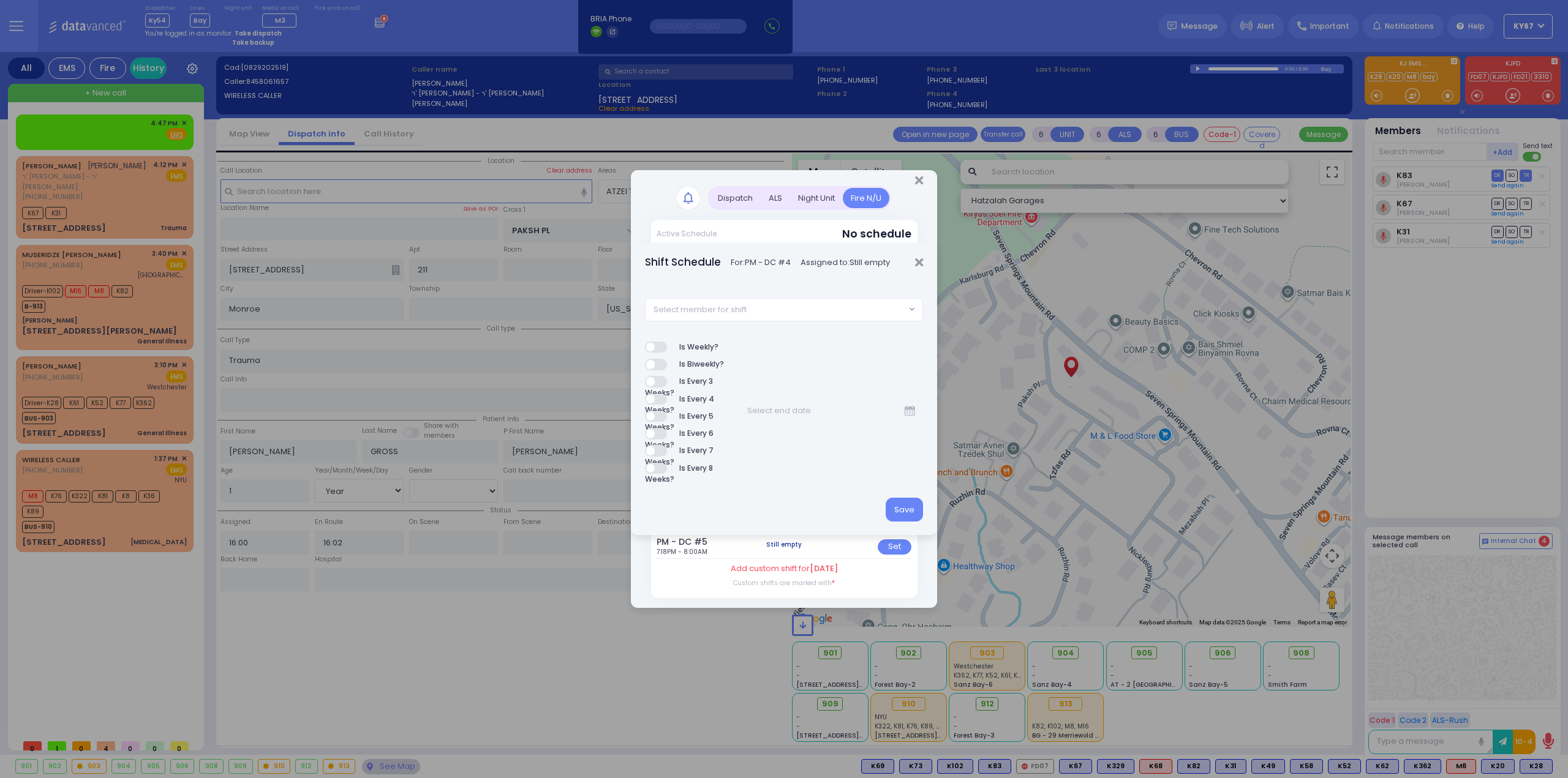
click at [748, 310] on span "Select member for shift" at bounding box center [775, 310] width 260 height 22
type input "90"
select select "691b4a89-5291-458e-0de5-540a2025ff42"
click at [903, 513] on button "Save" at bounding box center [903, 509] width 37 height 23
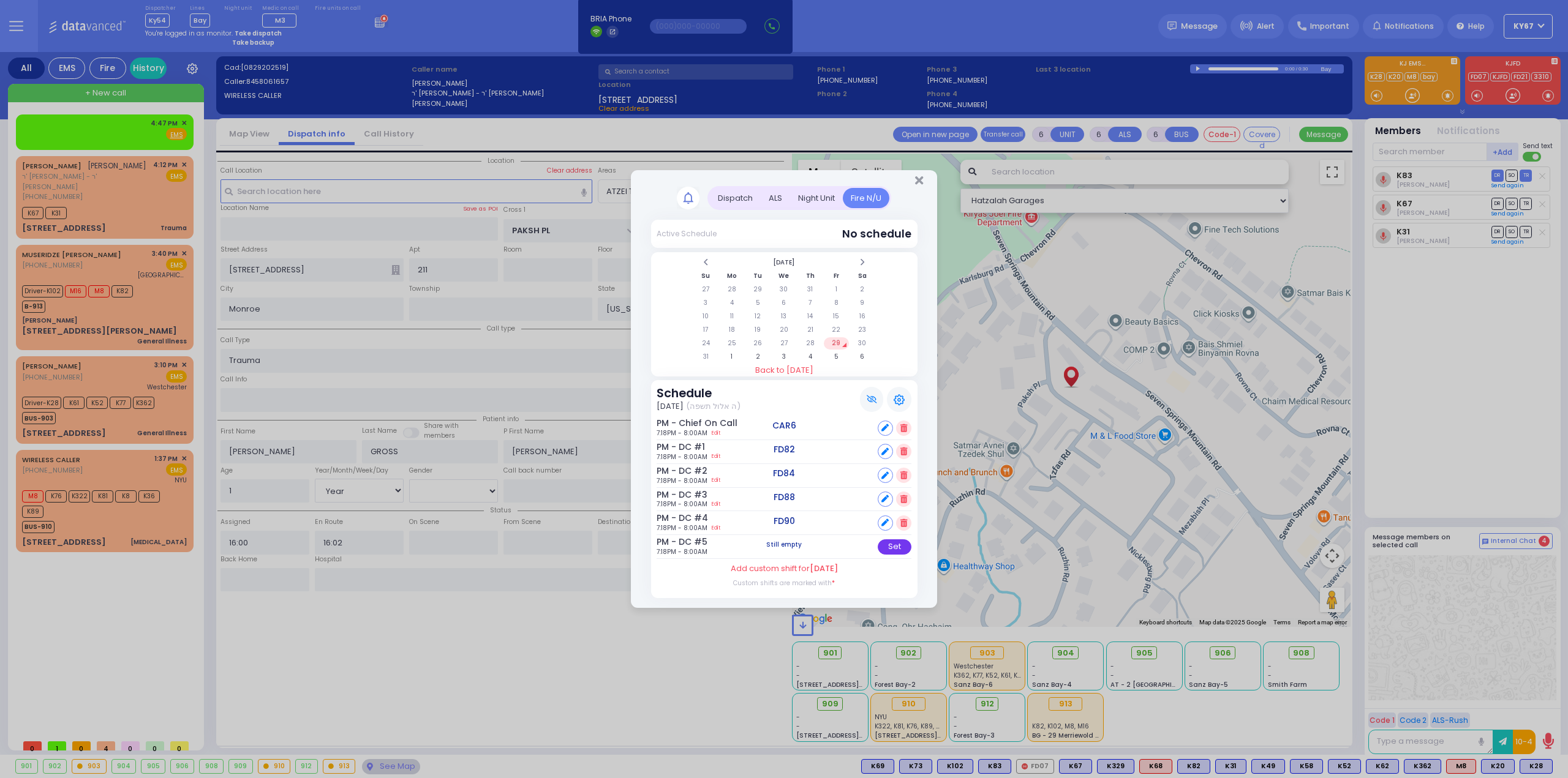
click at [890, 547] on div "Set" at bounding box center [894, 547] width 34 height 15
select select
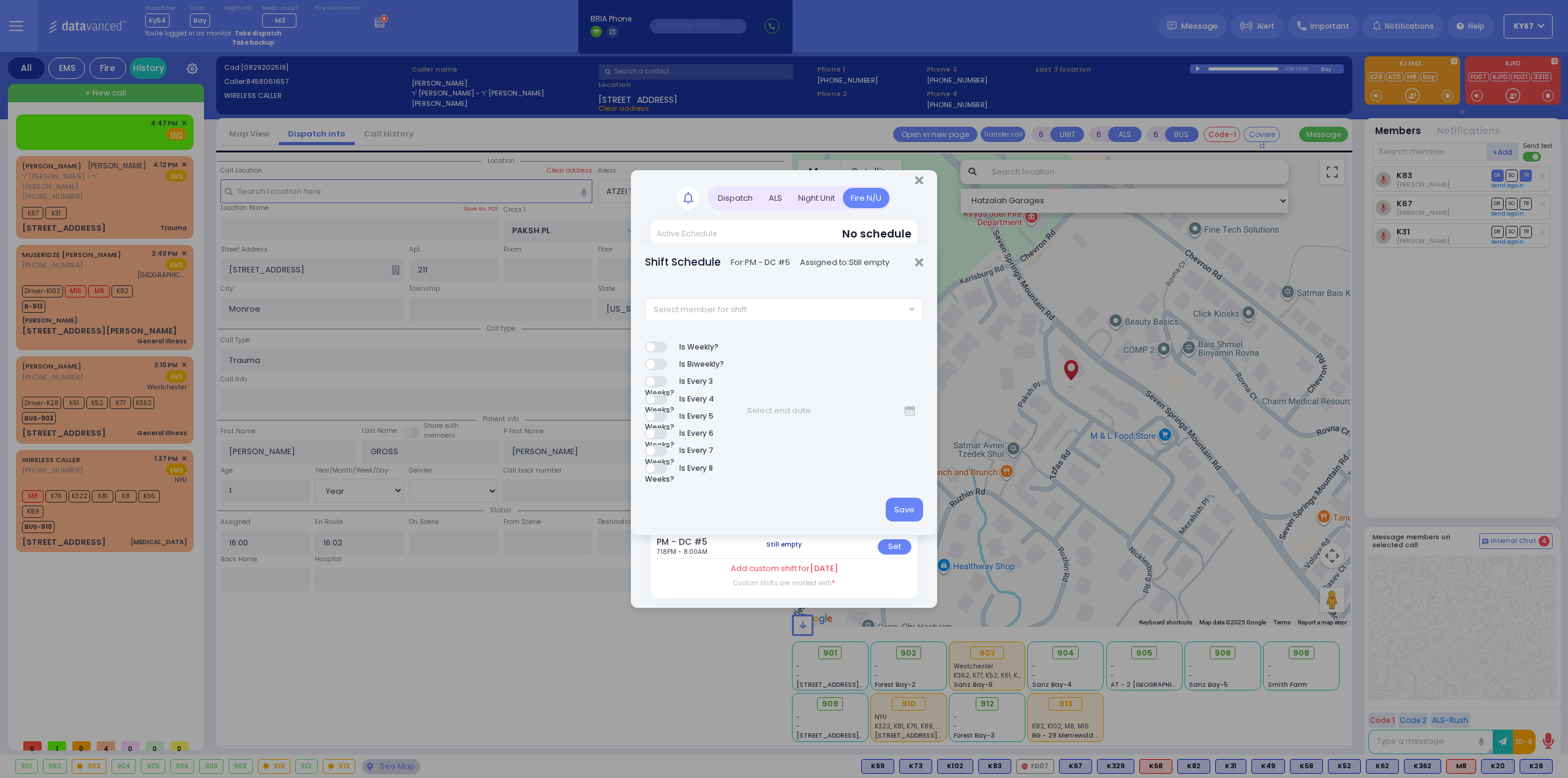
click at [795, 304] on span "Select member for shift" at bounding box center [775, 310] width 260 height 22
type input "94"
select select "0cd32439-b0cb-40fb-b73e-8330cfb13472"
click at [904, 511] on button "Save" at bounding box center [903, 509] width 37 height 23
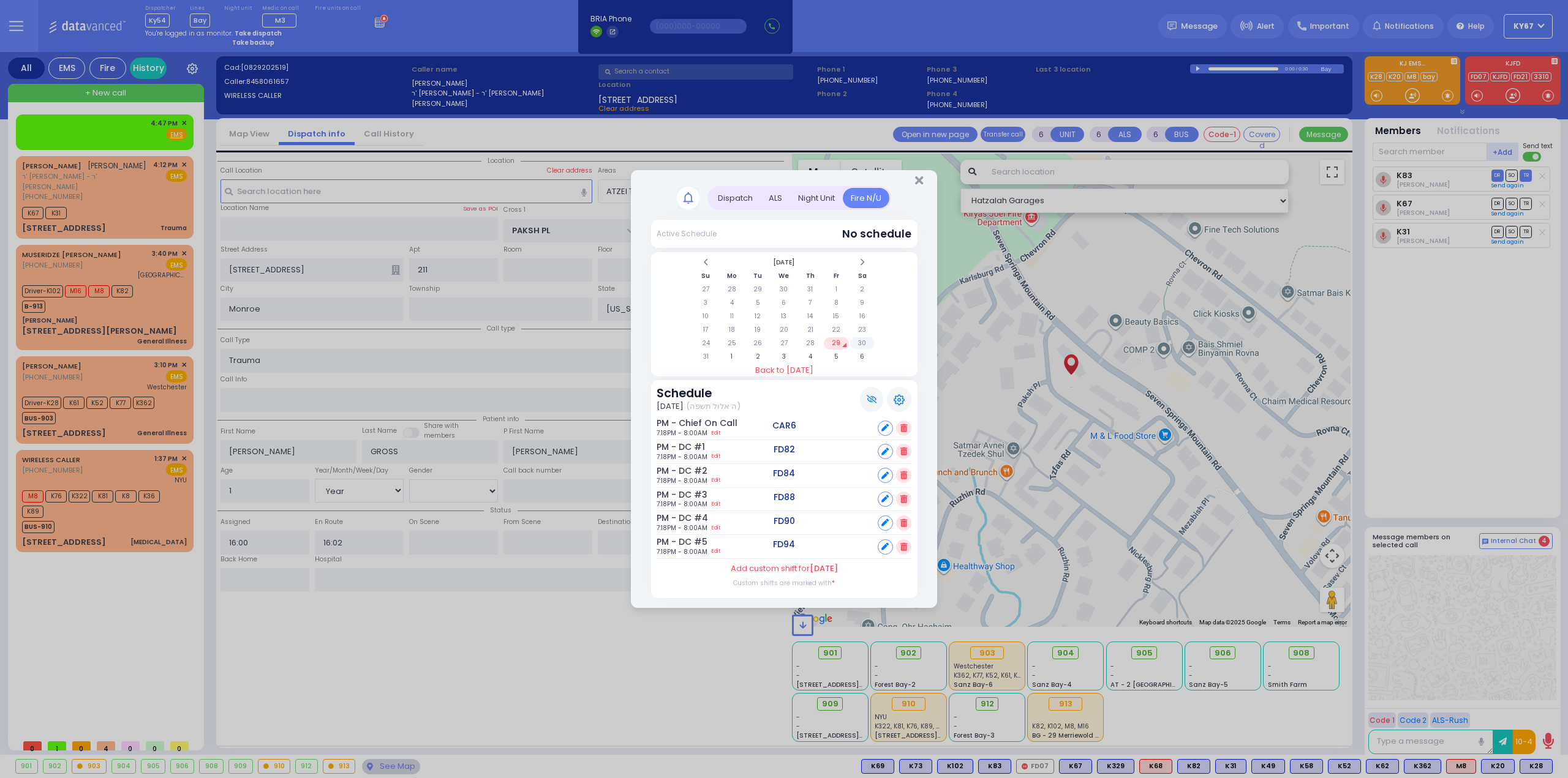
click at [865, 345] on td "30" at bounding box center [863, 343] width 25 height 12
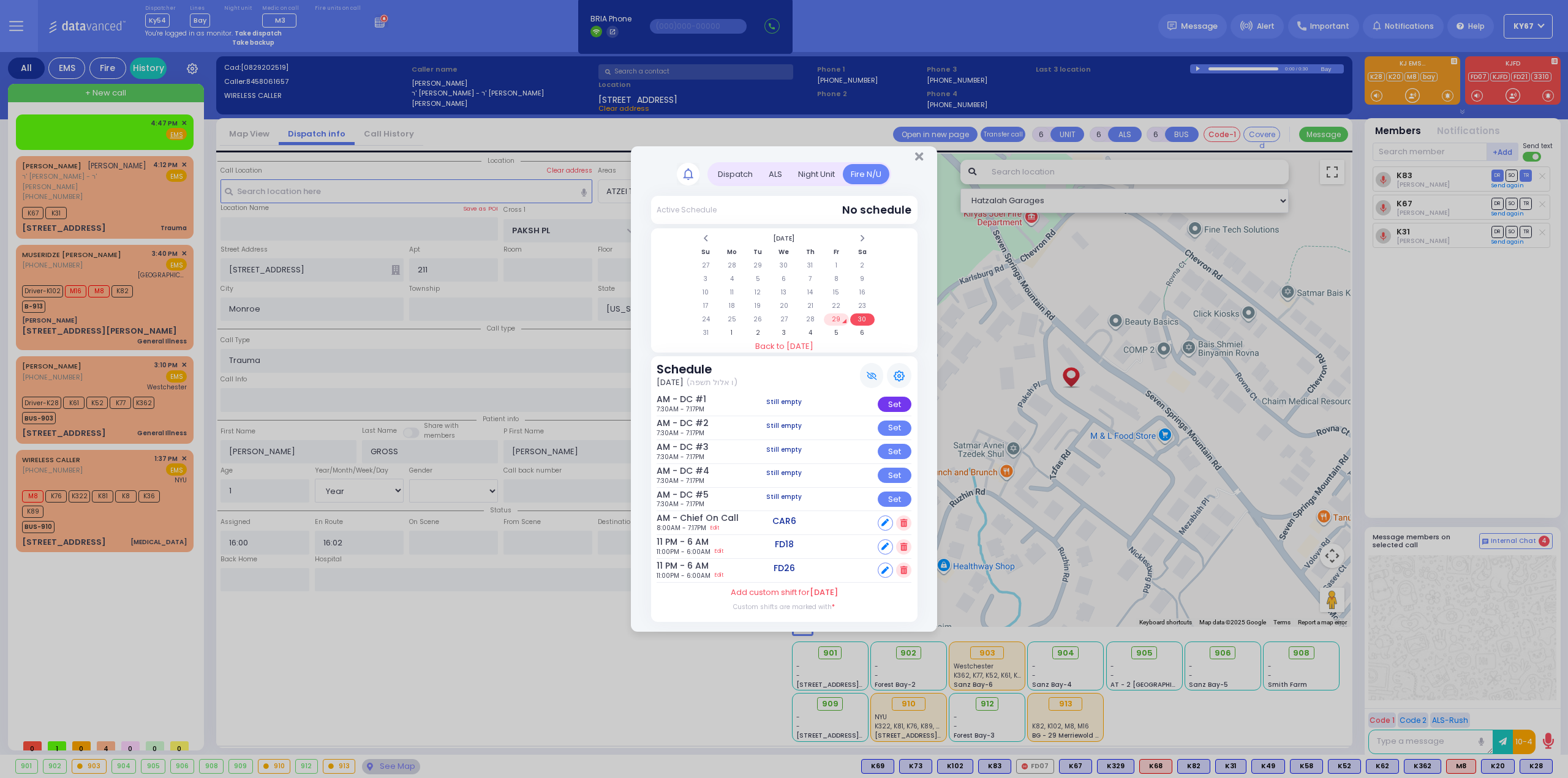
click at [895, 409] on div "Set" at bounding box center [894, 404] width 34 height 15
select select
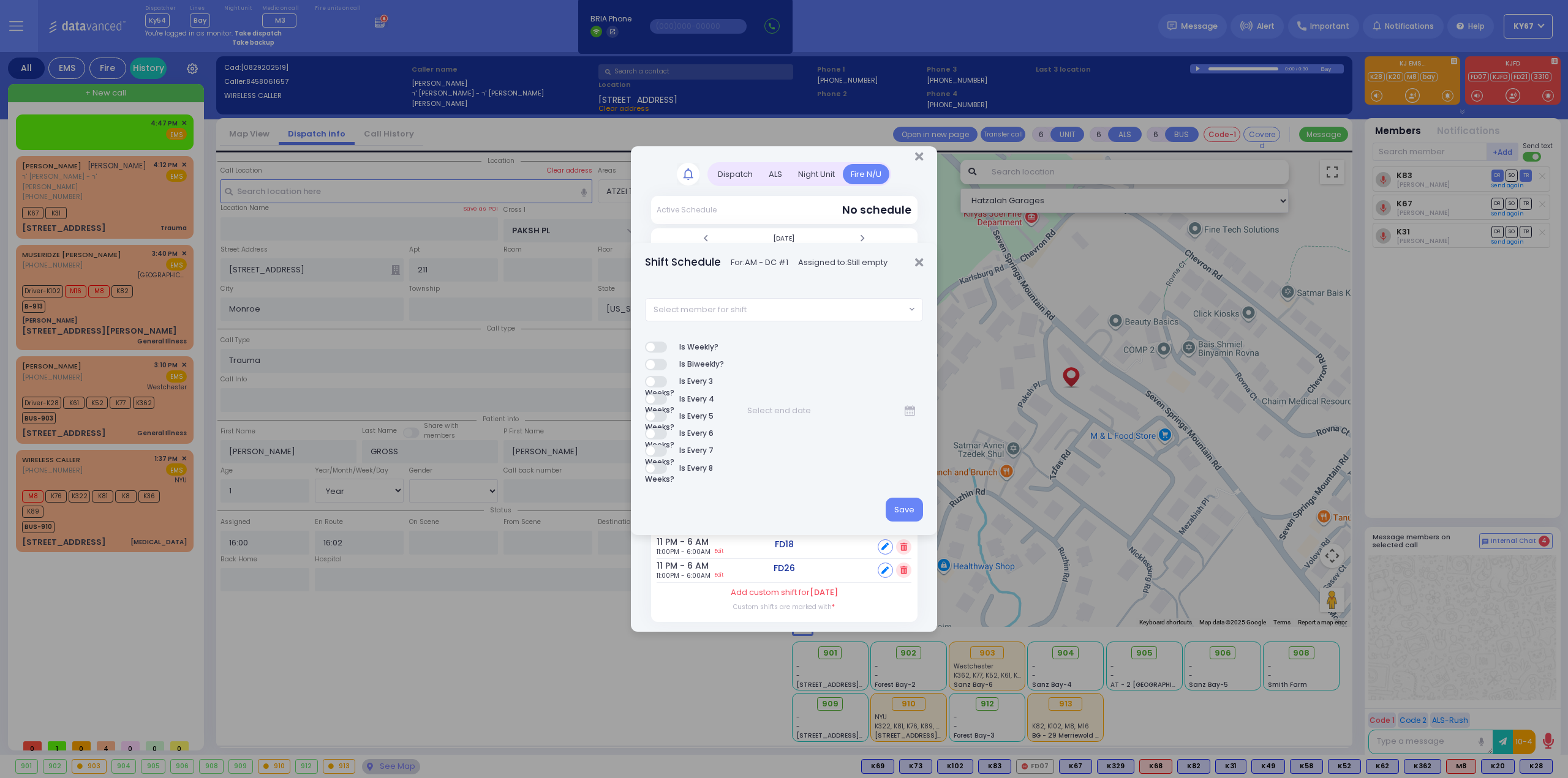
click at [787, 318] on span "Select member for shift" at bounding box center [775, 310] width 260 height 22
type input "82"
select select "ad62ac1c-8eb1-498c-0c51-d9fa81f3ebb1"
click at [906, 509] on button "Save" at bounding box center [903, 509] width 37 height 23
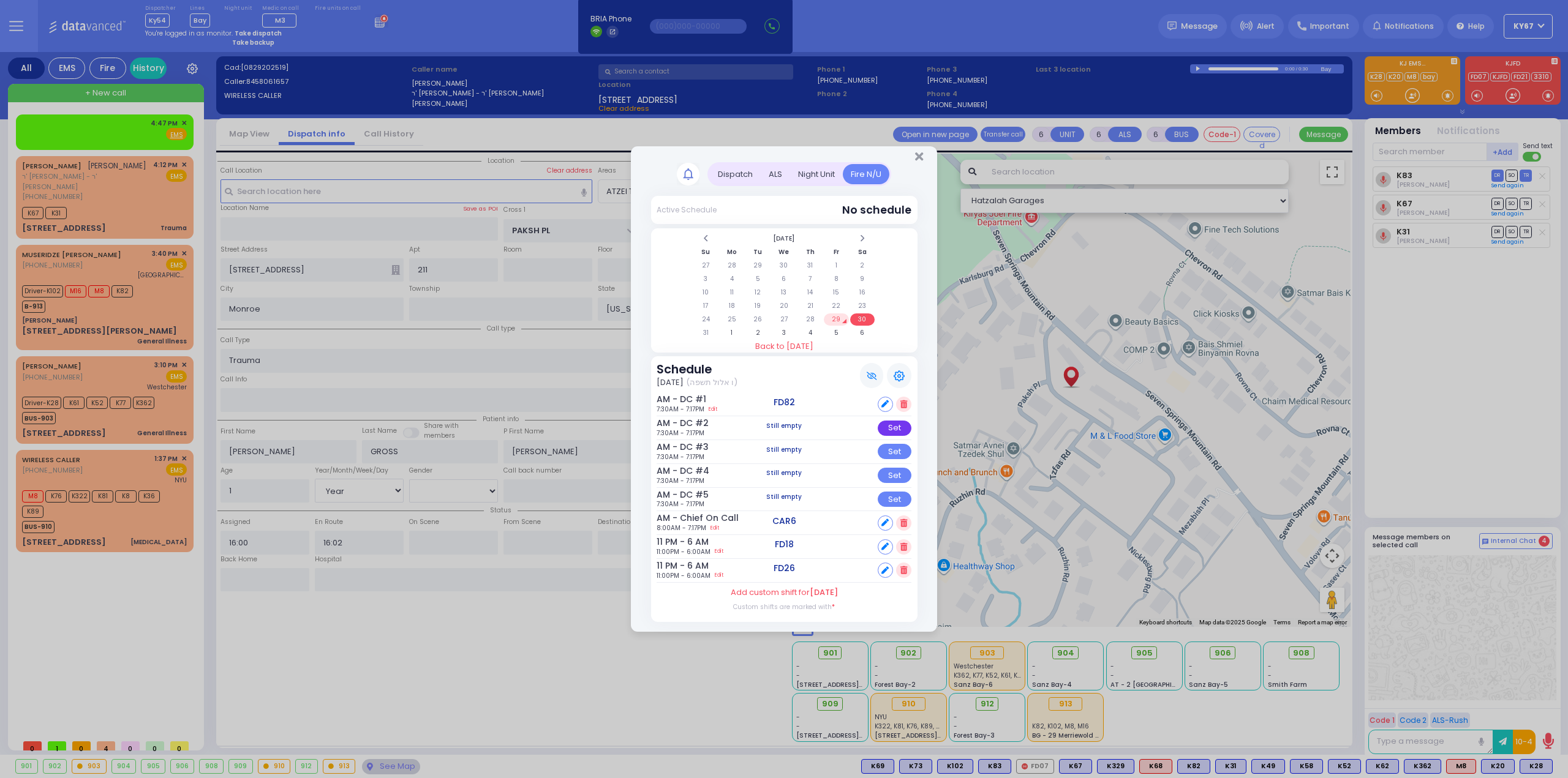
click at [899, 428] on div "Set" at bounding box center [894, 427] width 34 height 15
select select
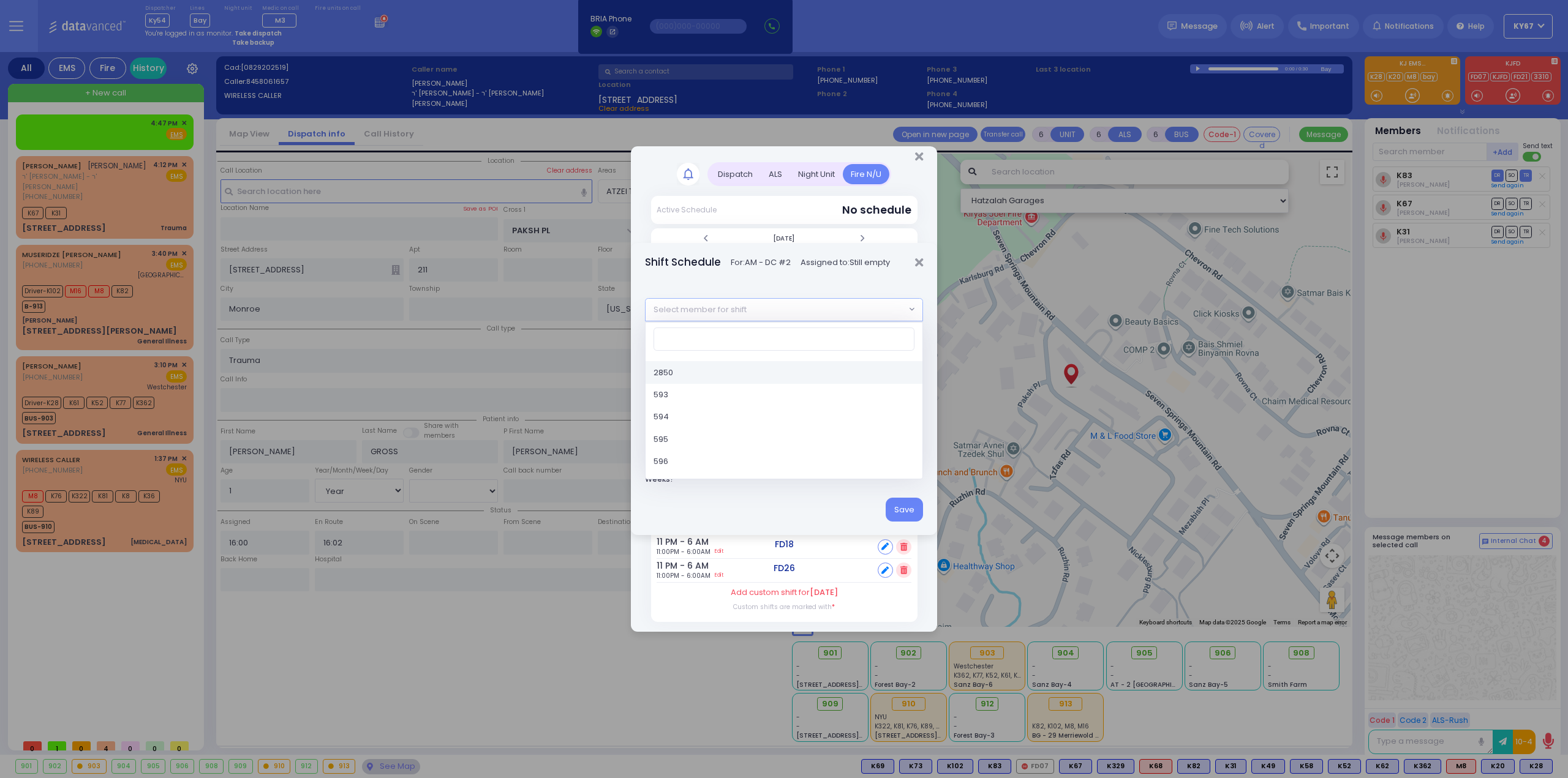
click at [752, 310] on span "Select member for shift" at bounding box center [775, 310] width 260 height 22
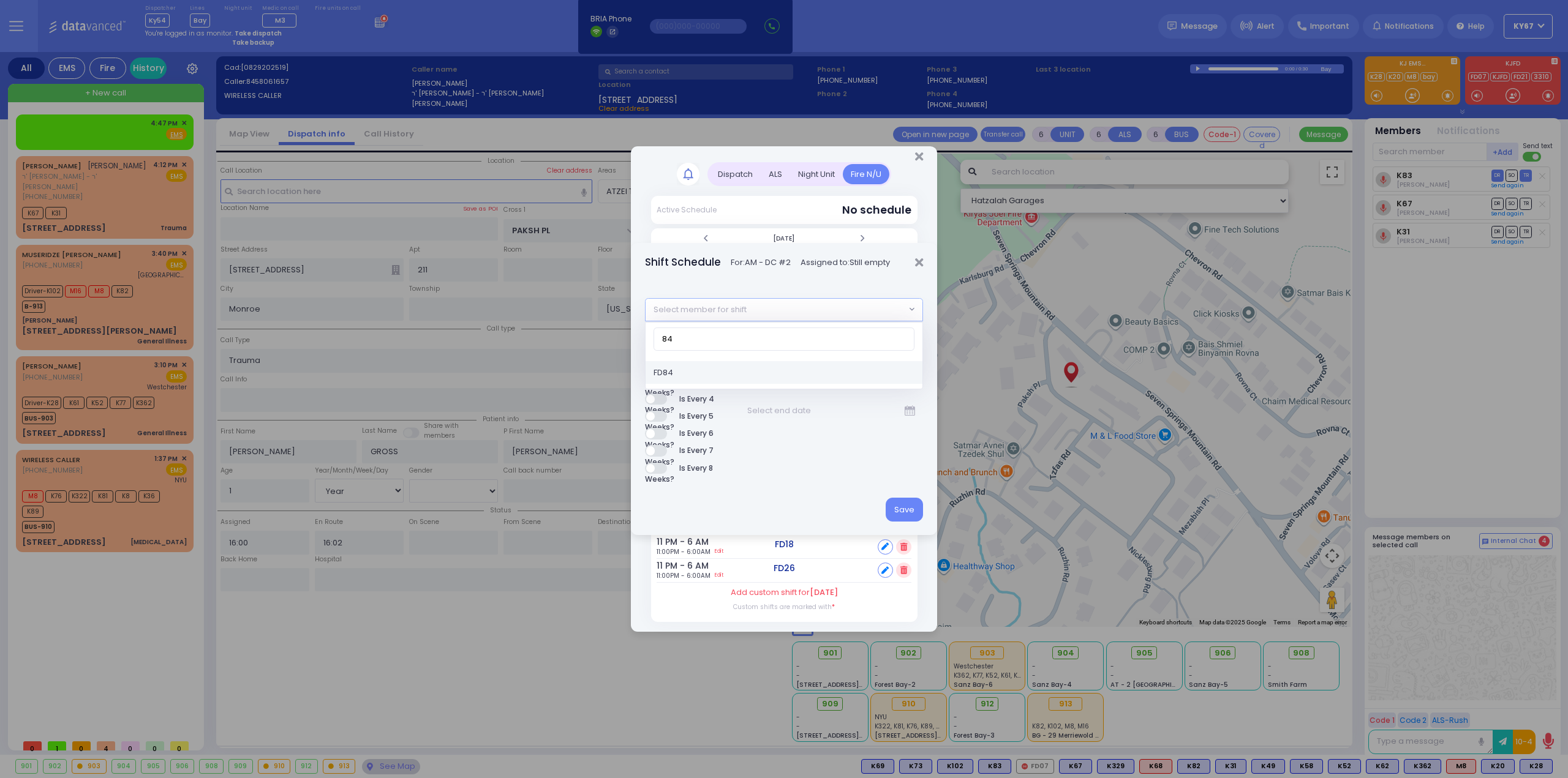
type input "84"
select select "e9ad1ad7-e471-4105-a88f-2e8b1f23f829"
click at [899, 511] on button "Save" at bounding box center [903, 509] width 37 height 23
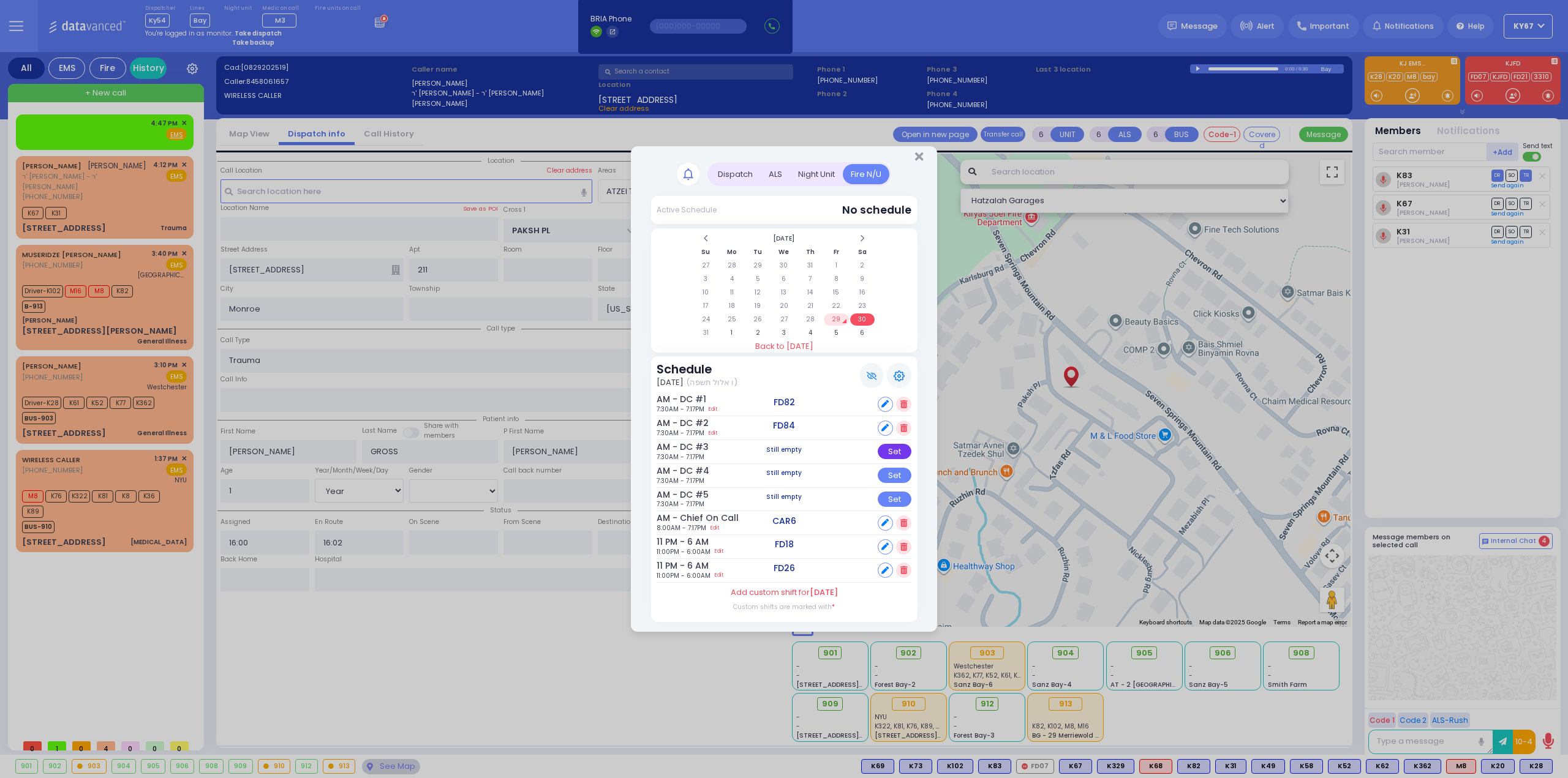
click at [902, 447] on div "Set" at bounding box center [894, 451] width 34 height 15
select select
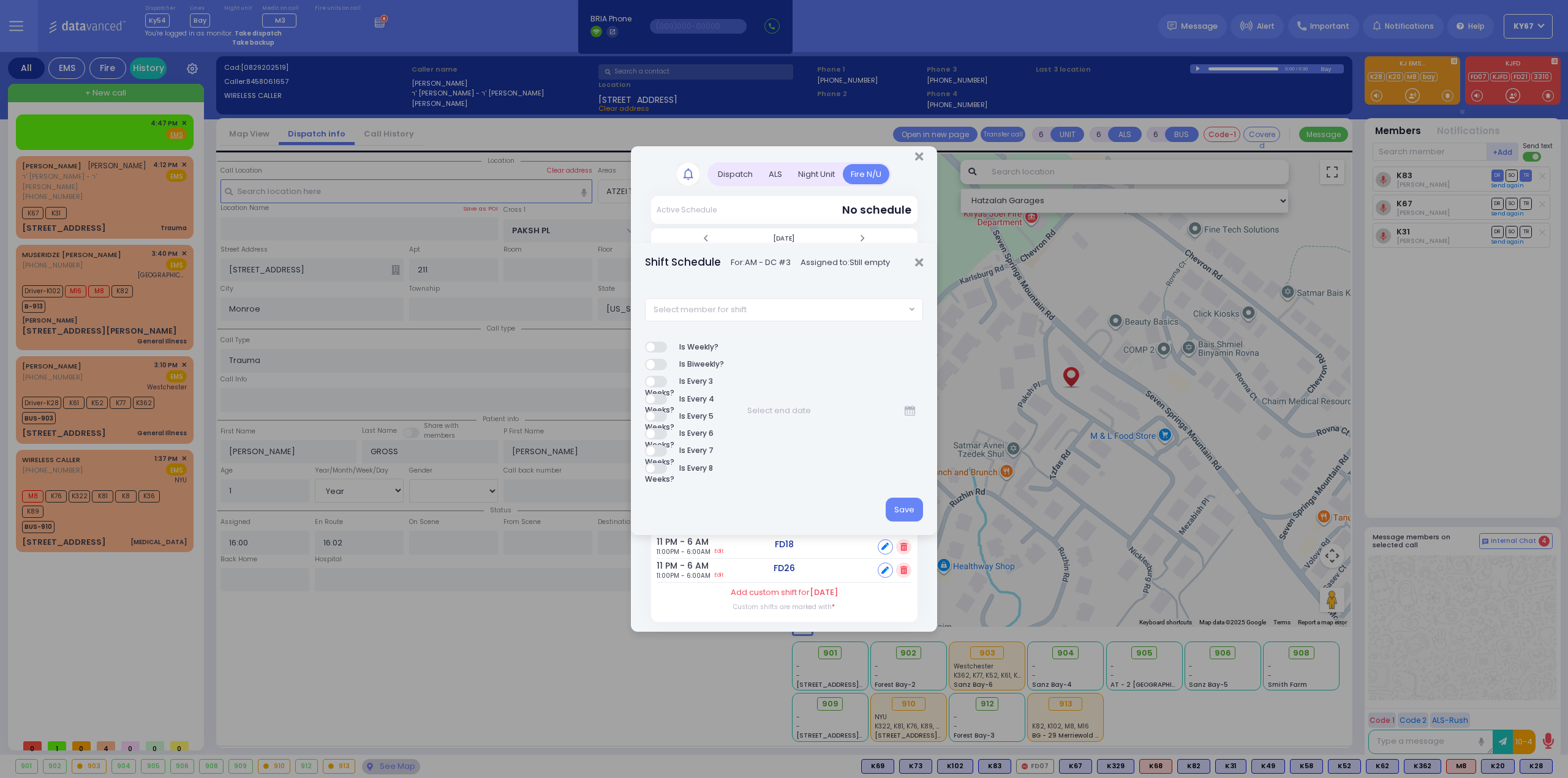
click at [767, 311] on span "Select member for shift" at bounding box center [775, 310] width 260 height 22
type input "85"
select select "f0e77f2f-92c9-46f6-b2fe-e32e8d523598"
click at [910, 509] on button "Save" at bounding box center [903, 509] width 37 height 23
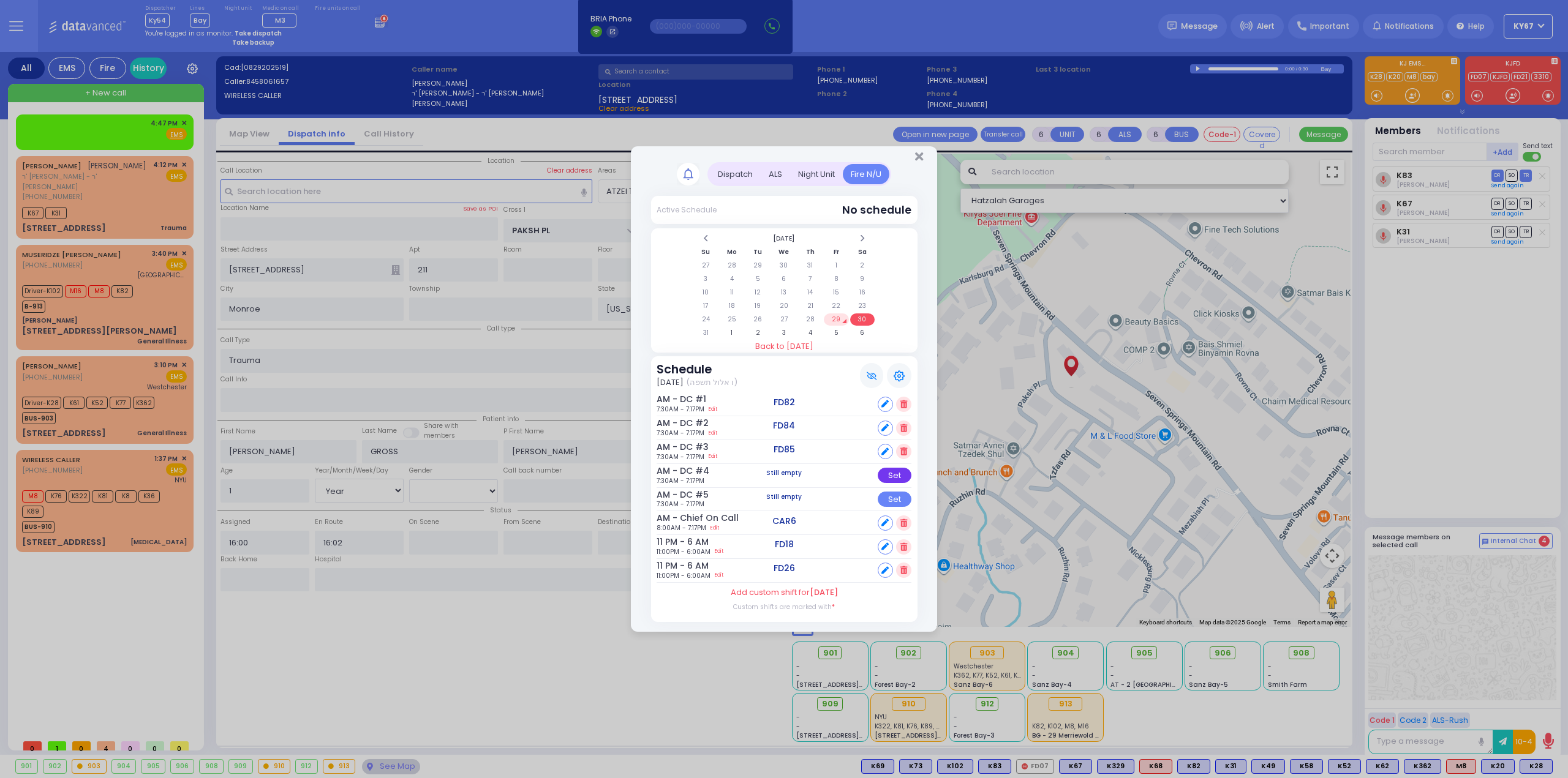
click at [904, 477] on div "Set" at bounding box center [894, 475] width 34 height 15
select select
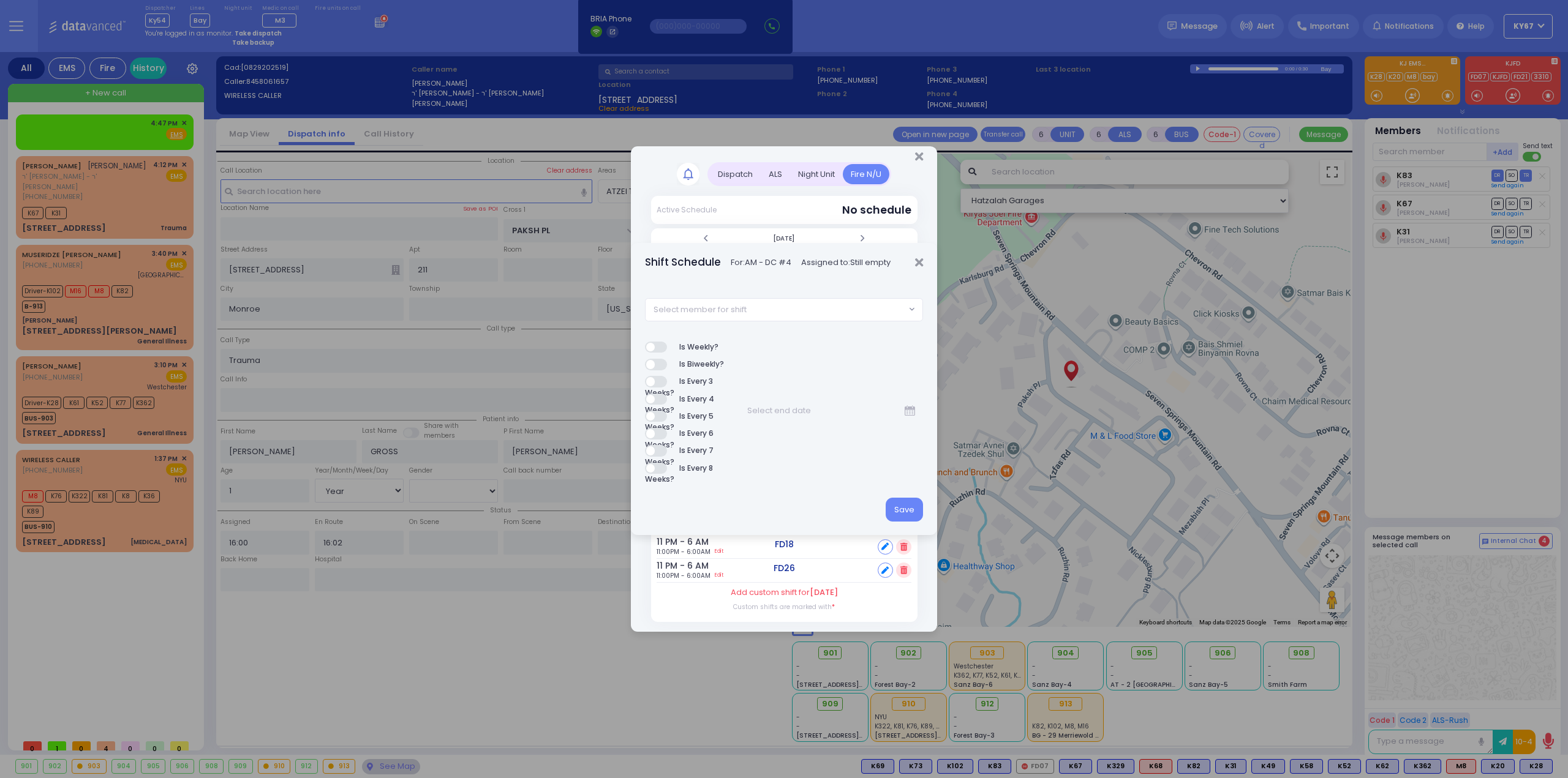
click at [787, 306] on span "Select member for shift" at bounding box center [775, 310] width 260 height 22
type input "92"
select select "6c4950ea-4cc0-4a2a-b159-8978e5b52d02"
click at [902, 513] on button "Save" at bounding box center [903, 509] width 37 height 23
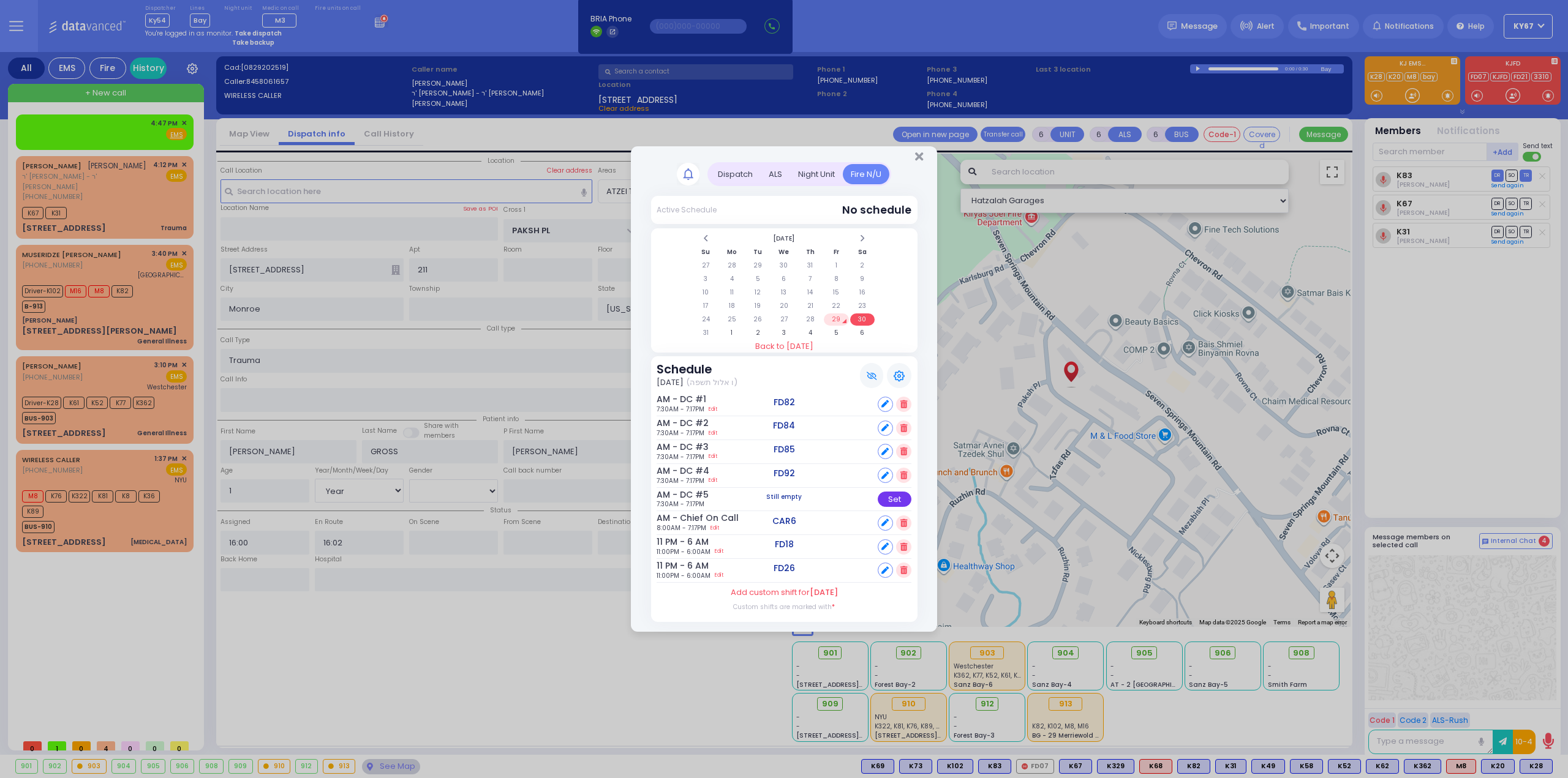
click at [898, 496] on div "Set" at bounding box center [894, 498] width 34 height 15
select select
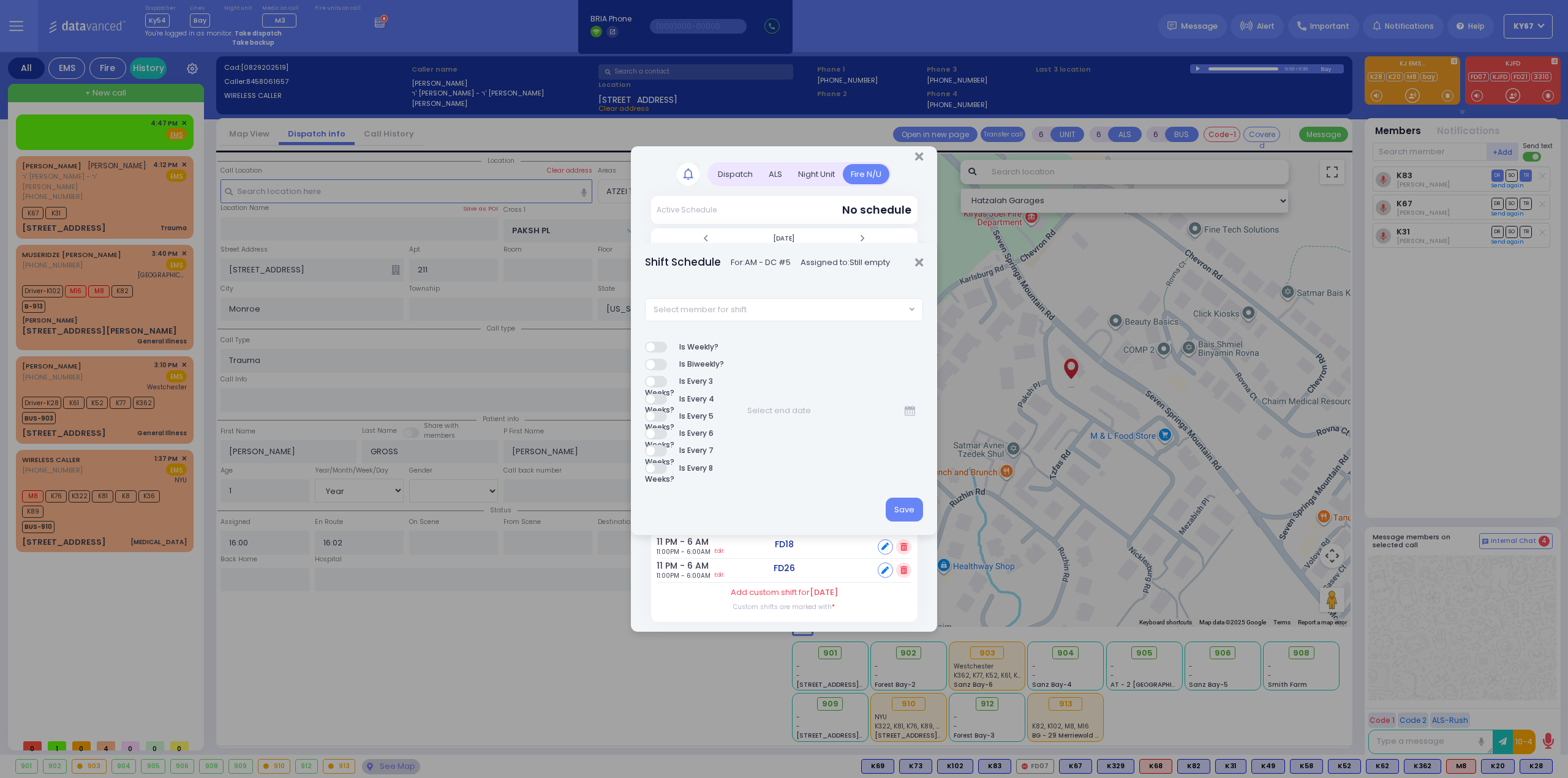
click at [774, 310] on span "Select member for shift" at bounding box center [775, 310] width 260 height 22
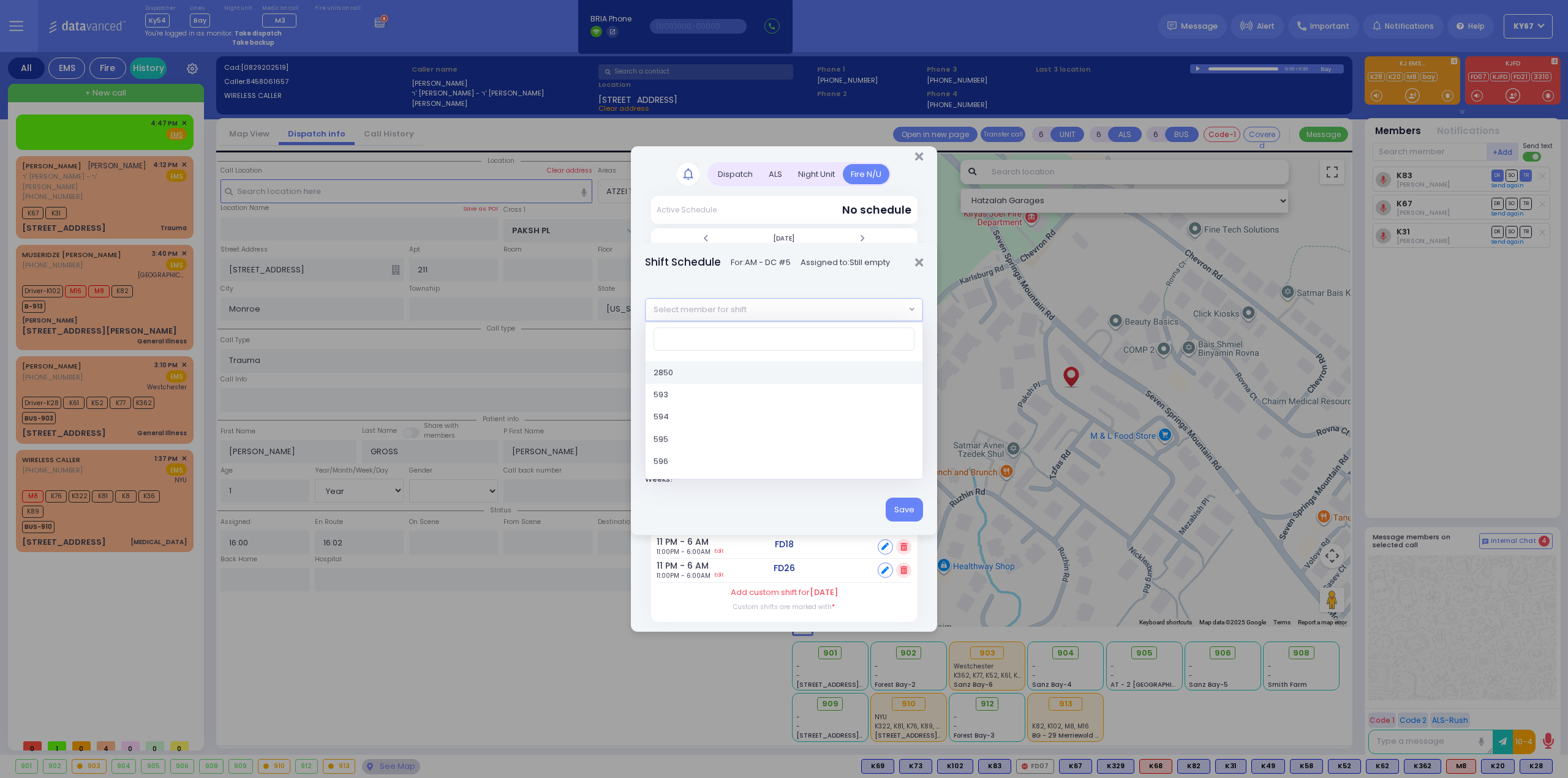
type input "6"
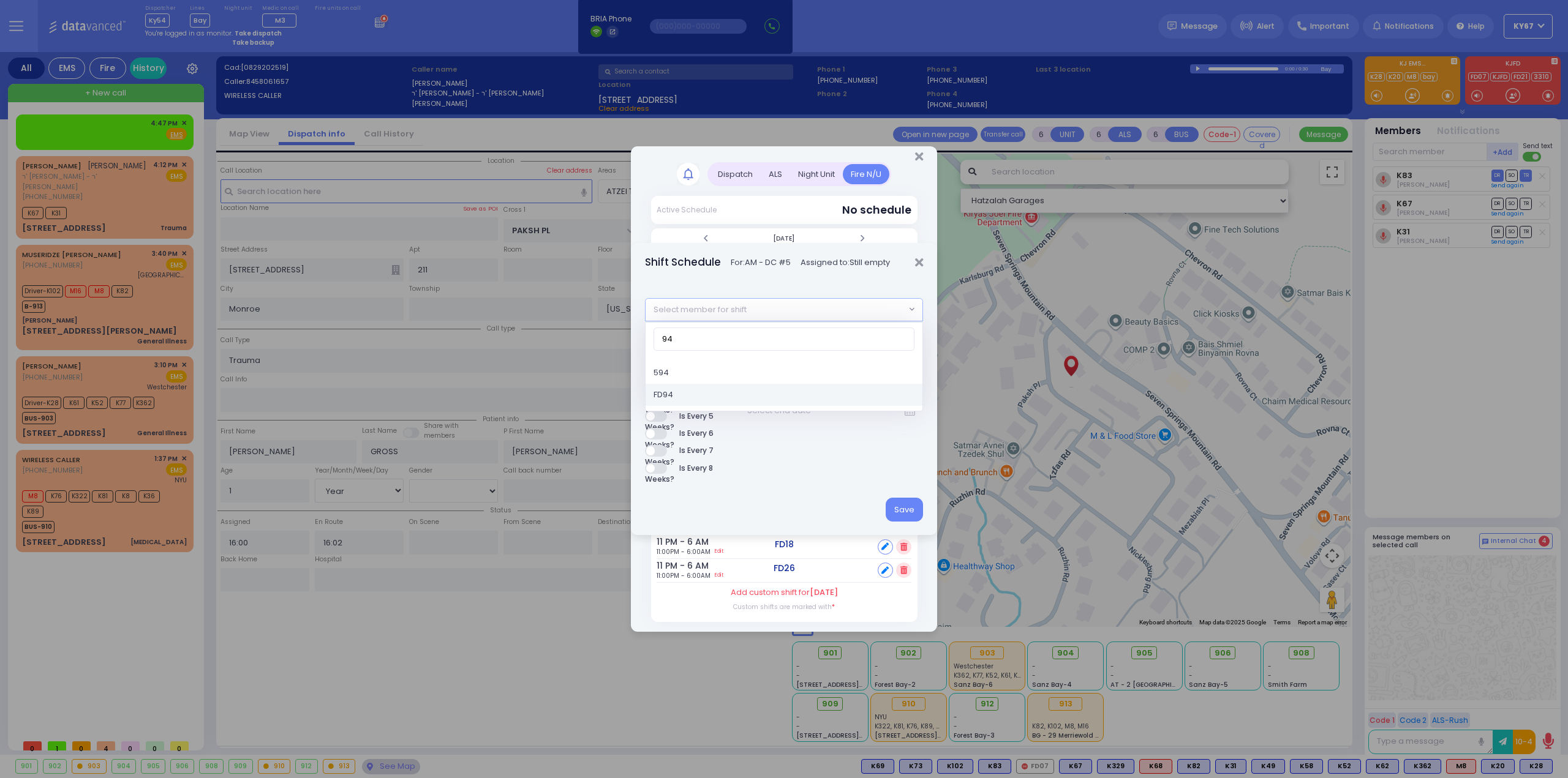
type input "94"
select select "0cd32439-b0cb-40fb-b73e-8330cfb13472"
click at [899, 507] on button "Save" at bounding box center [903, 509] width 37 height 23
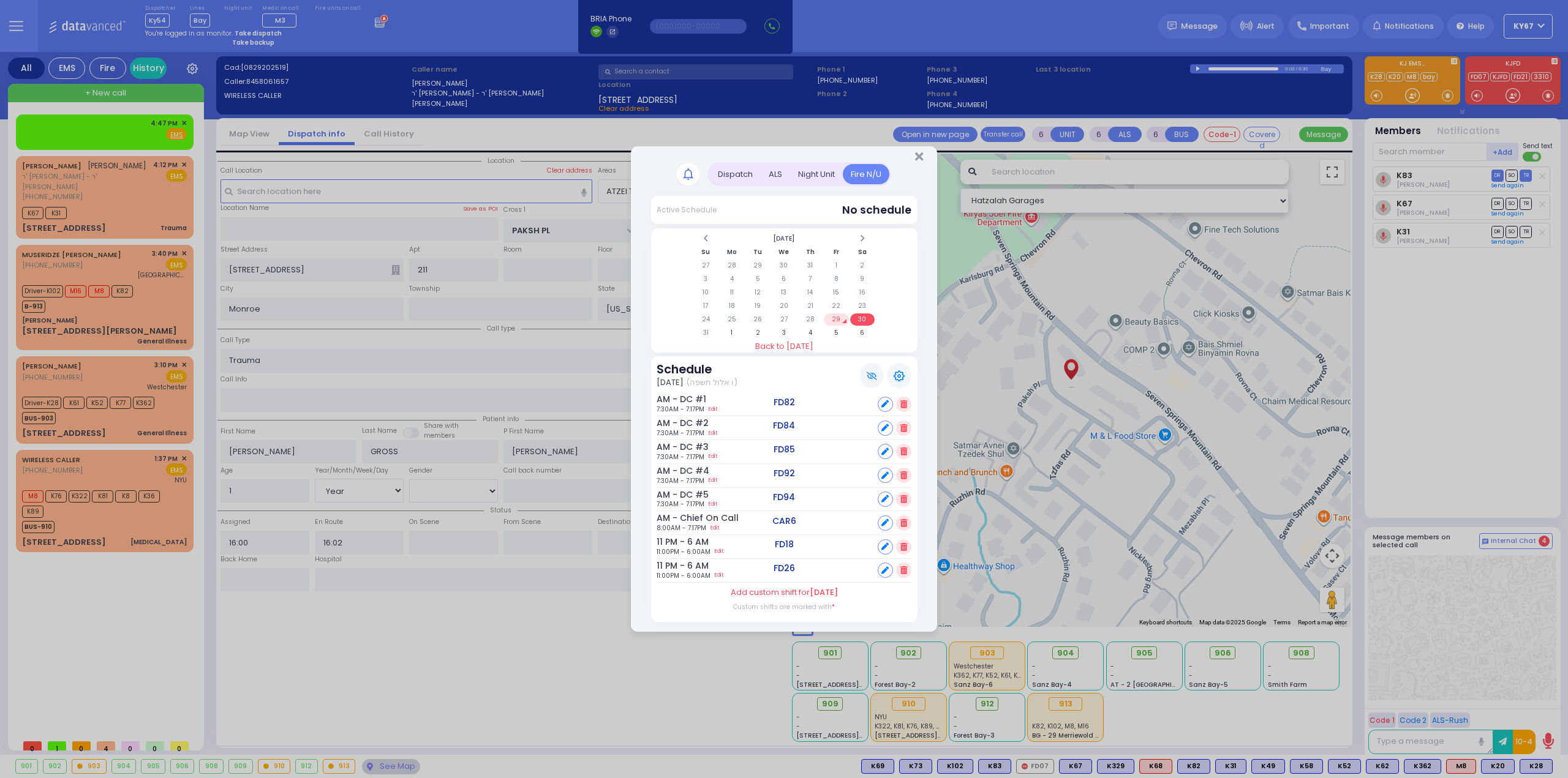
click at [839, 321] on td "29" at bounding box center [836, 319] width 25 height 12
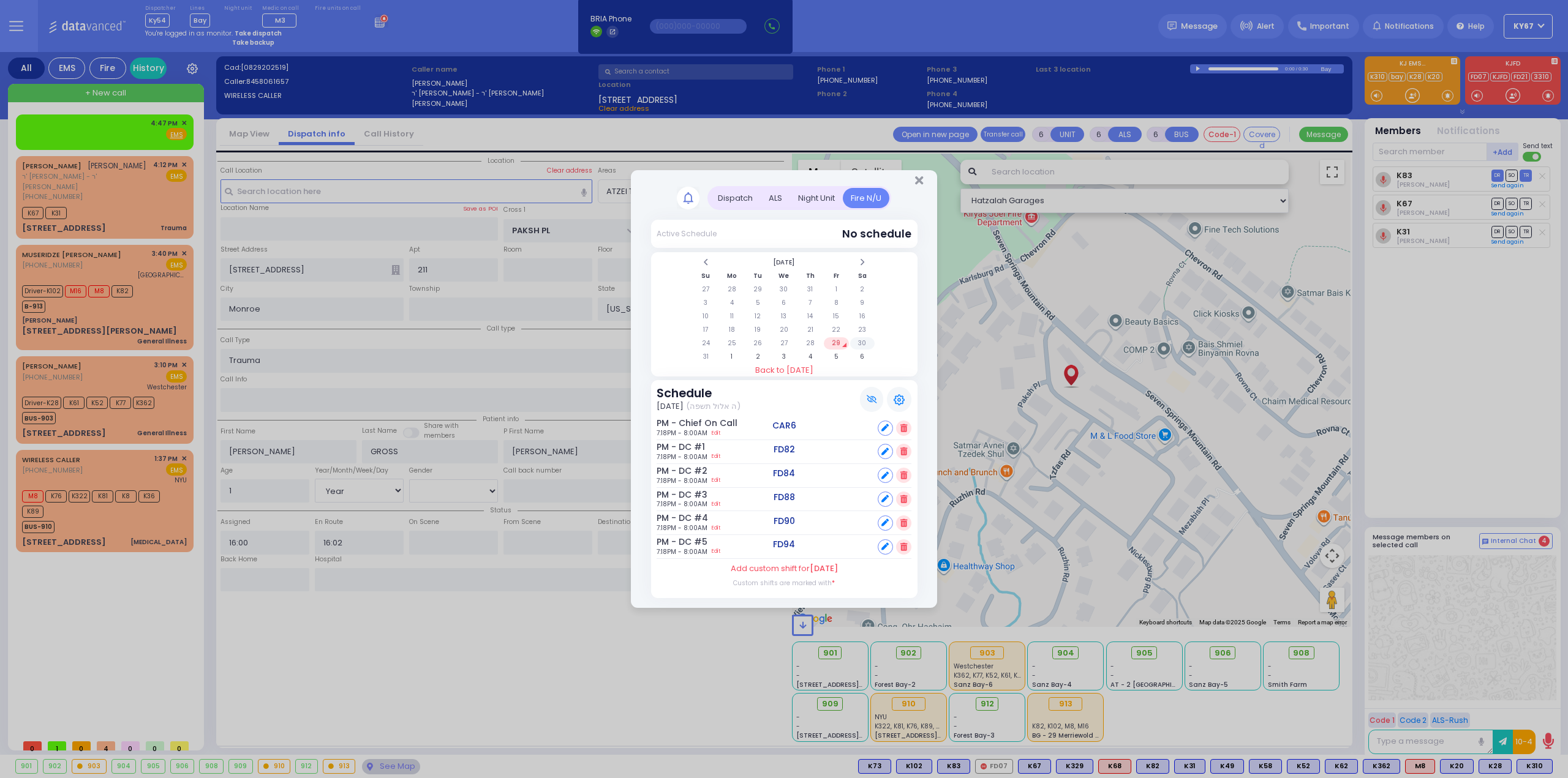
click at [861, 345] on td "30" at bounding box center [863, 343] width 25 height 12
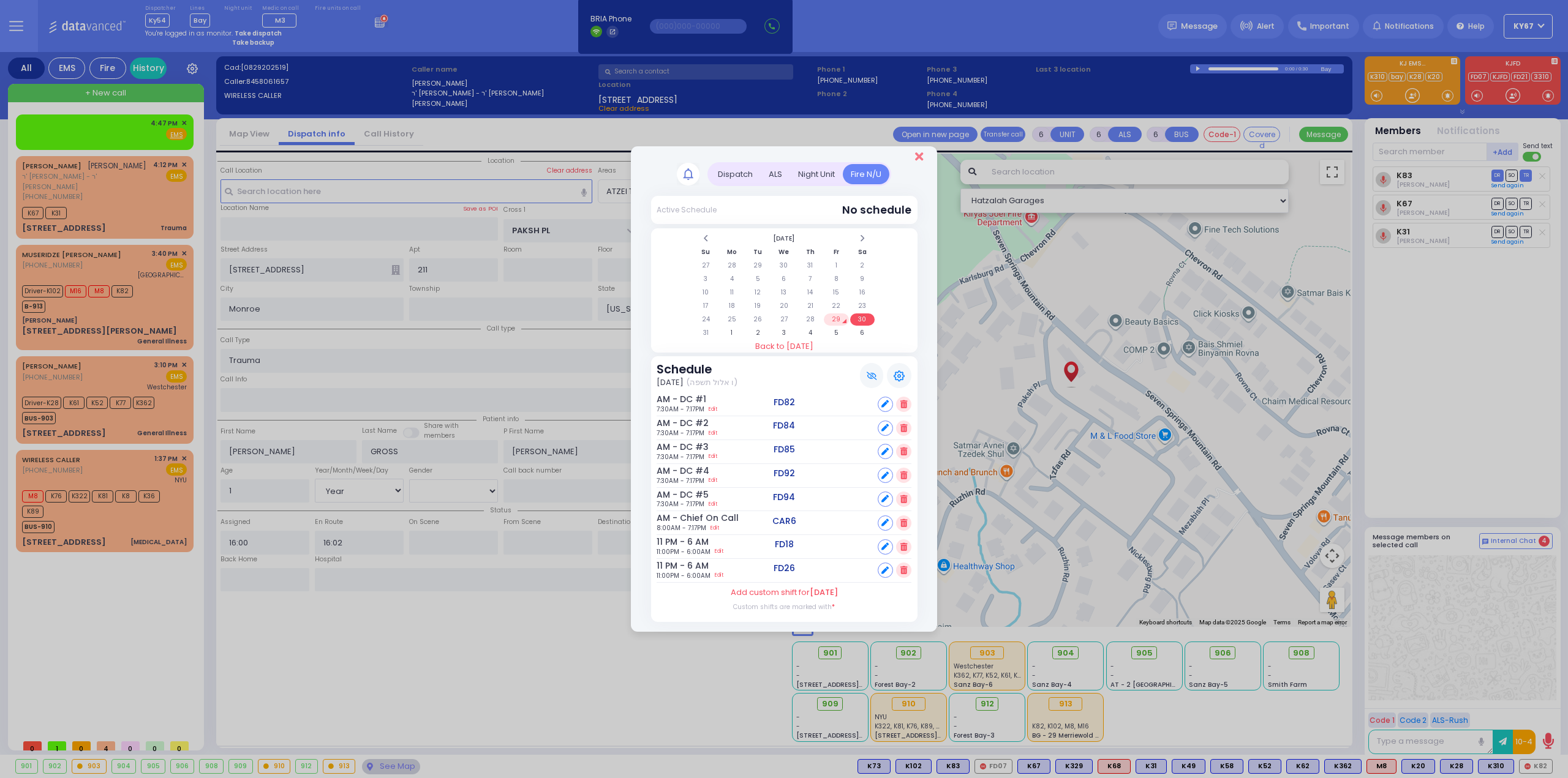
click at [921, 154] on icon "Close" at bounding box center [919, 156] width 8 height 12
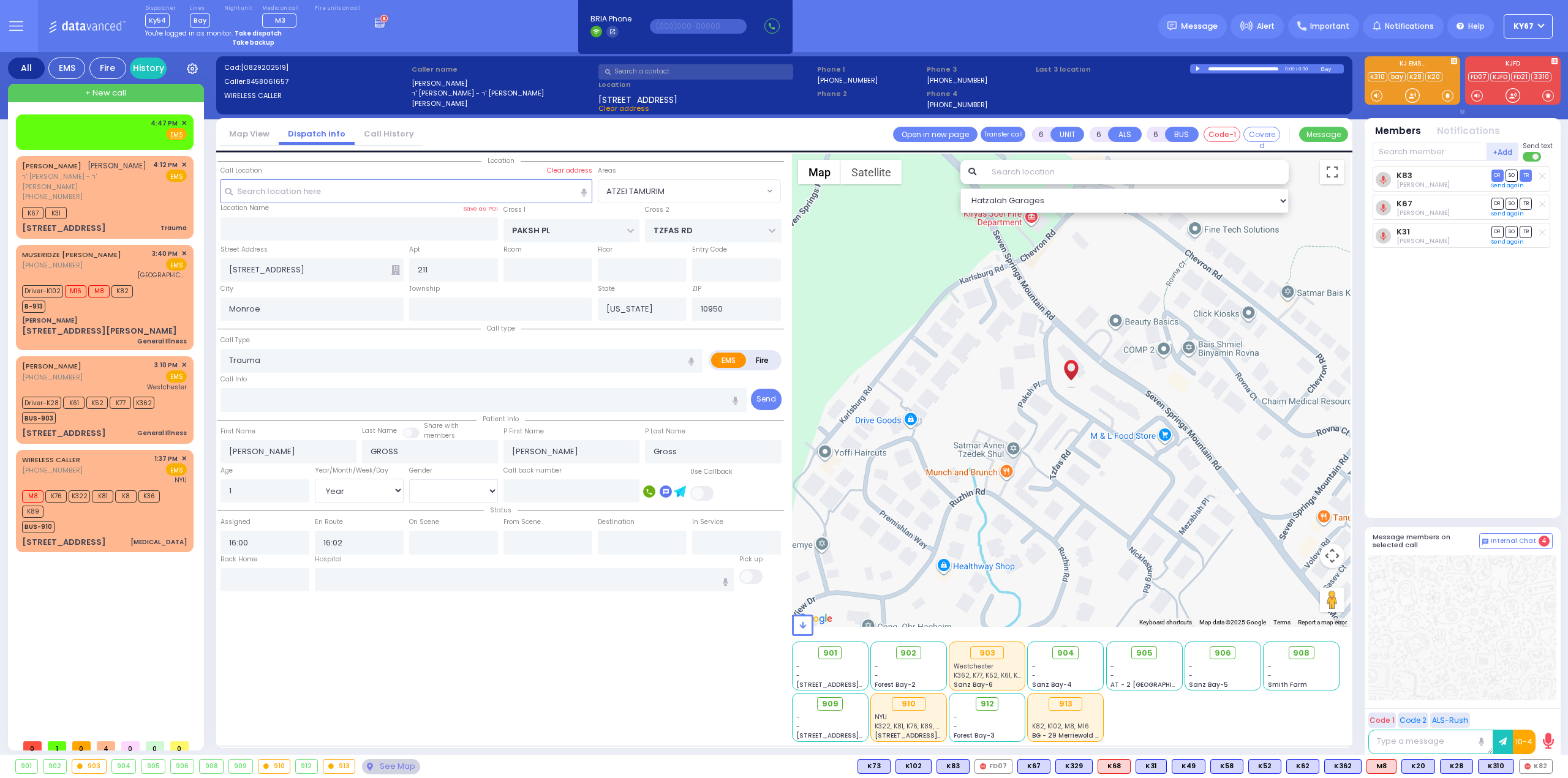
click at [688, 660] on div "Location All areas" at bounding box center [500, 447] width 567 height 588
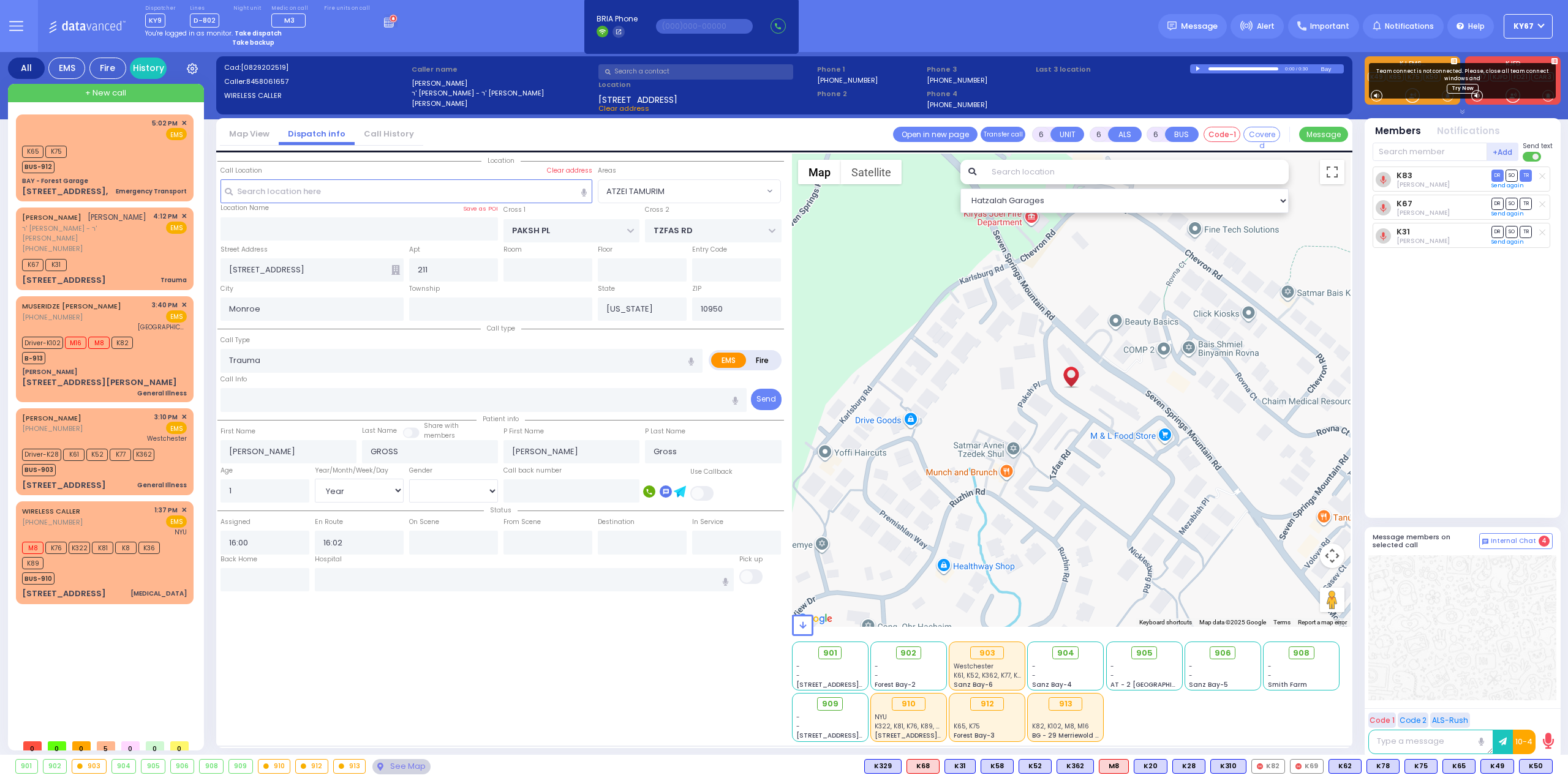
select select "ATZEI TAMURIM"
select select "Year"
select select "[DEMOGRAPHIC_DATA]"
